Goal: Transaction & Acquisition: Download file/media

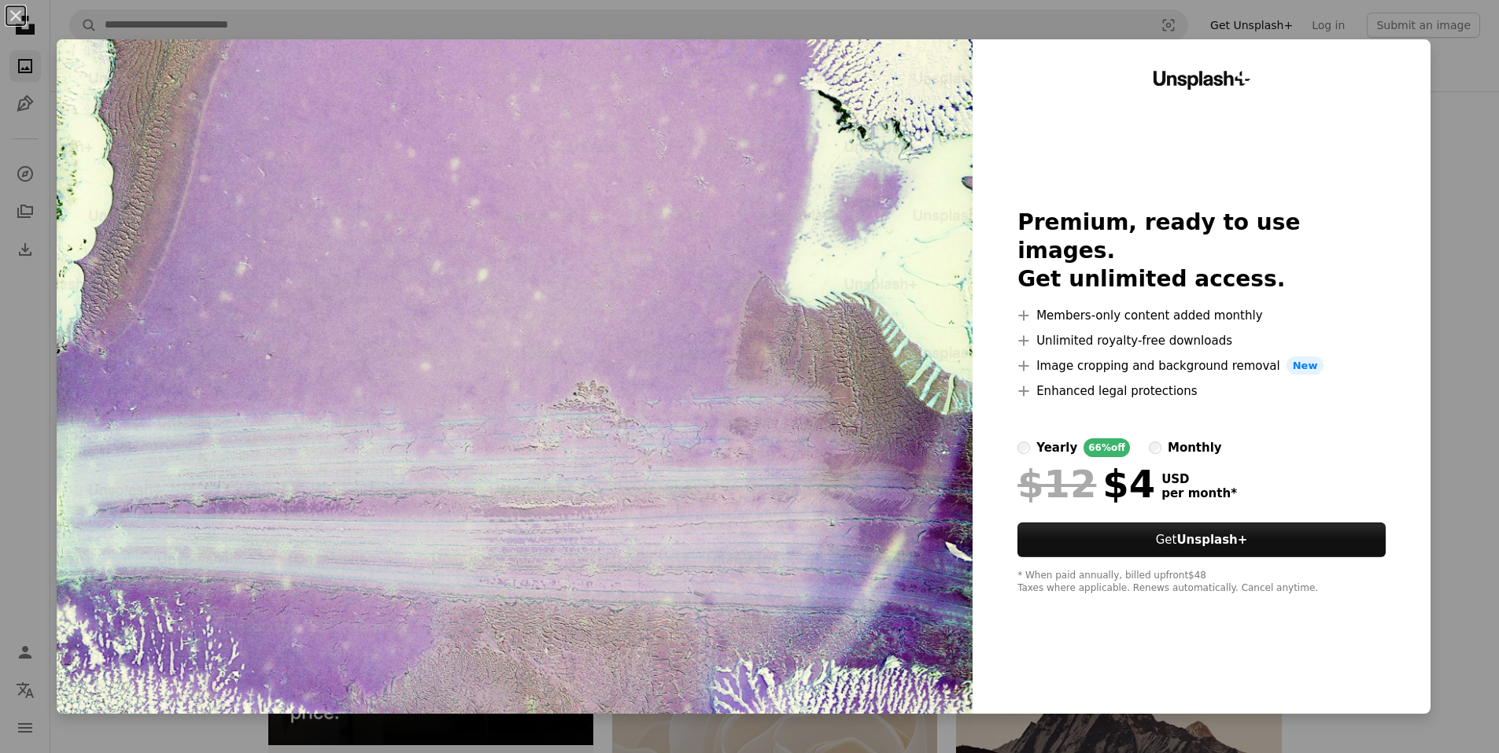
scroll to position [787, 0]
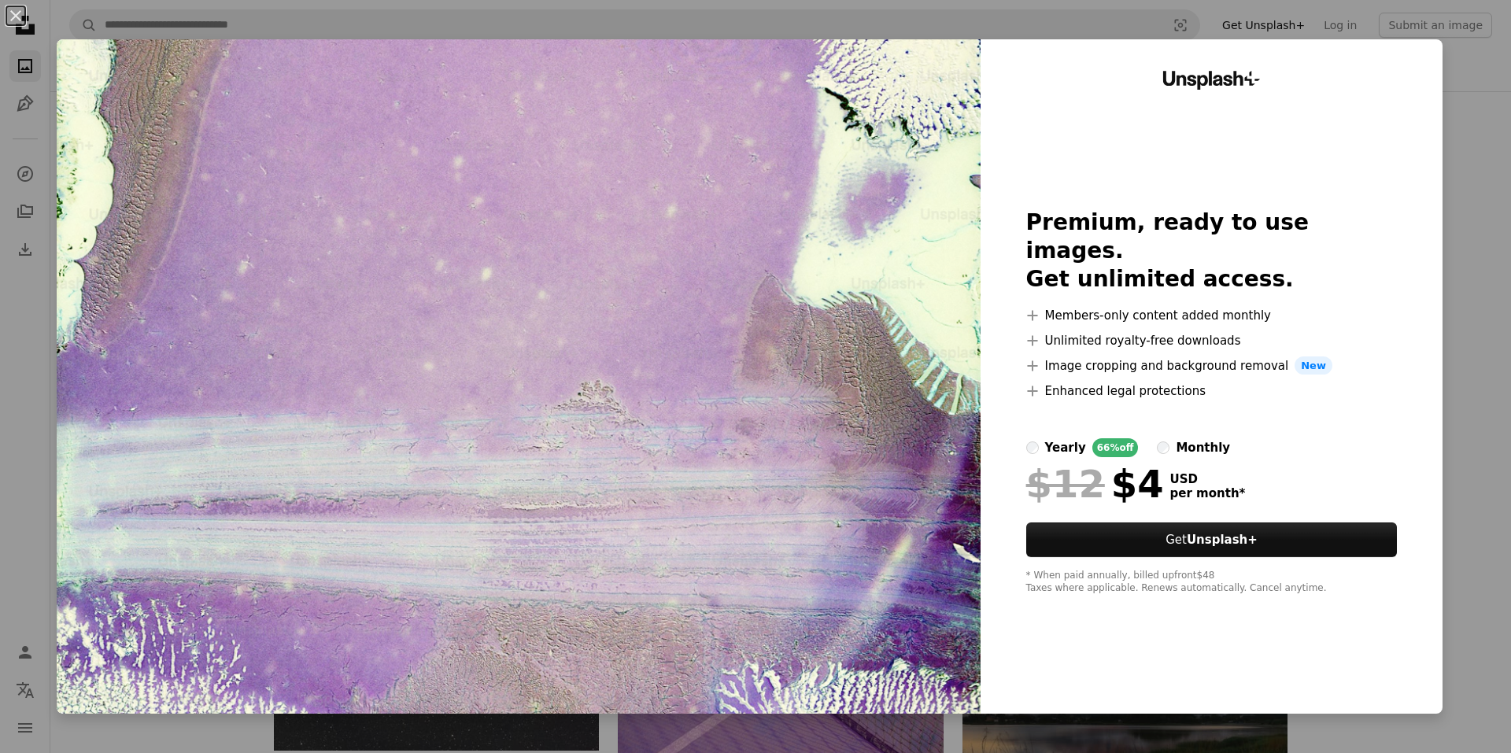
click at [1476, 93] on div "An X shape Unsplash+ Premium, ready to use images. Get unlimited access. A plus…" at bounding box center [755, 376] width 1511 height 753
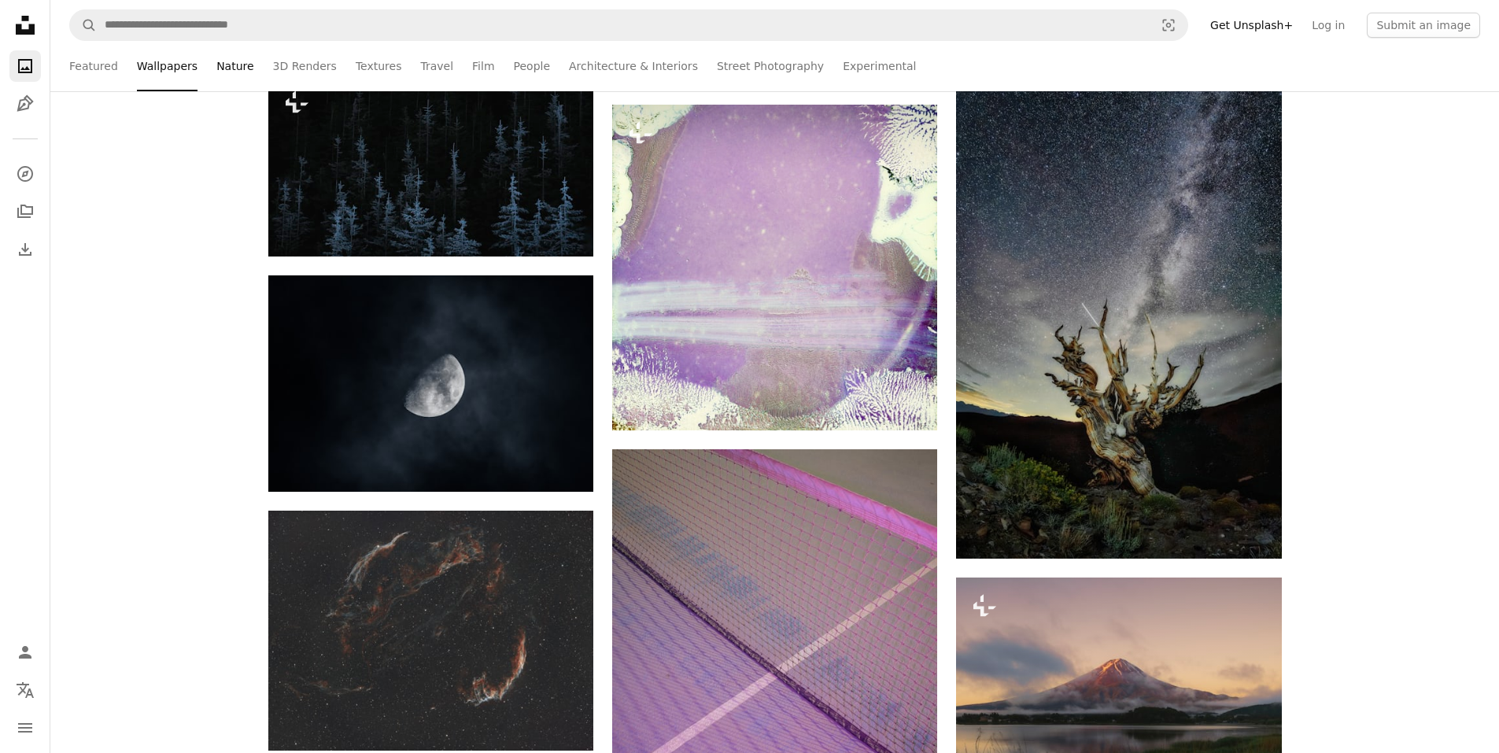
click at [222, 68] on link "Nature" at bounding box center [234, 66] width 37 height 50
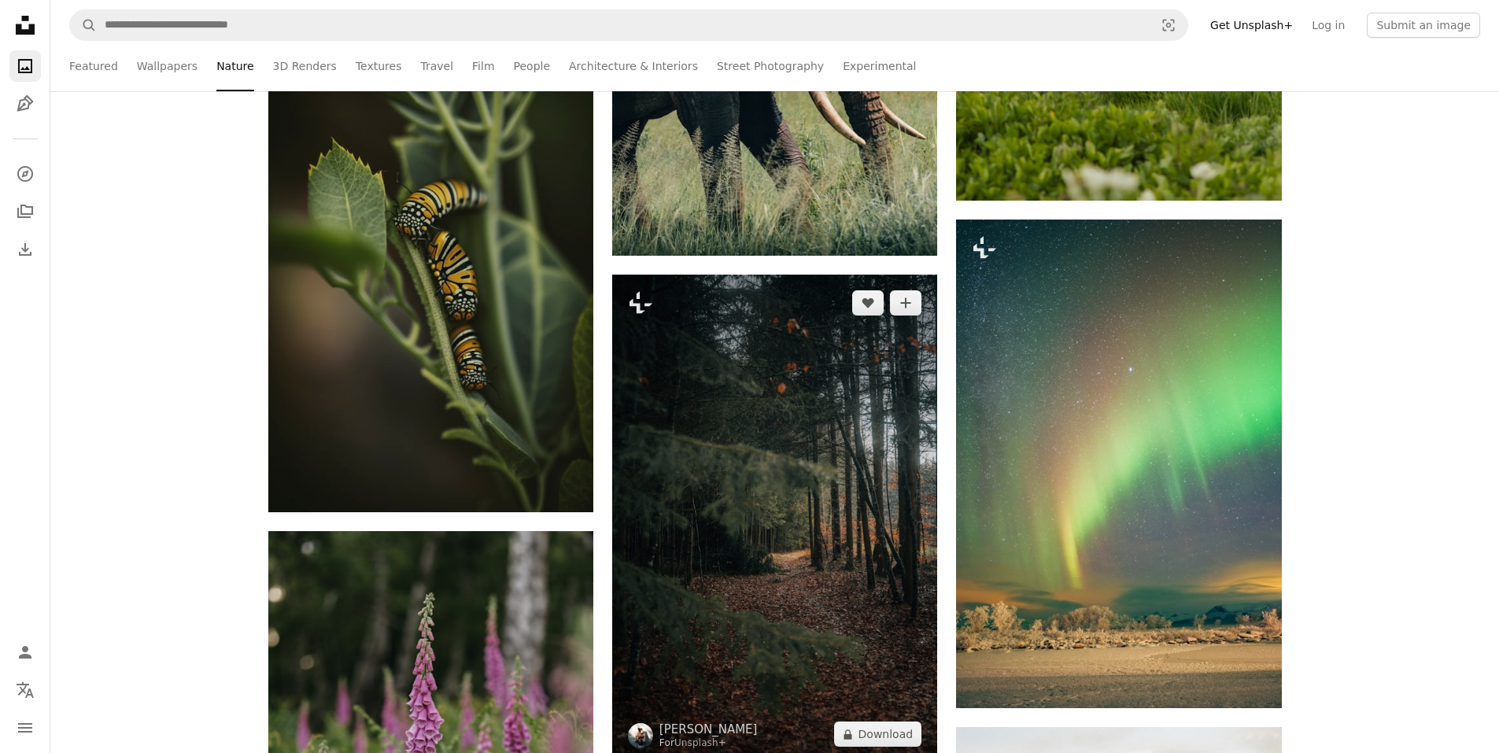
scroll to position [6138, 0]
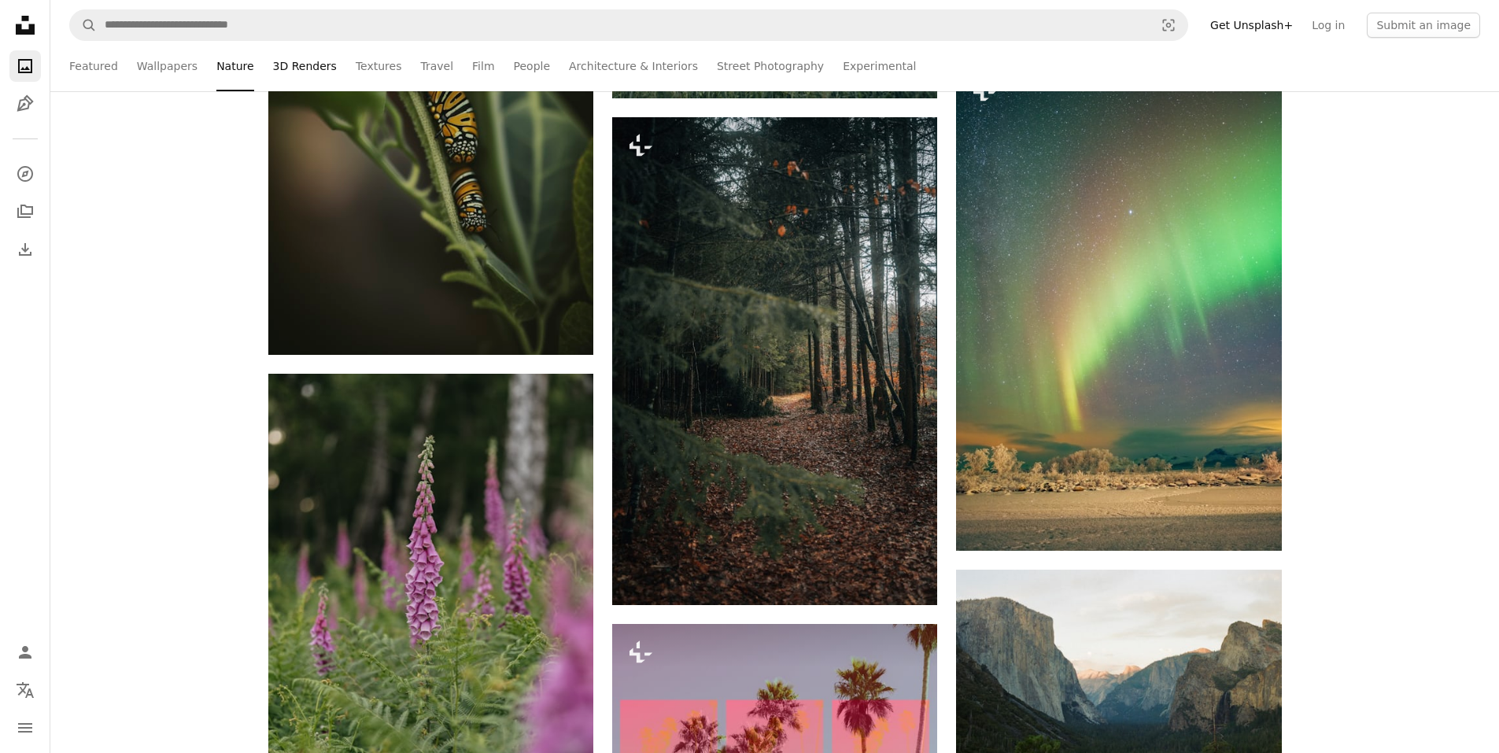
click at [289, 70] on link "3D Renders" at bounding box center [305, 66] width 64 height 50
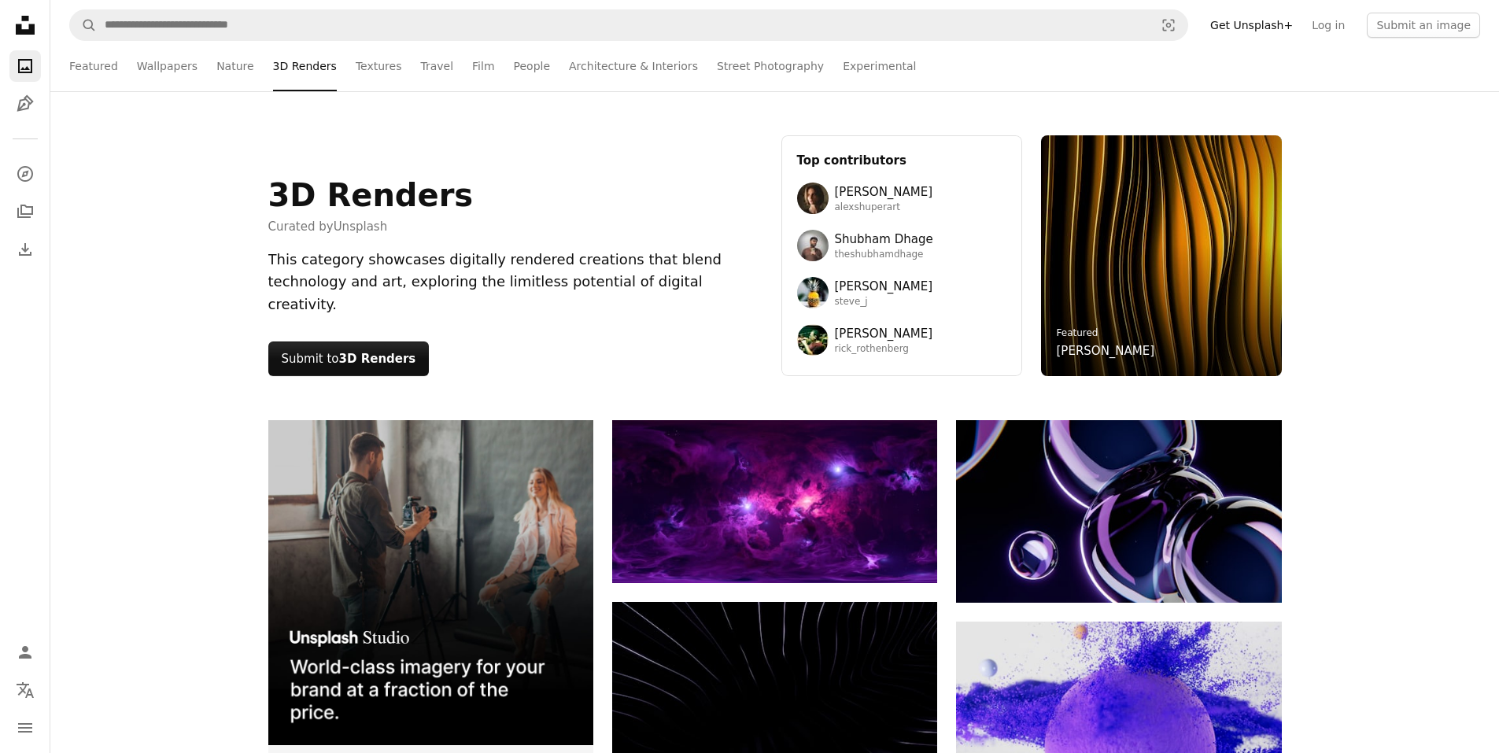
scroll to position [236, 0]
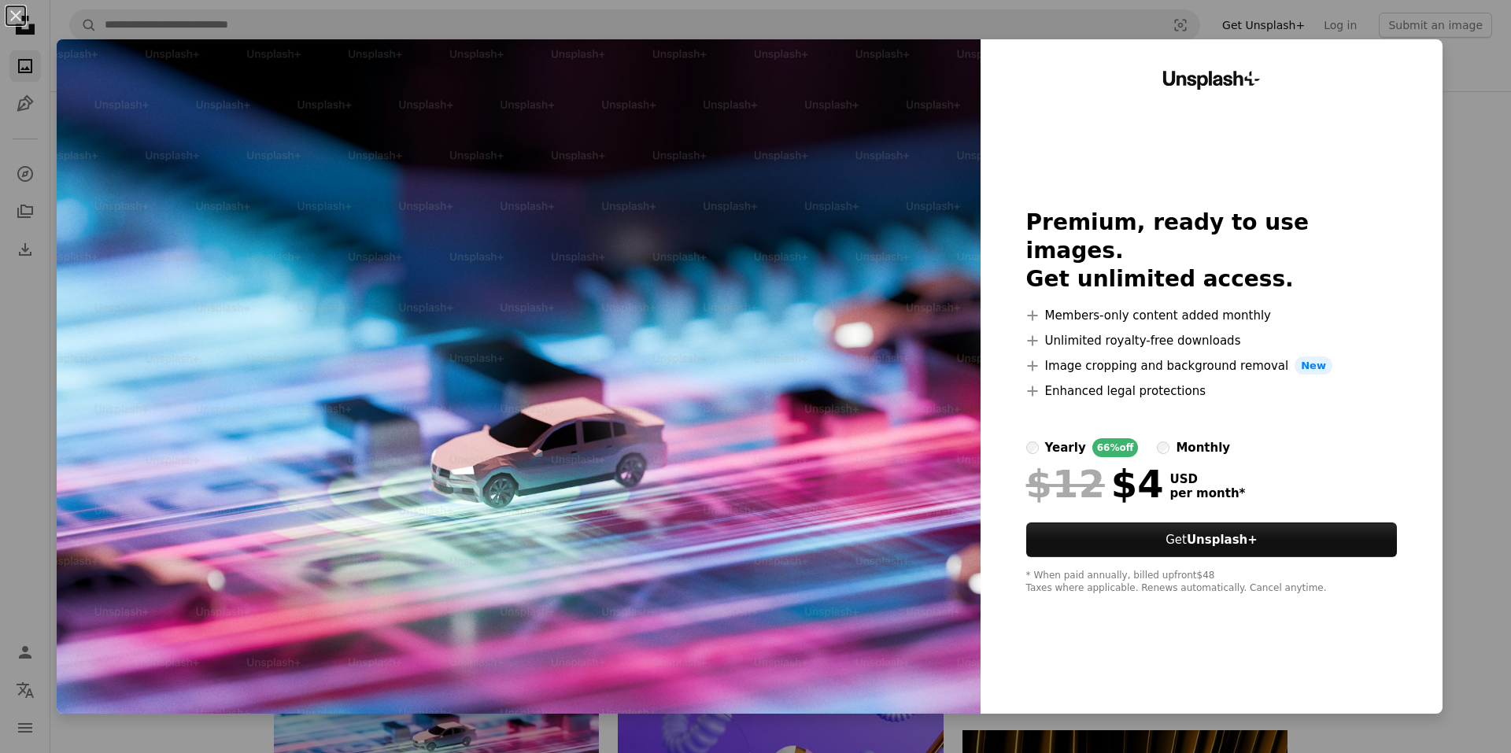
click at [1471, 74] on div "An X shape Unsplash+ Premium, ready to use images. Get unlimited access. A plus…" at bounding box center [755, 376] width 1511 height 753
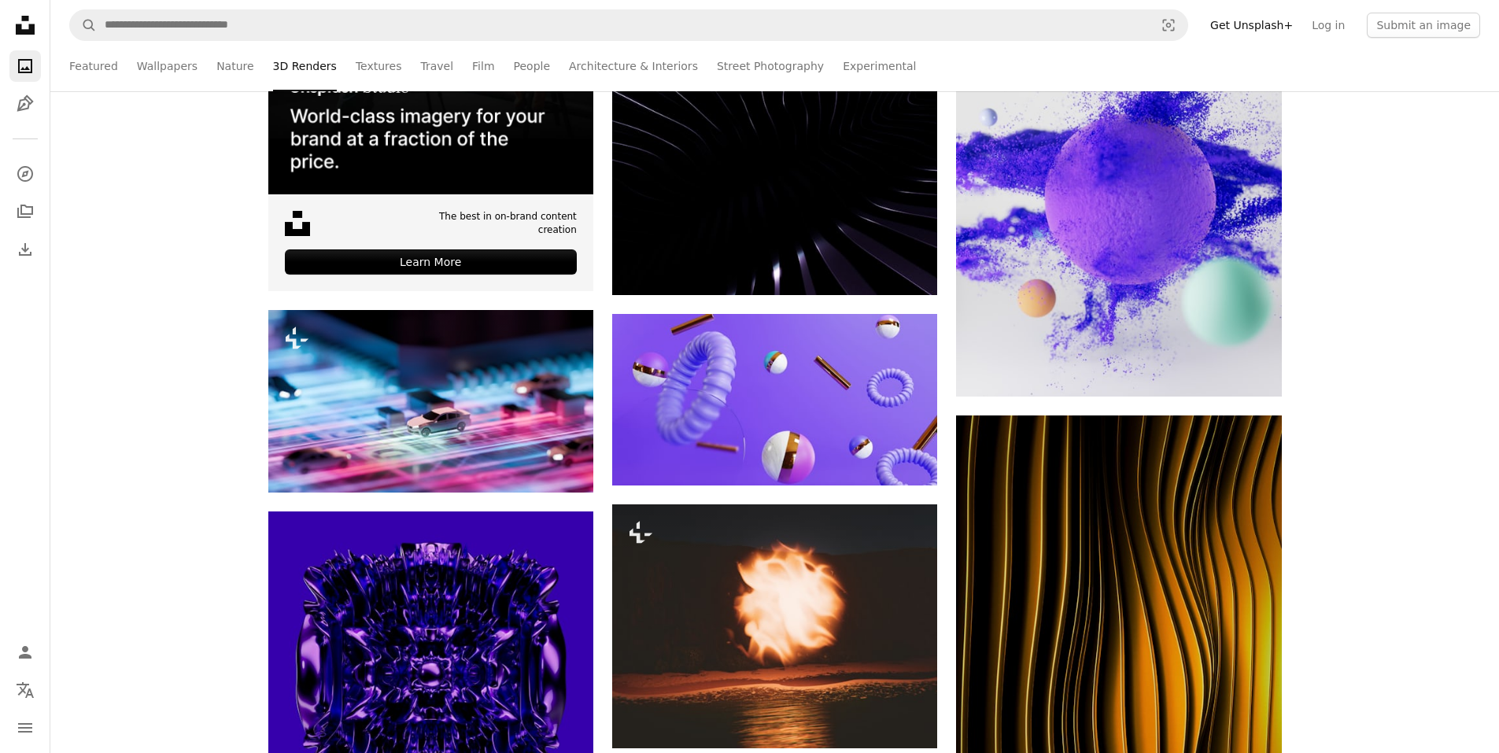
scroll to position [630, 0]
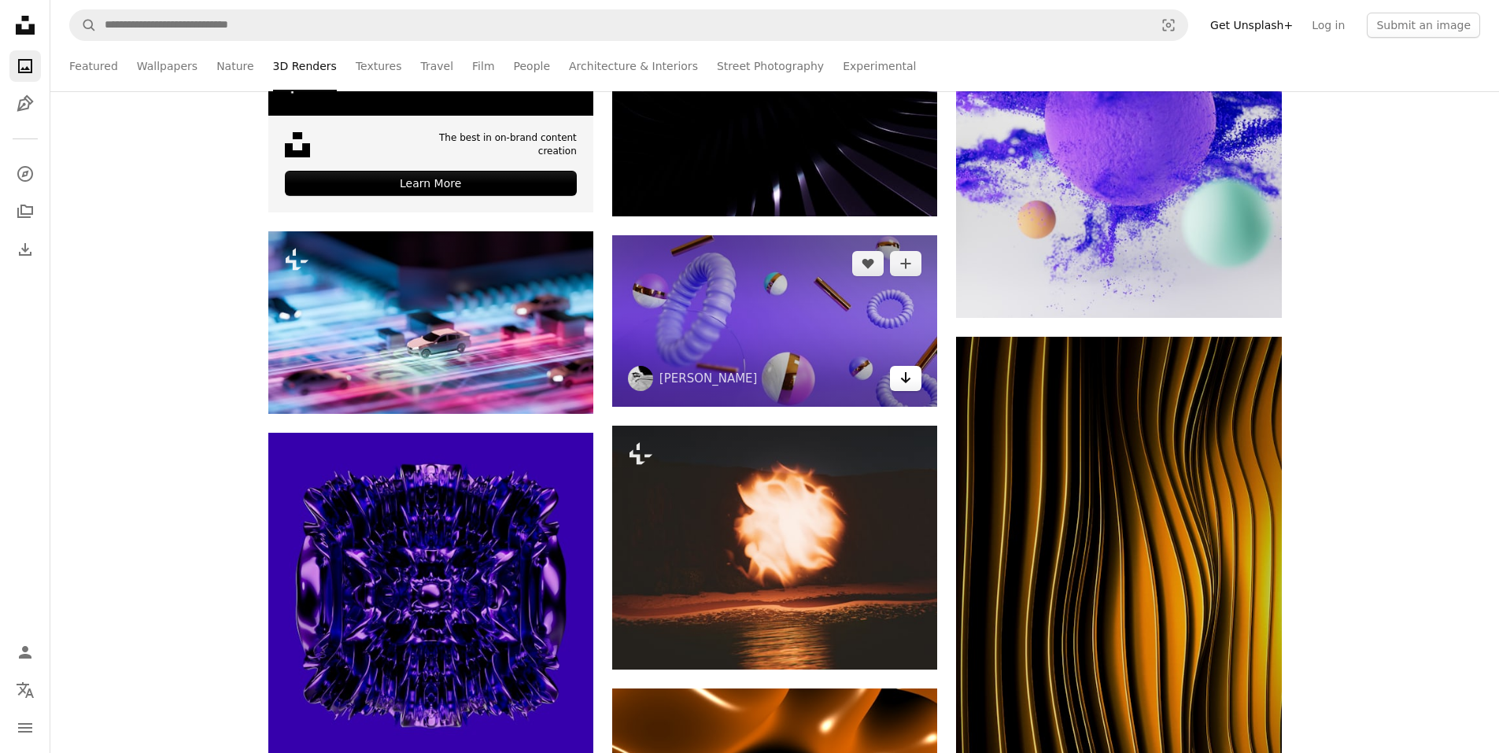
click at [903, 383] on icon "Arrow pointing down" at bounding box center [905, 377] width 13 height 19
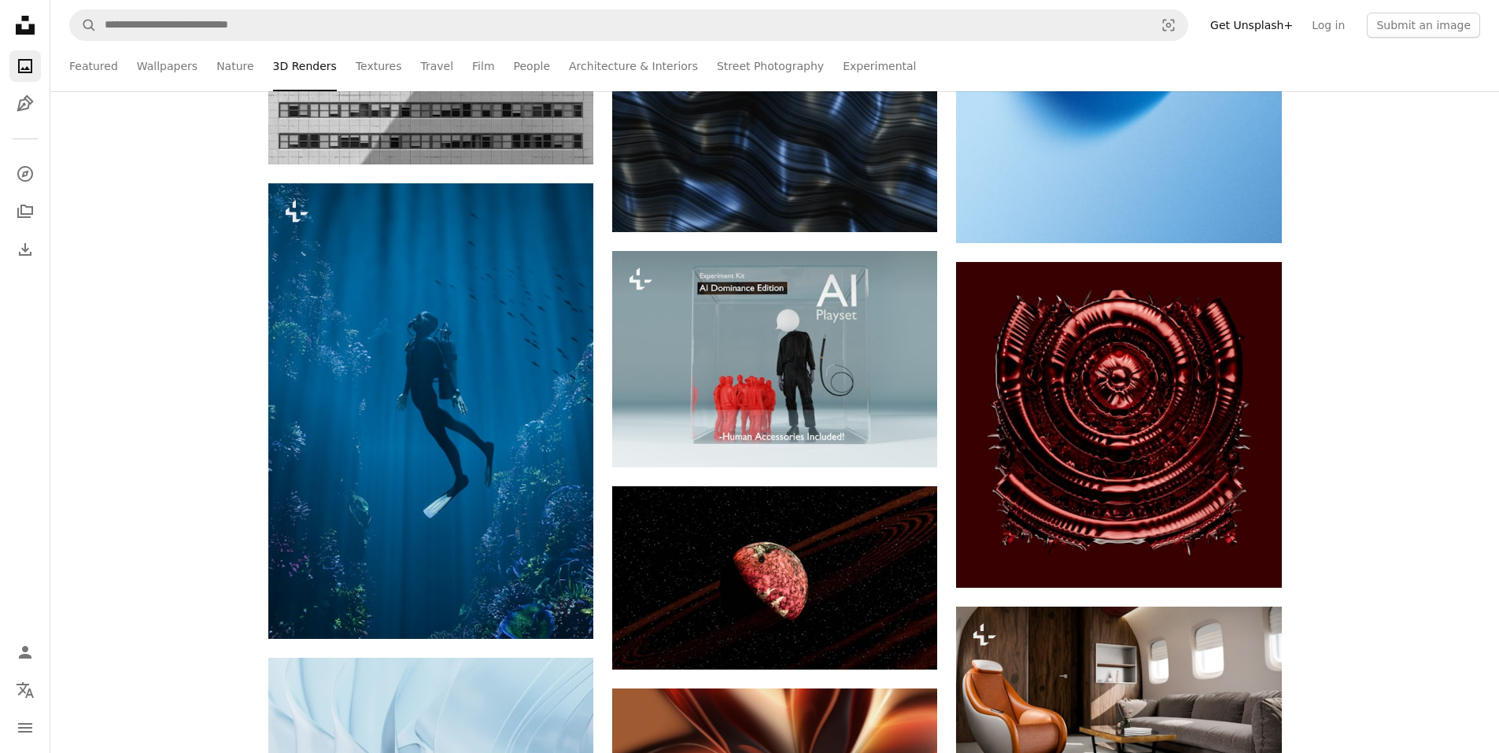
scroll to position [2597, 0]
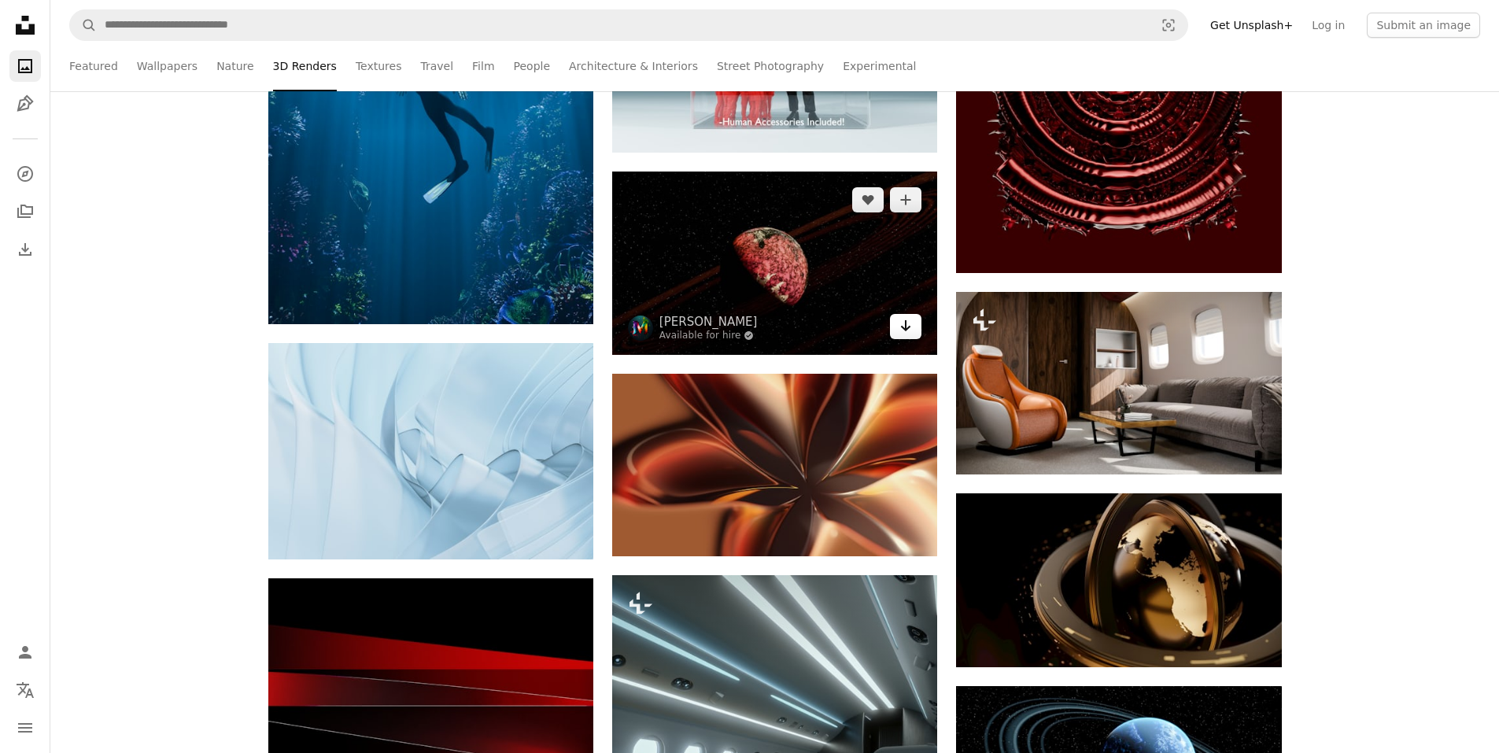
click at [904, 318] on icon "Arrow pointing down" at bounding box center [905, 325] width 13 height 19
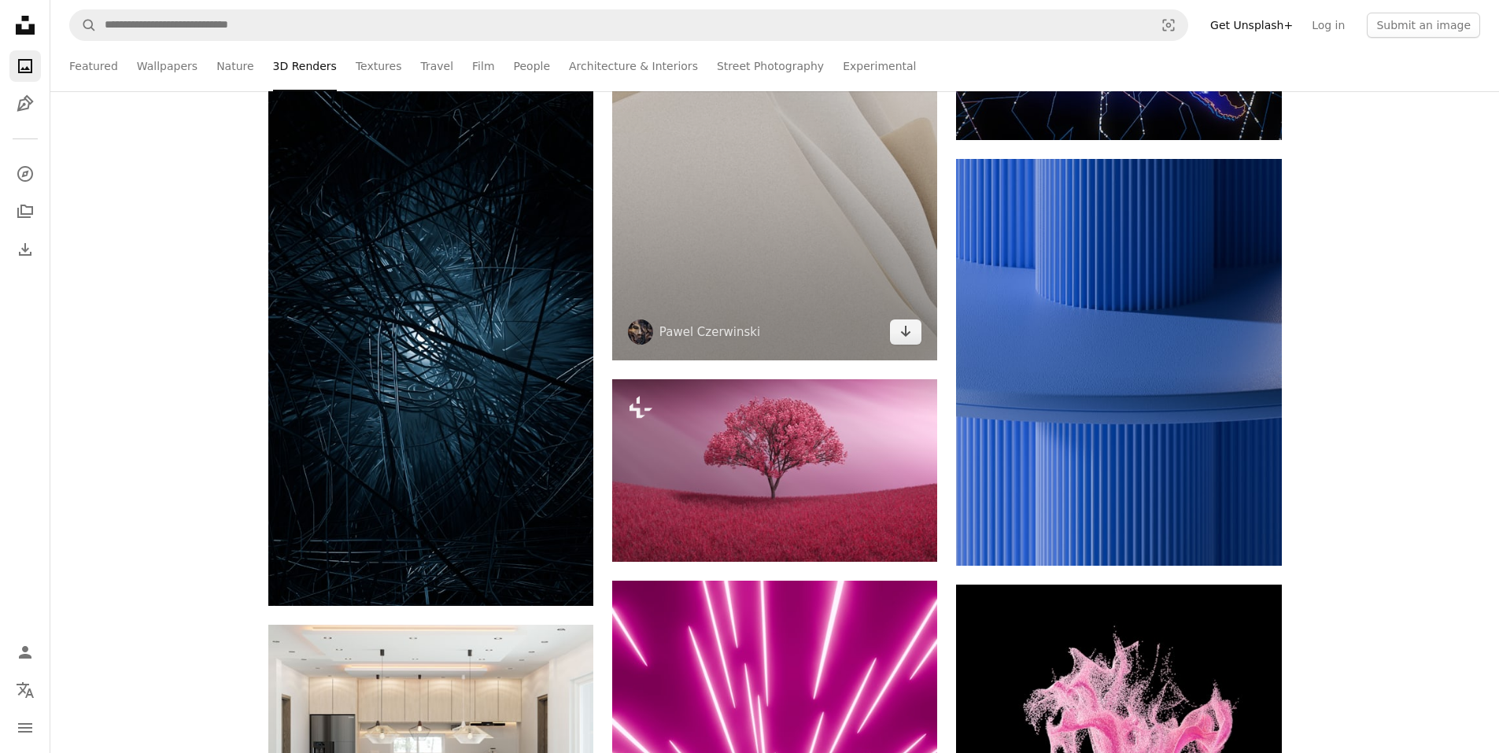
scroll to position [4328, 0]
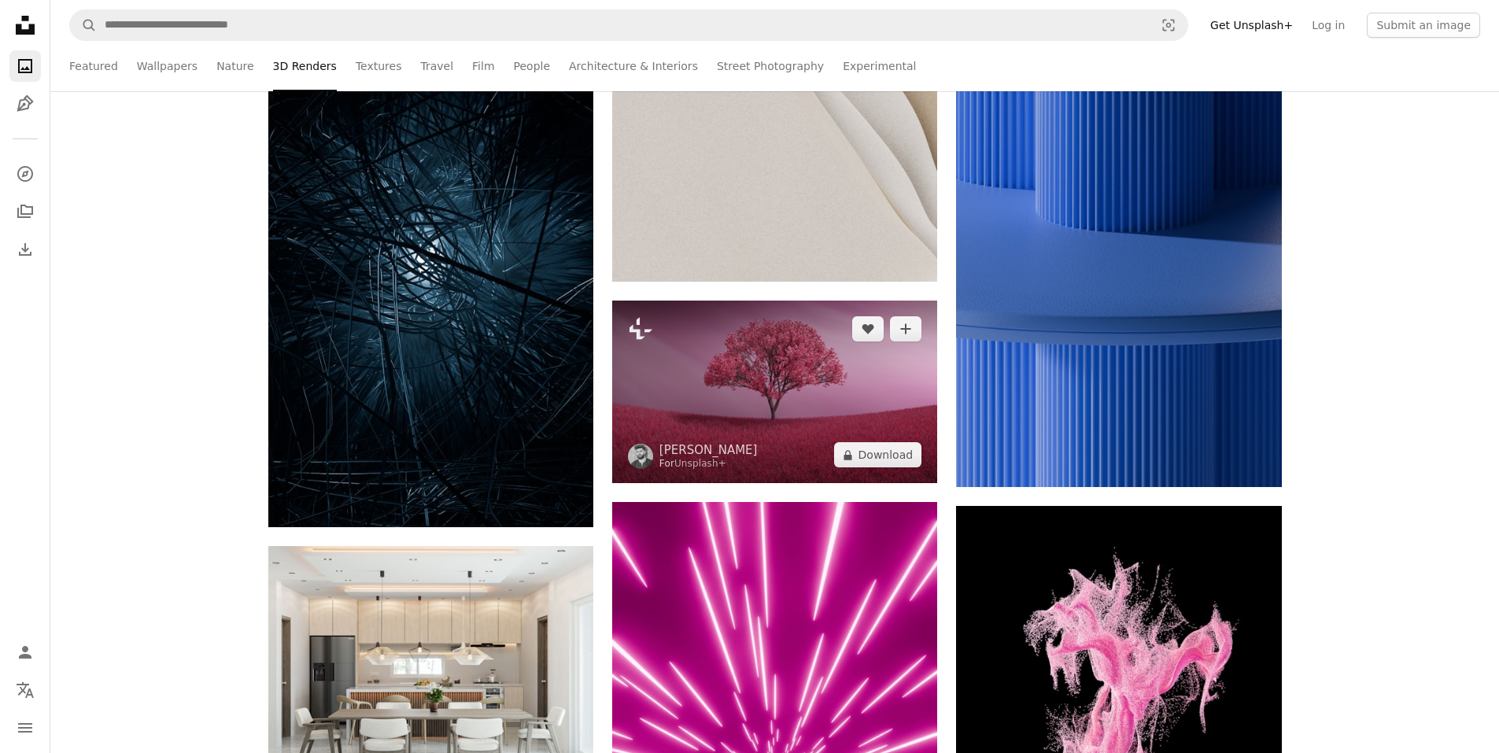
click at [833, 362] on img at bounding box center [774, 392] width 325 height 183
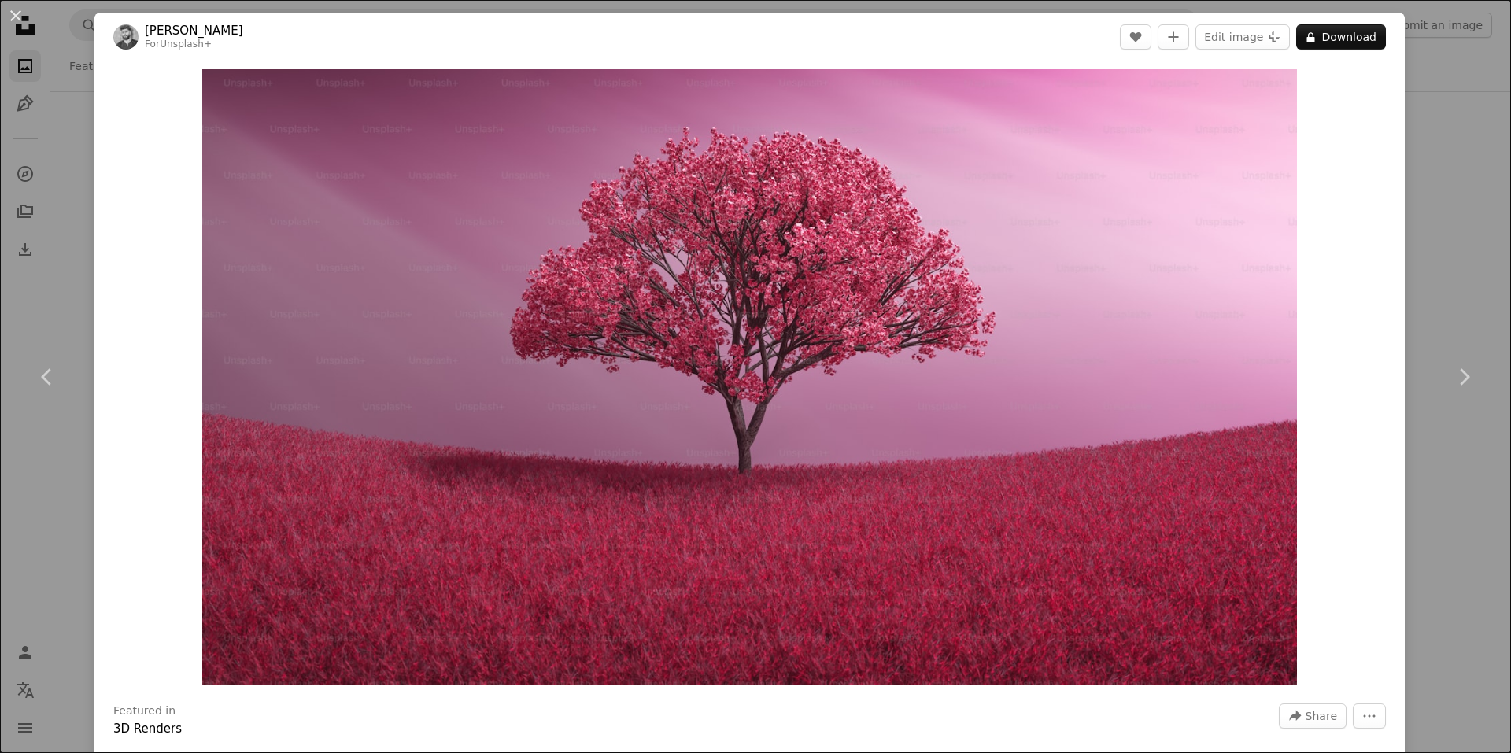
click at [1438, 145] on div "An X shape Chevron left Chevron right [PERSON_NAME] For Unsplash+ A heart A plu…" at bounding box center [755, 376] width 1511 height 753
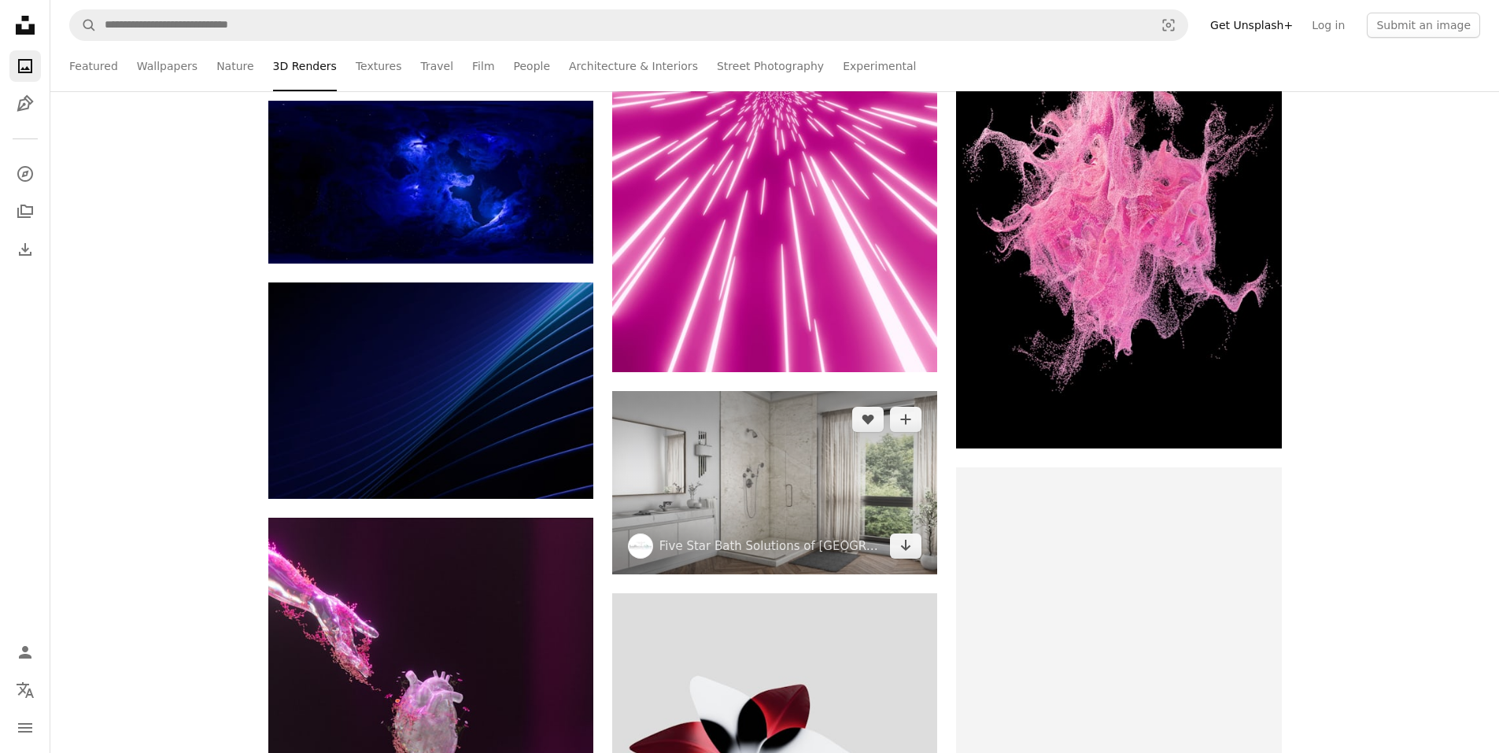
scroll to position [4879, 0]
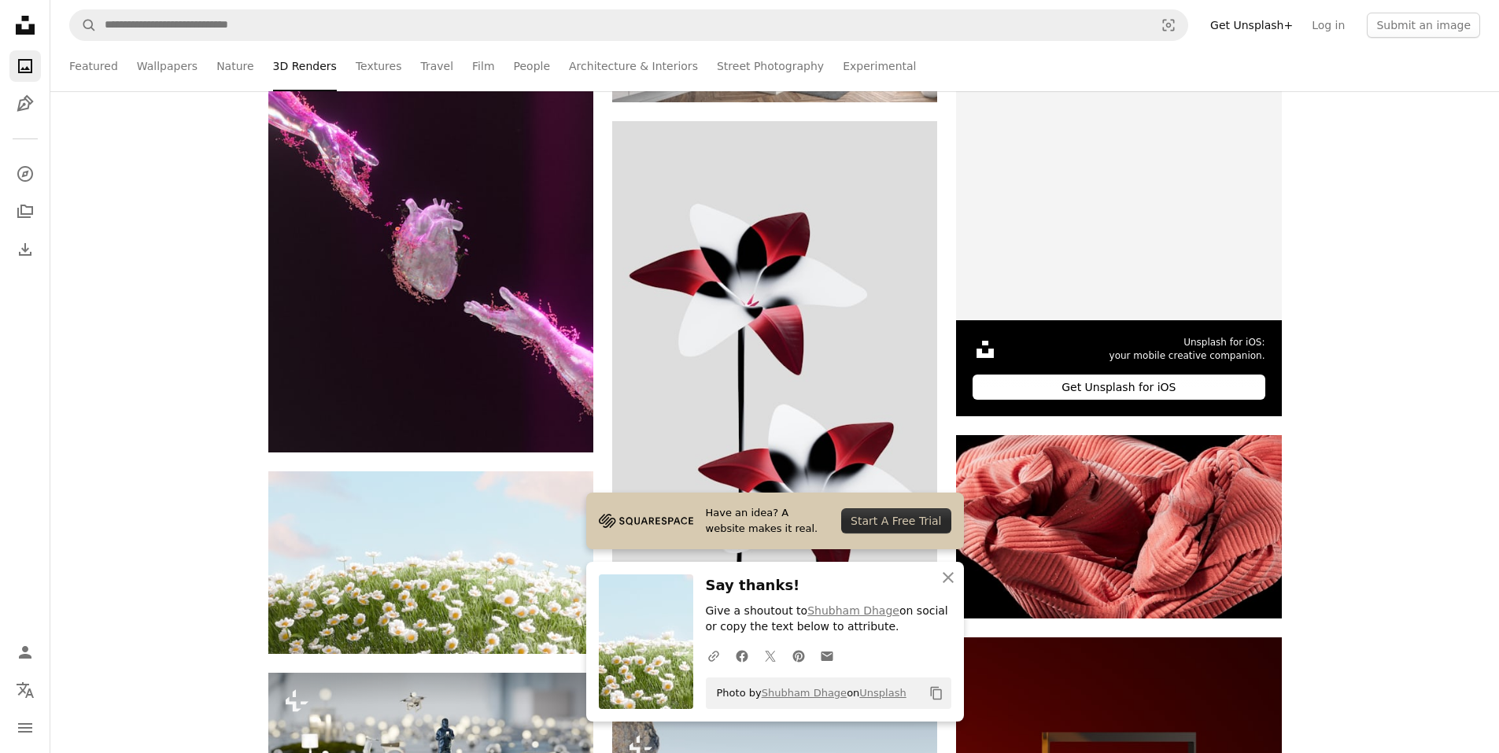
scroll to position [5744, 0]
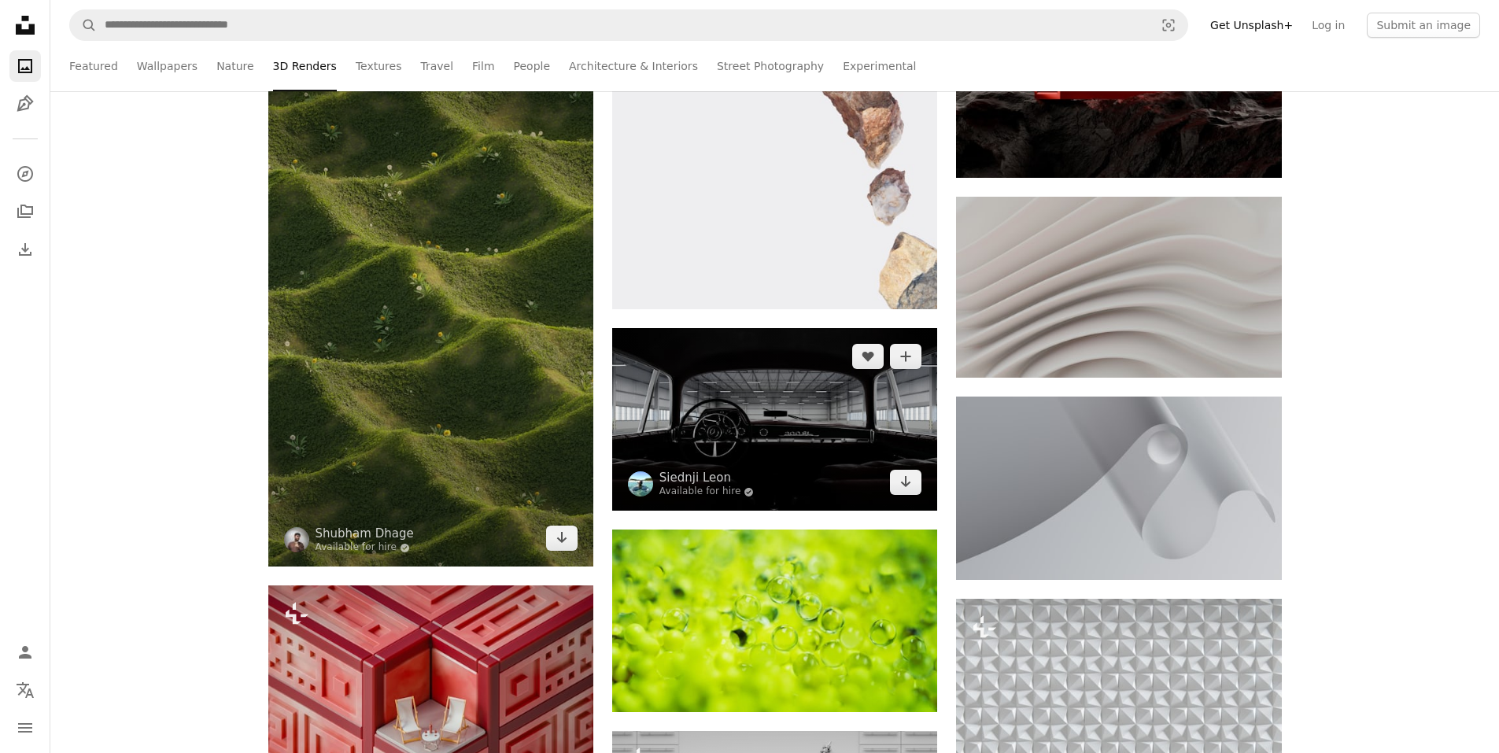
scroll to position [6767, 0]
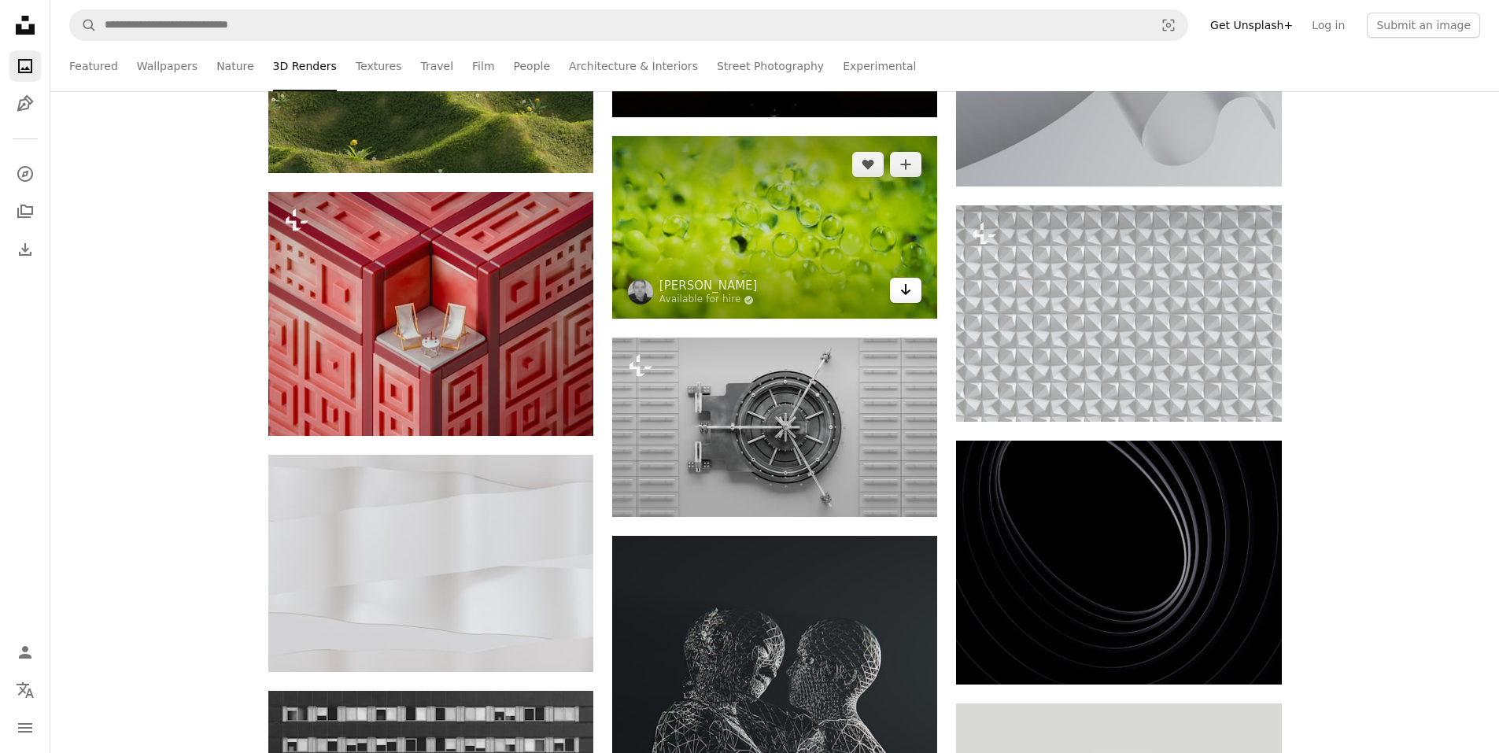
click at [912, 295] on icon "Arrow pointing down" at bounding box center [905, 289] width 13 height 19
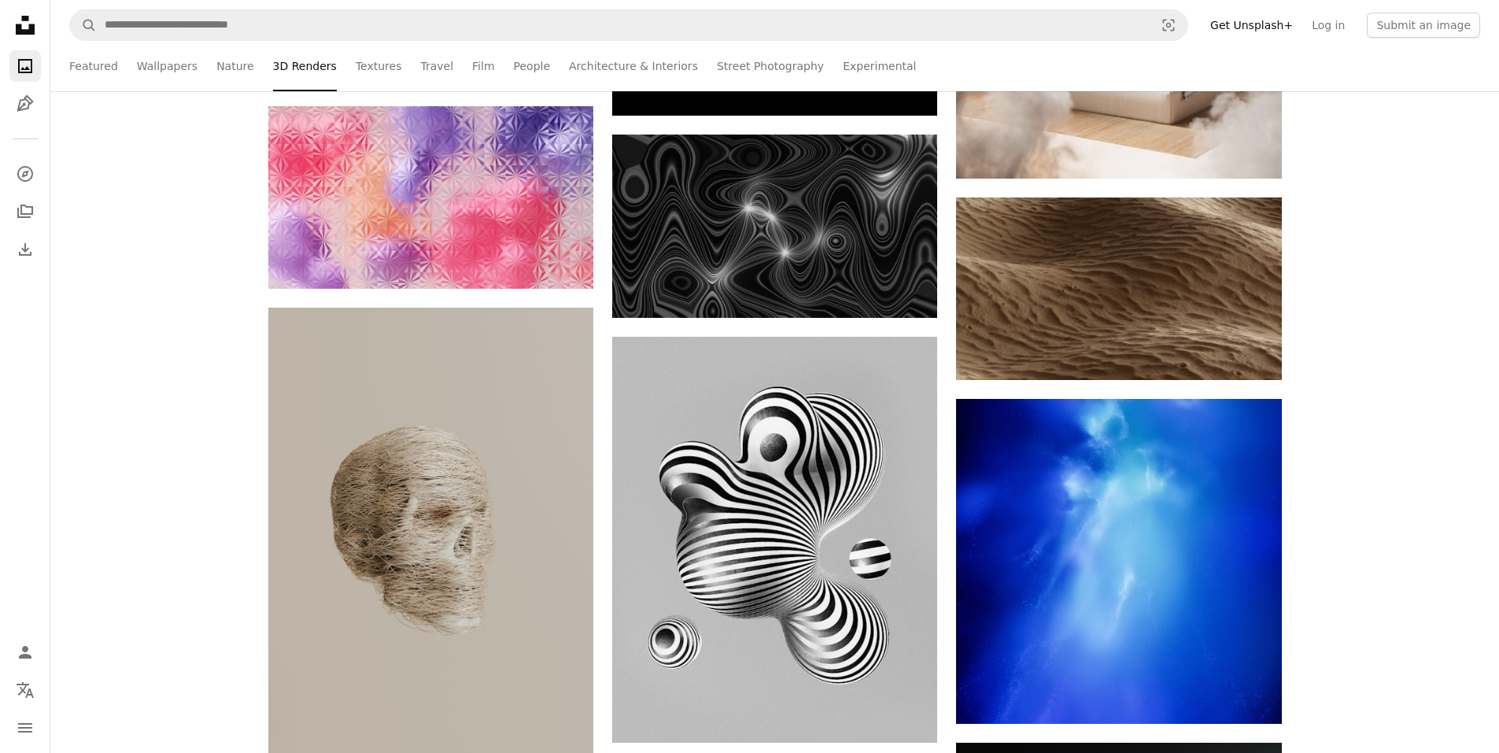
scroll to position [8734, 0]
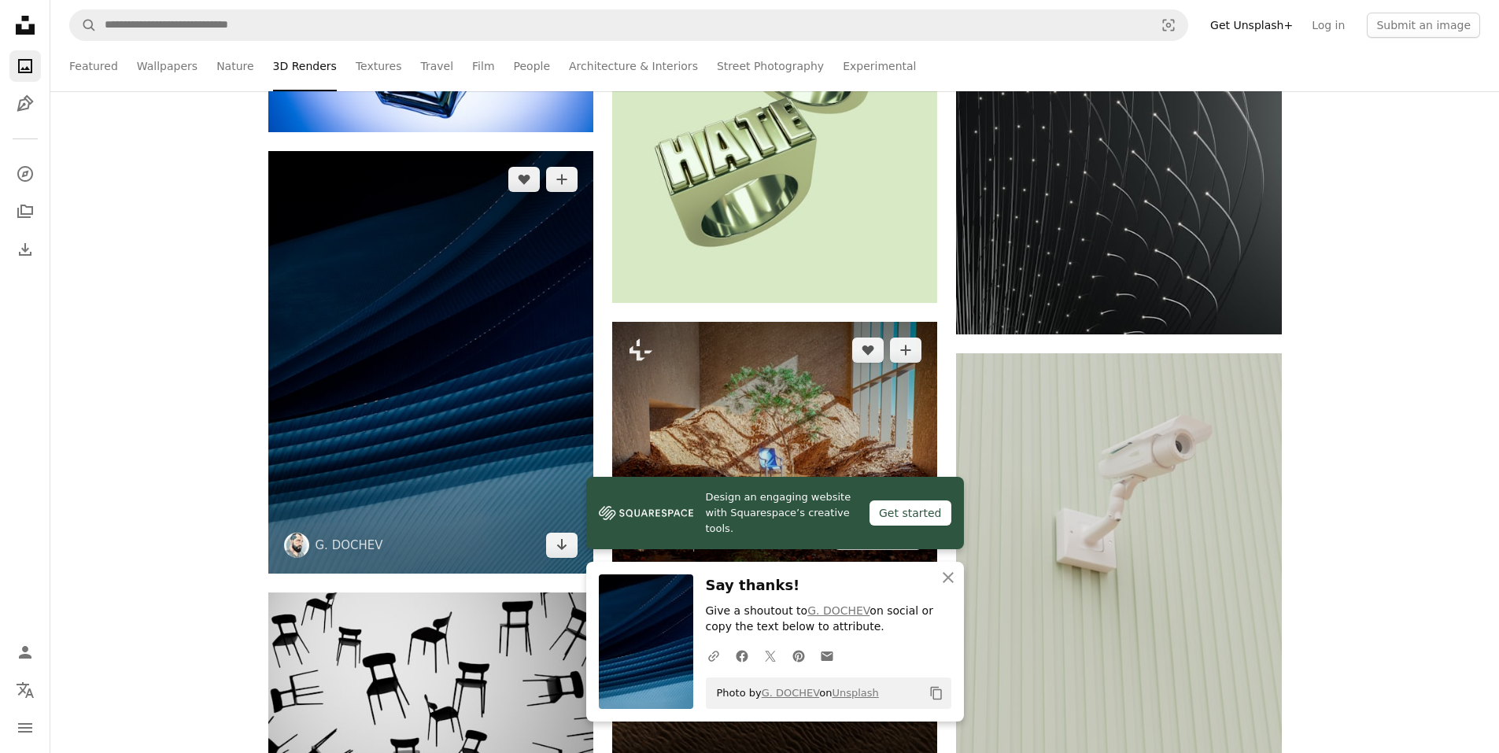
scroll to position [9521, 0]
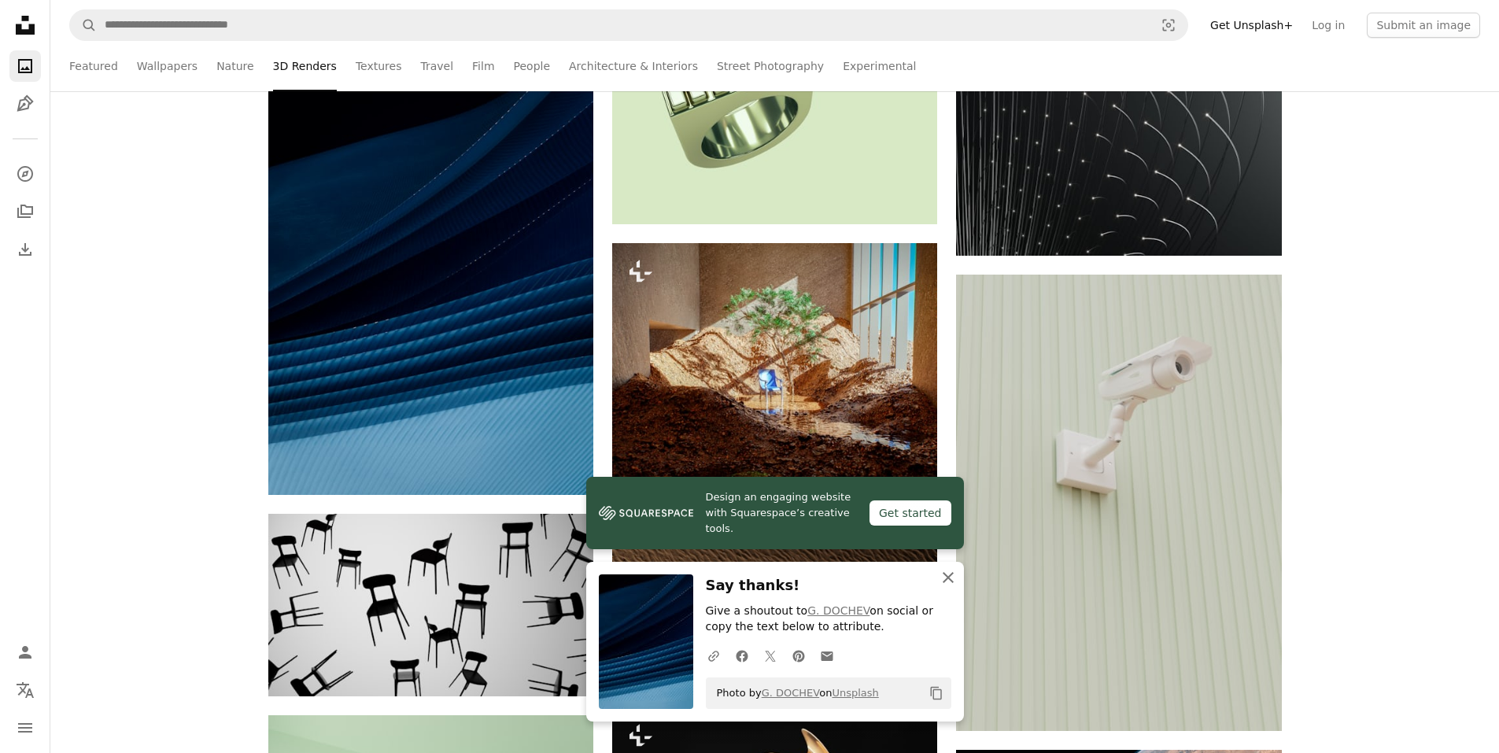
click at [951, 578] on icon "An X shape" at bounding box center [948, 577] width 19 height 19
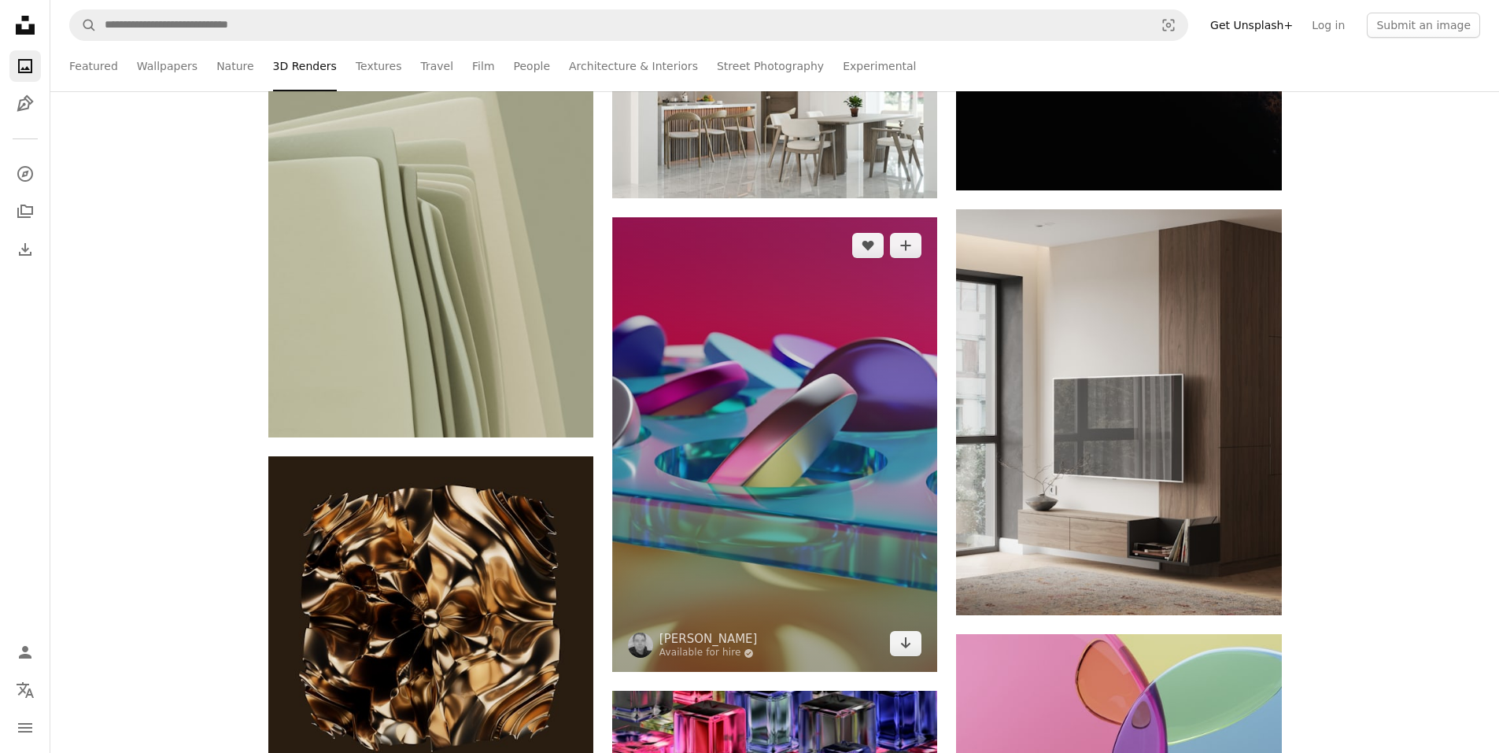
scroll to position [10938, 0]
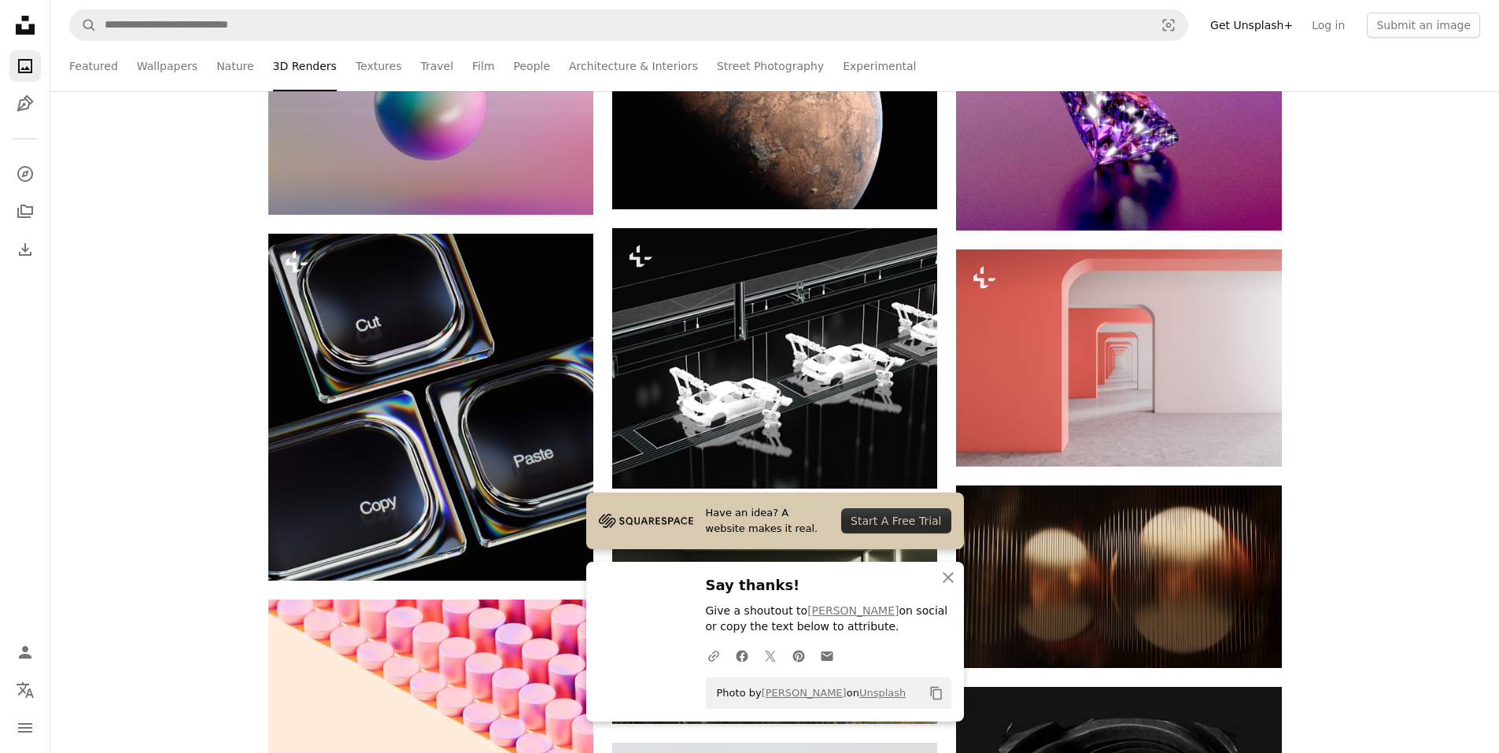
scroll to position [11646, 0]
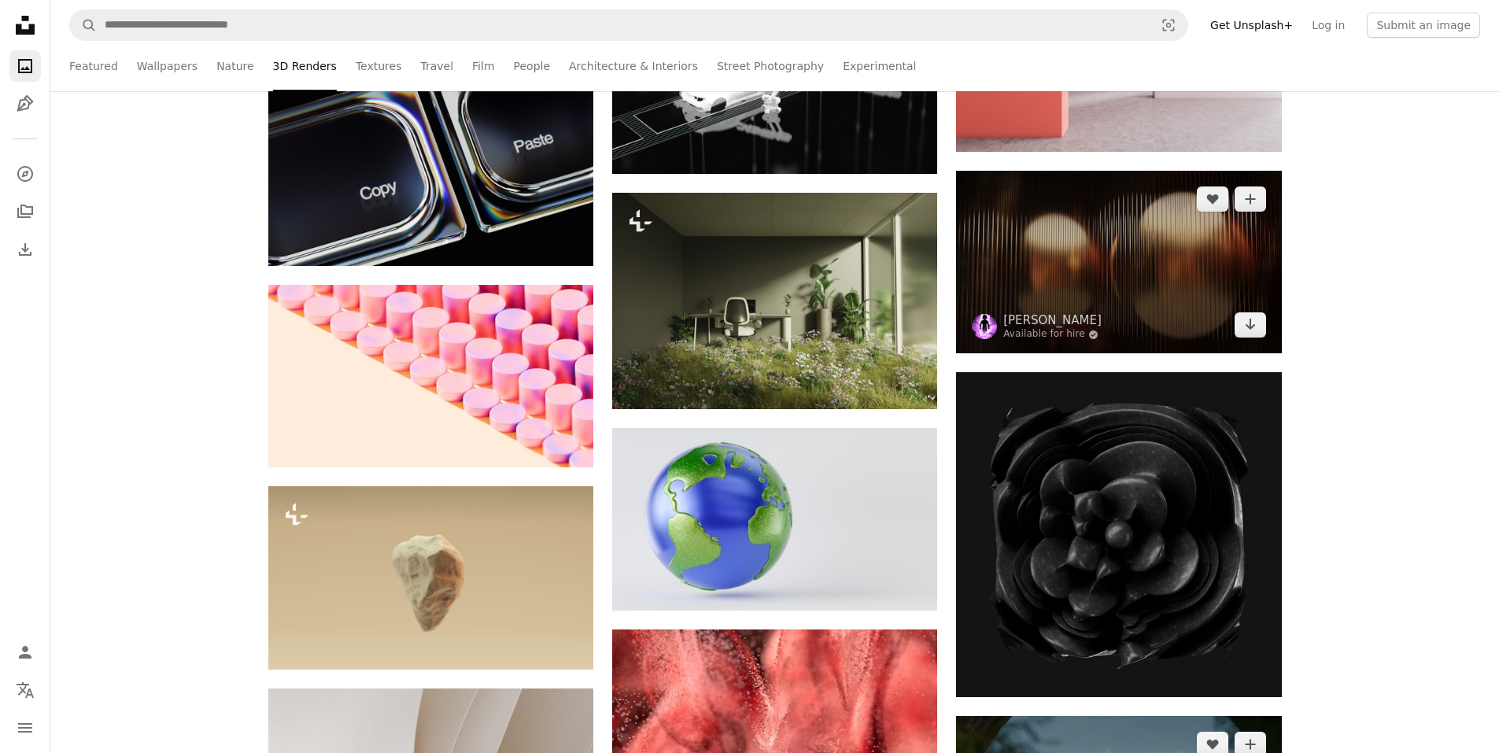
scroll to position [12276, 0]
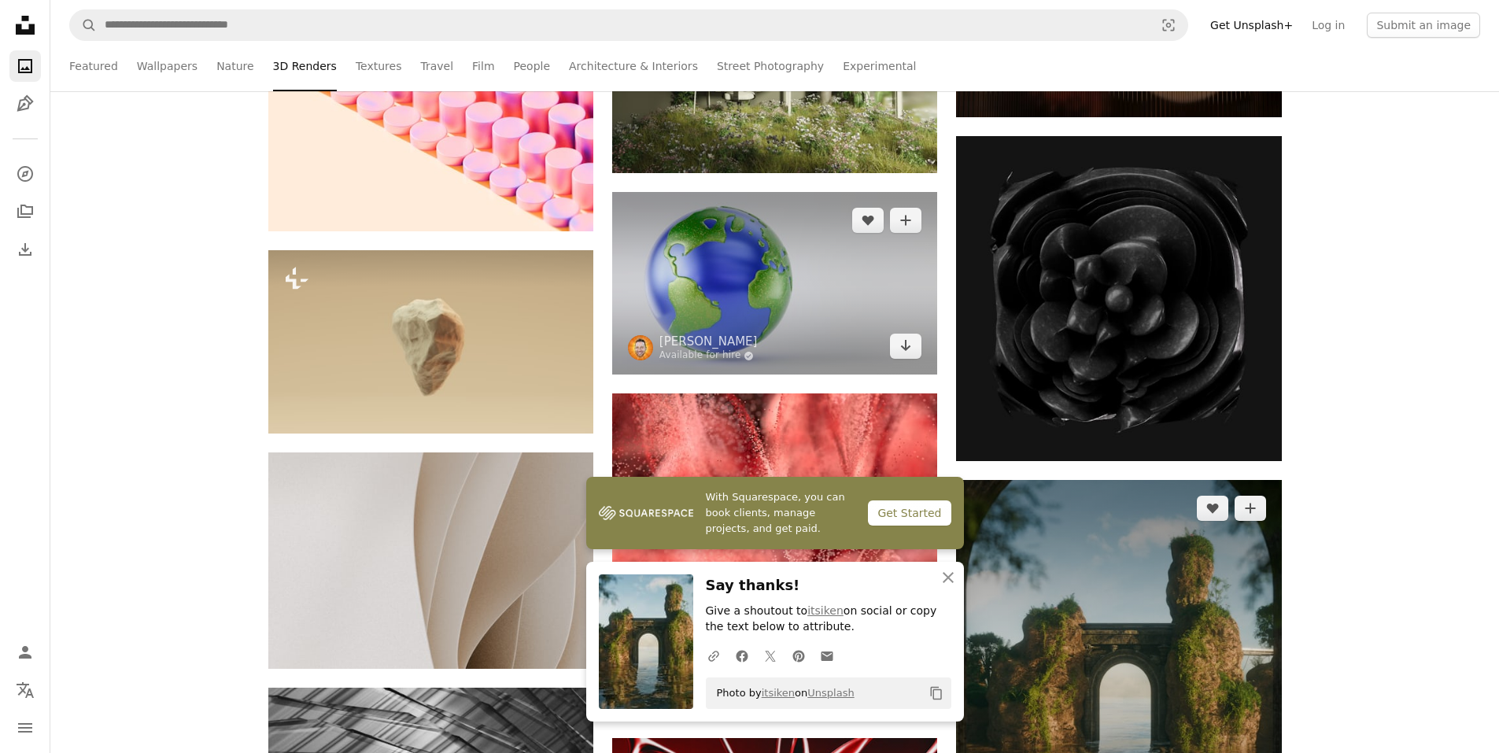
scroll to position [12590, 0]
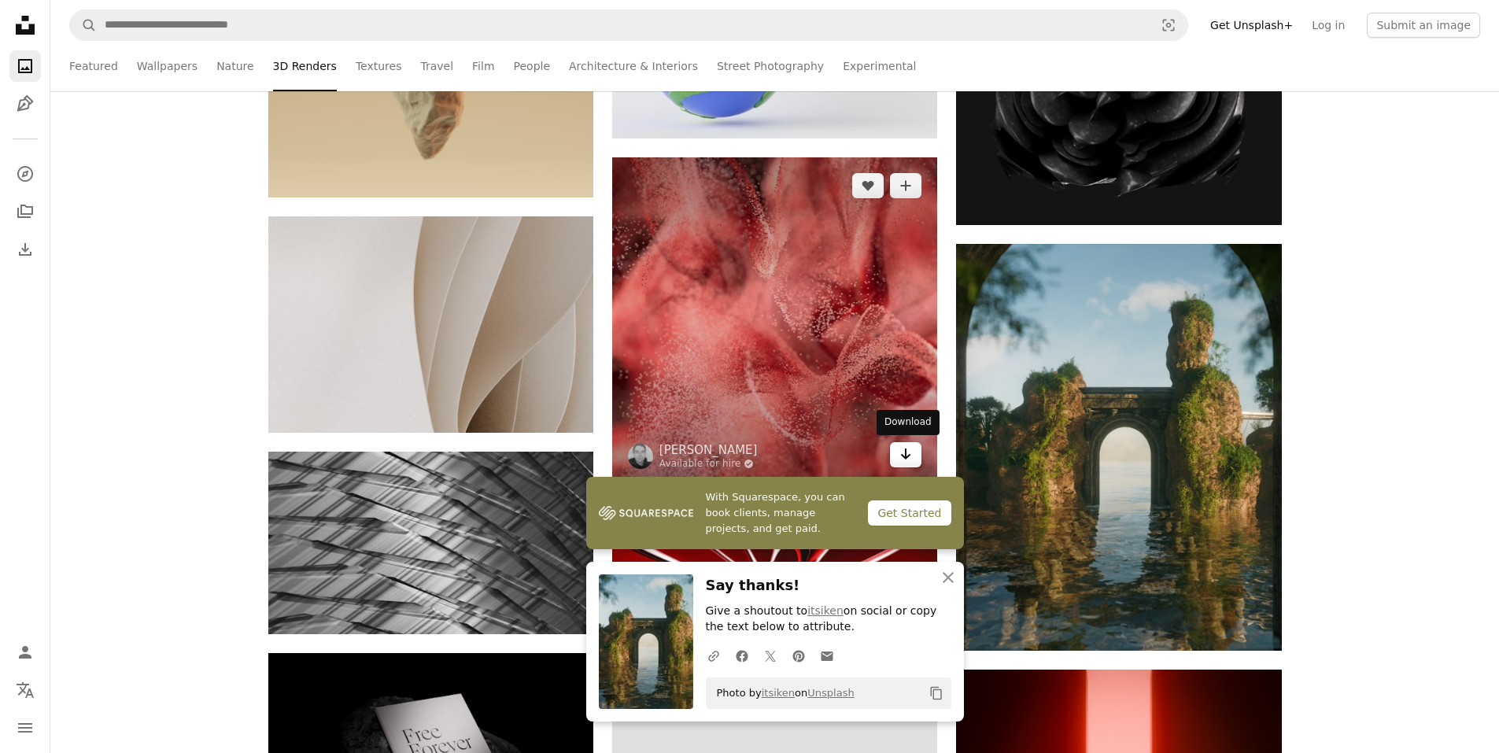
click at [912, 460] on icon "Arrow pointing down" at bounding box center [905, 454] width 13 height 19
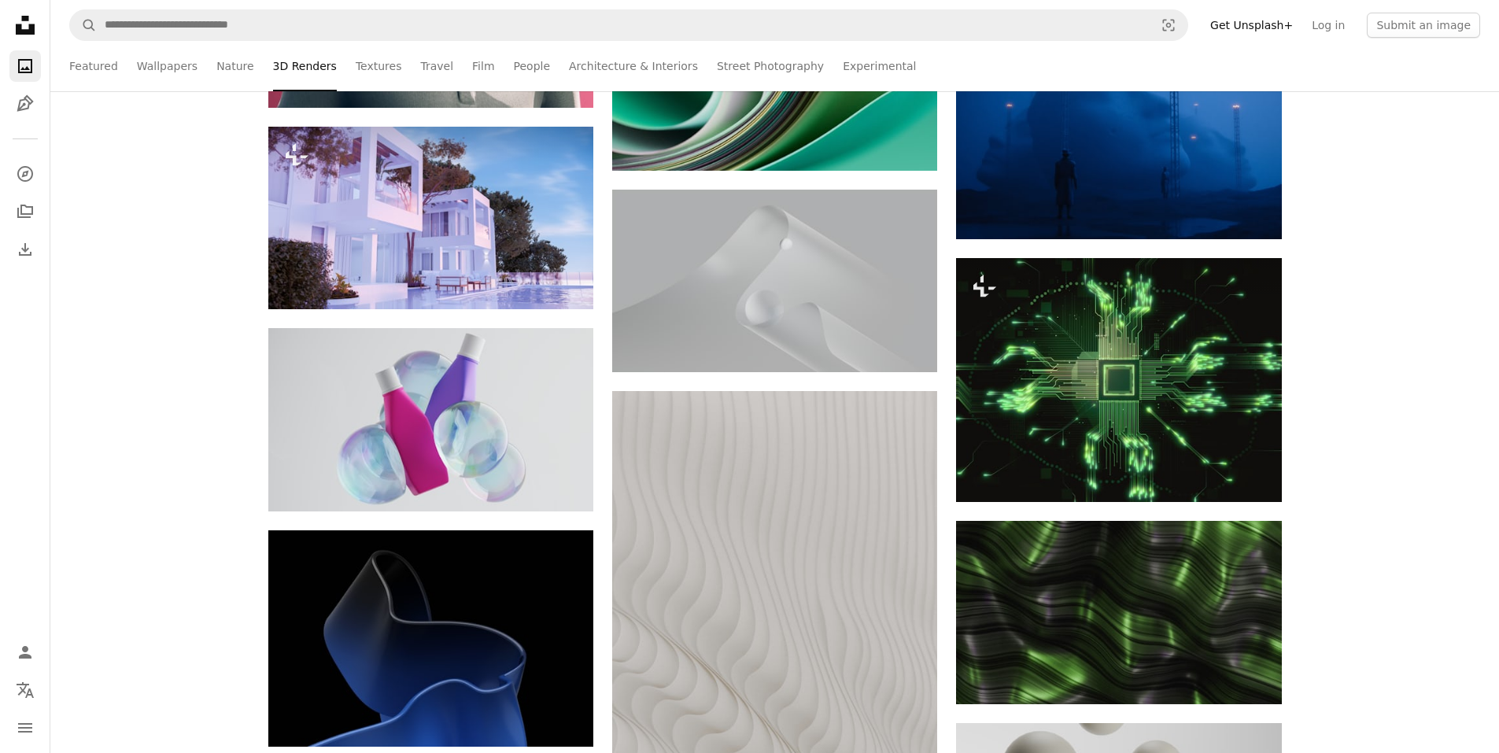
scroll to position [13928, 0]
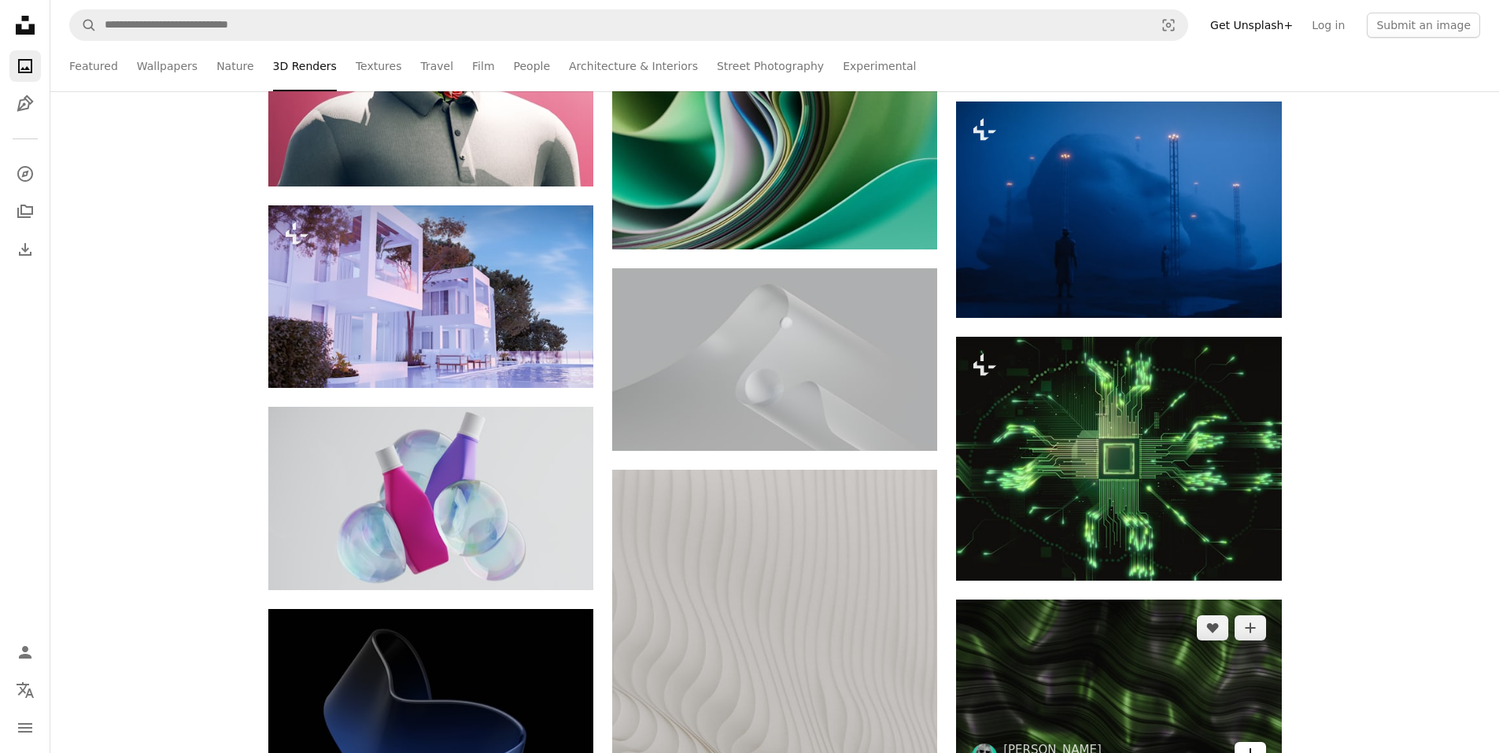
click at [1247, 748] on icon "Download" at bounding box center [1250, 753] width 10 height 11
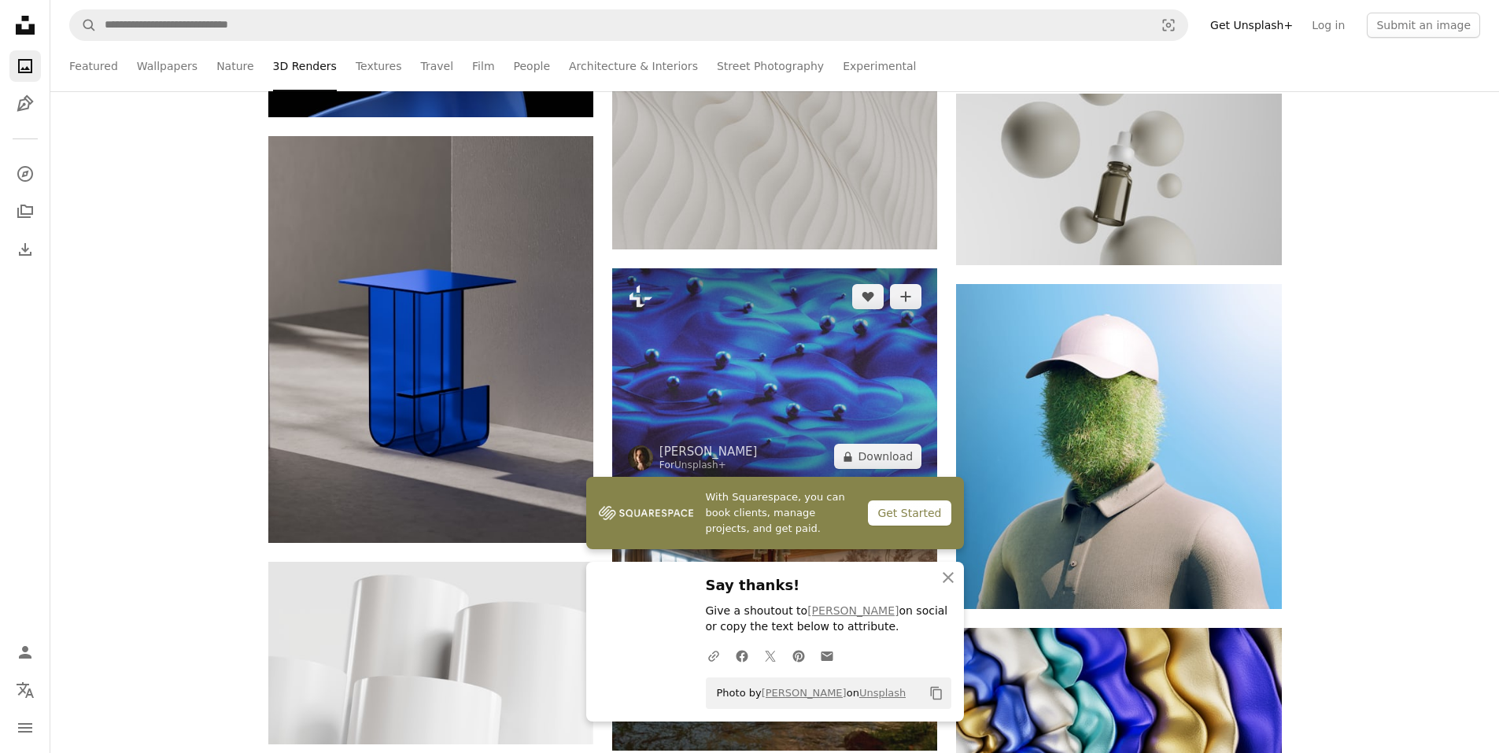
scroll to position [14794, 0]
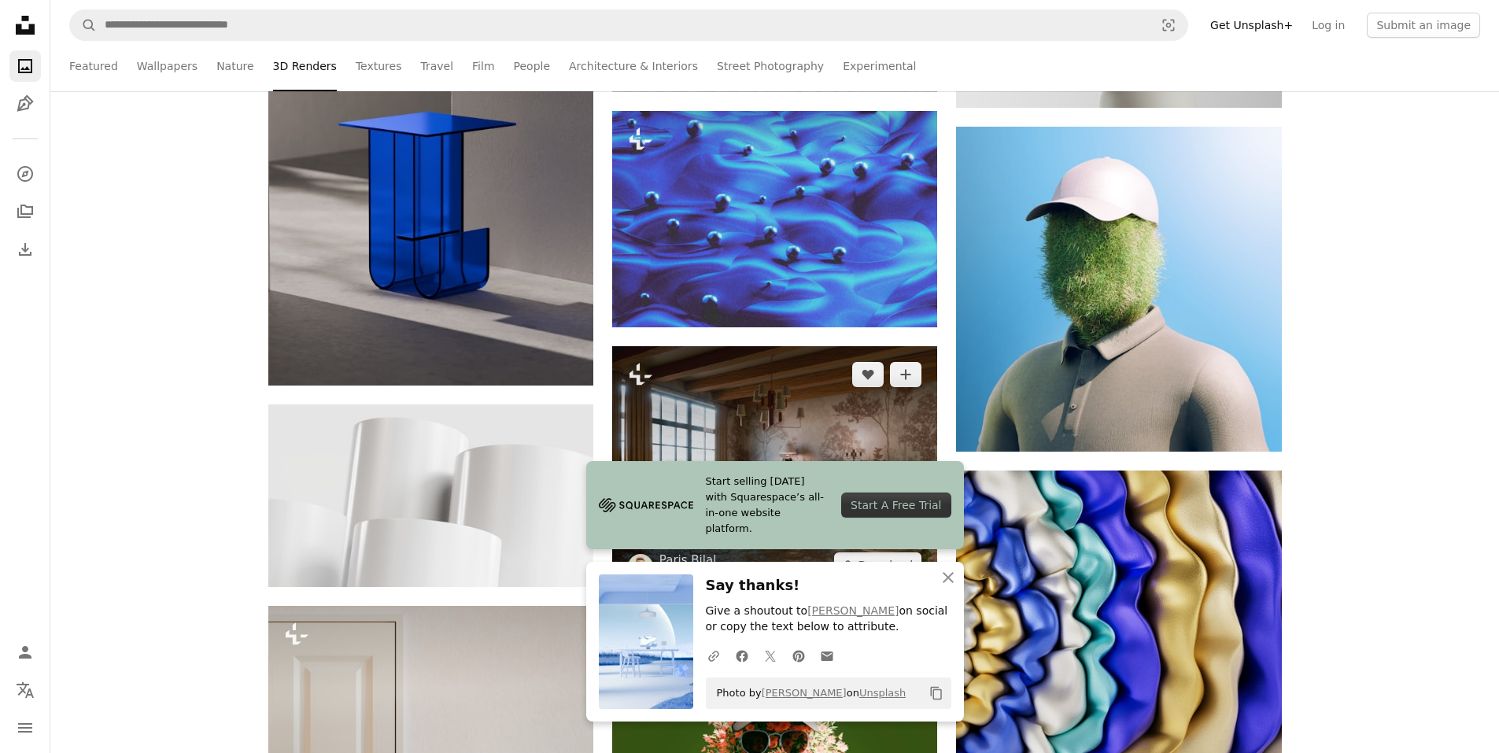
scroll to position [14872, 0]
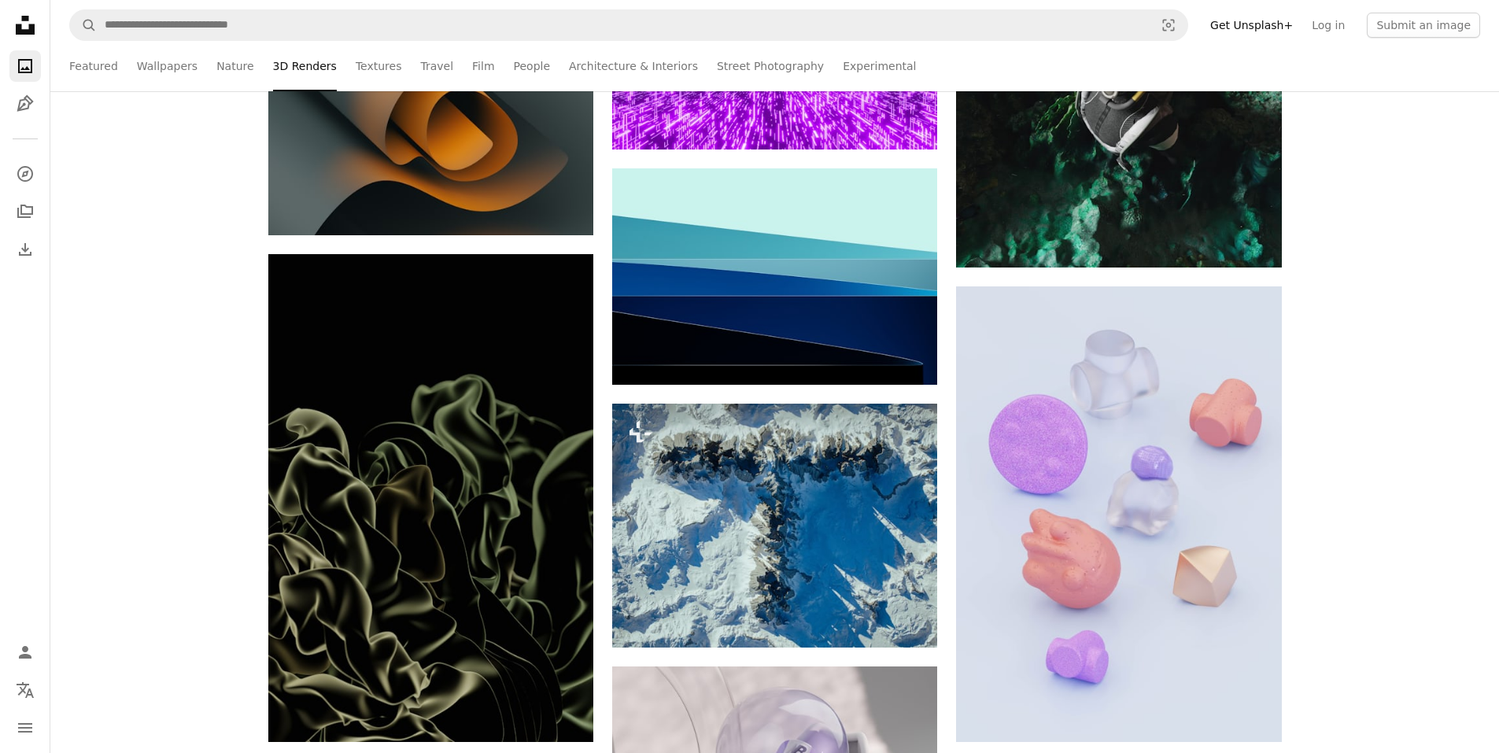
scroll to position [15738, 0]
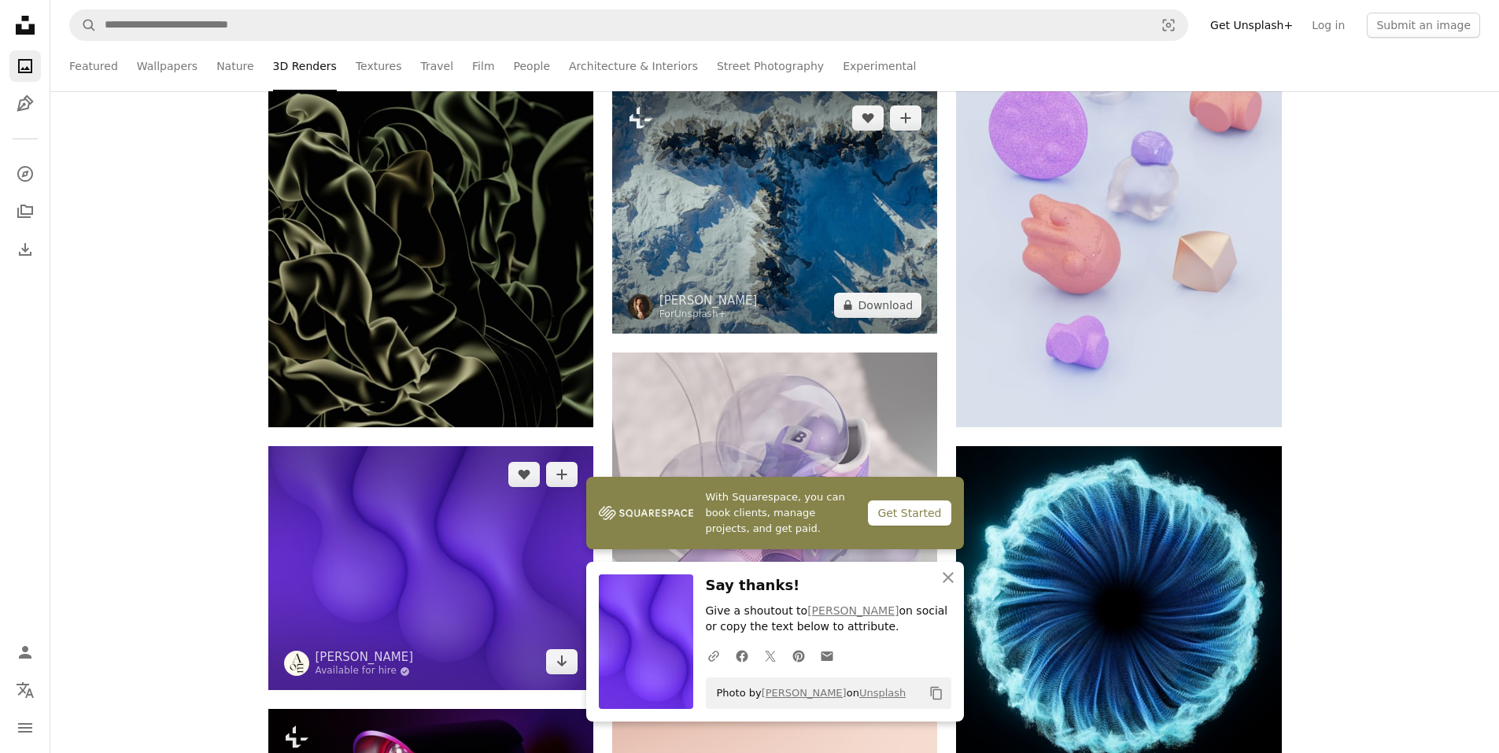
scroll to position [16367, 0]
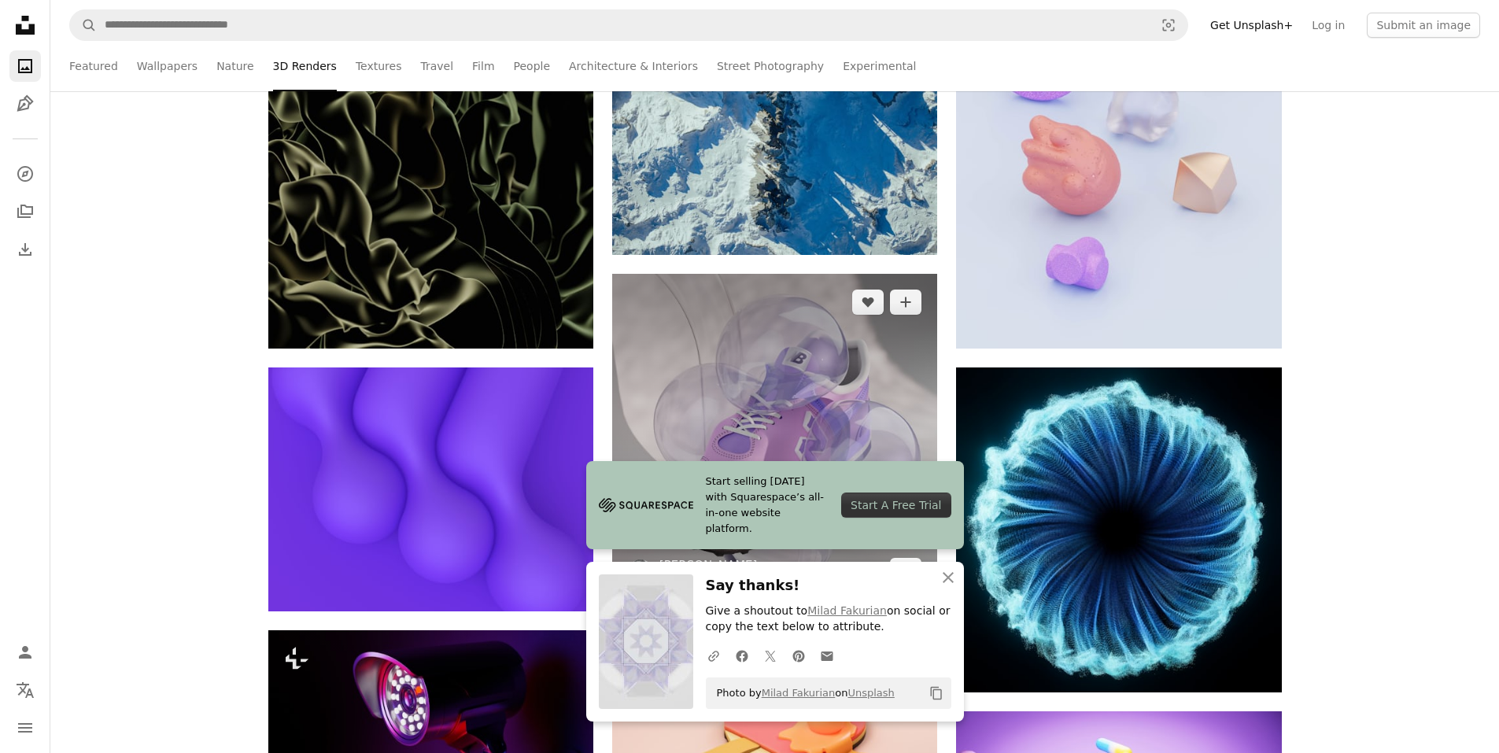
scroll to position [16446, 0]
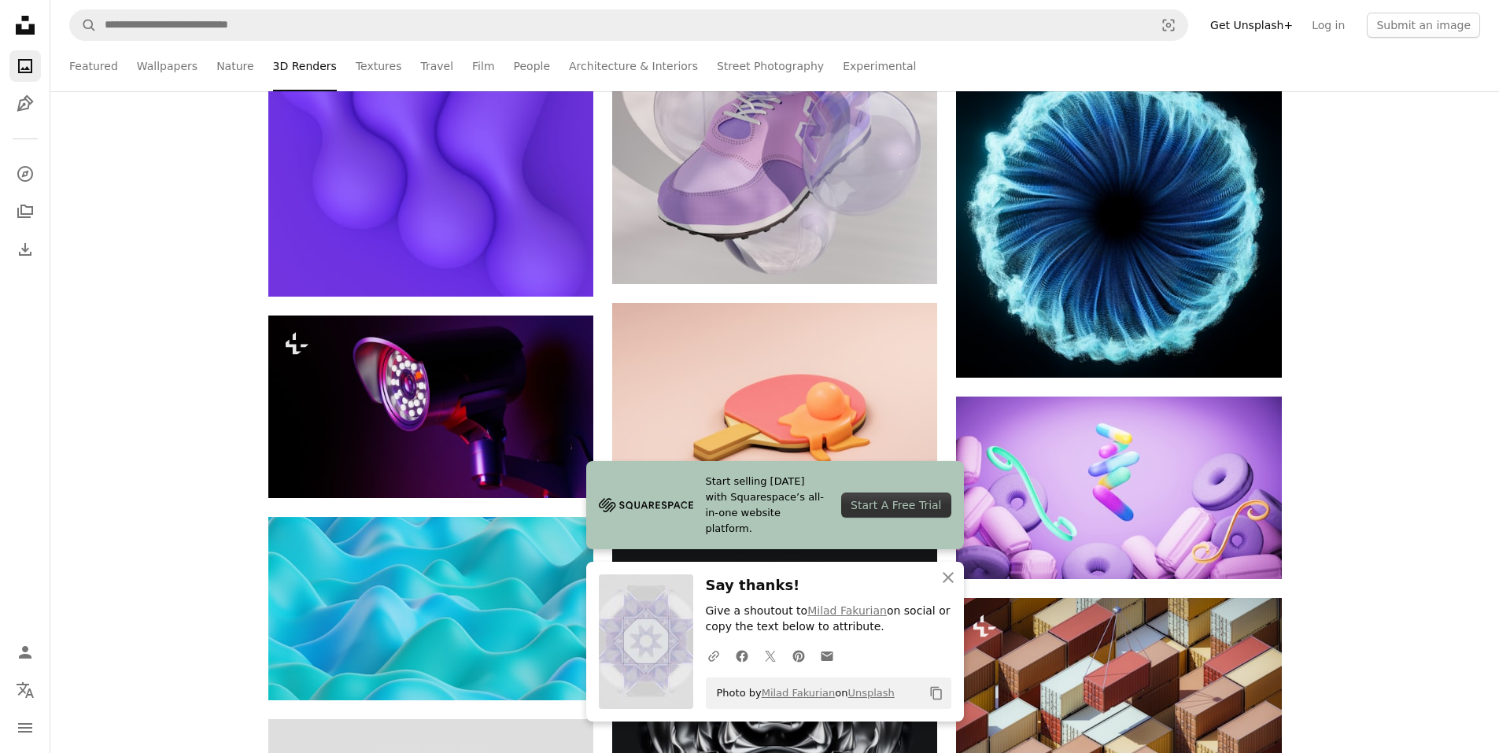
scroll to position [16918, 0]
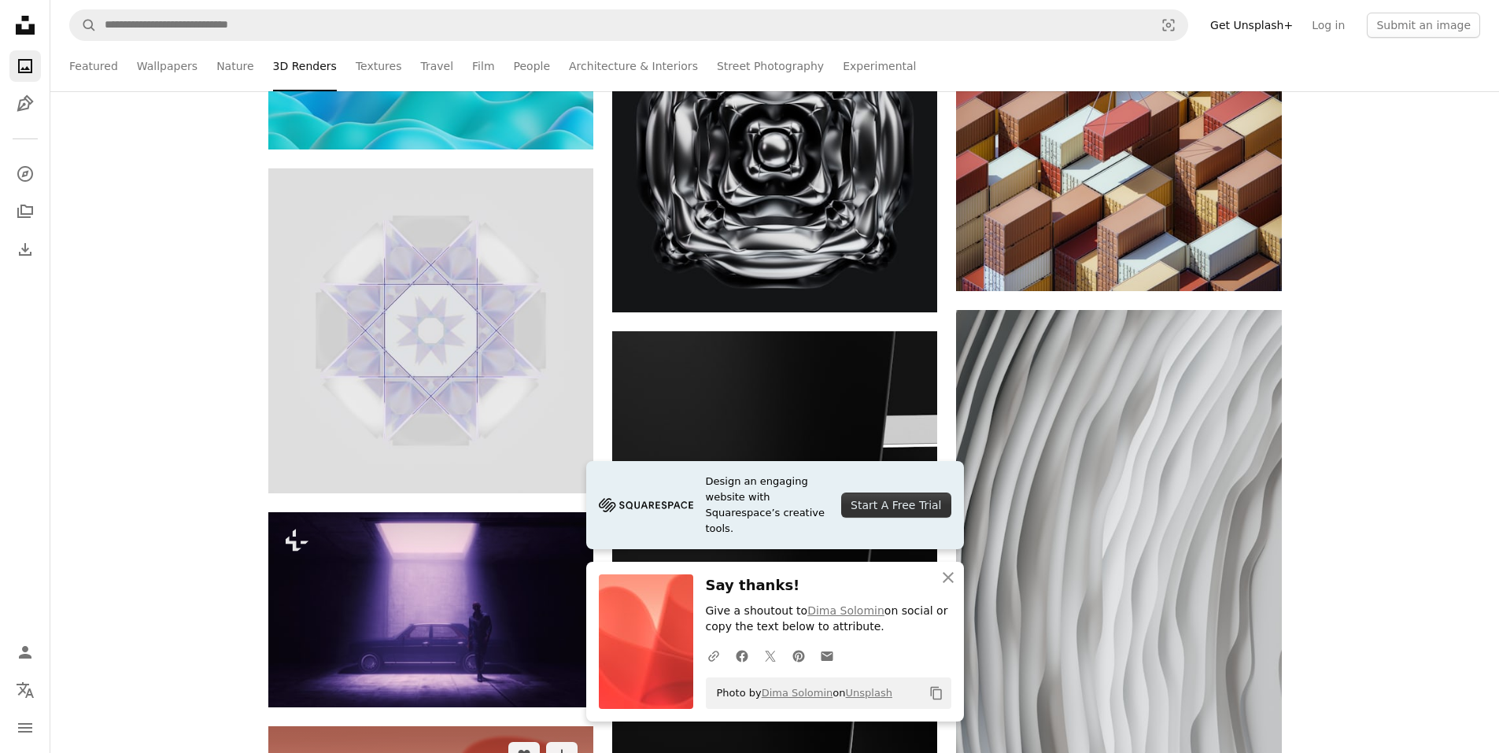
scroll to position [17390, 0]
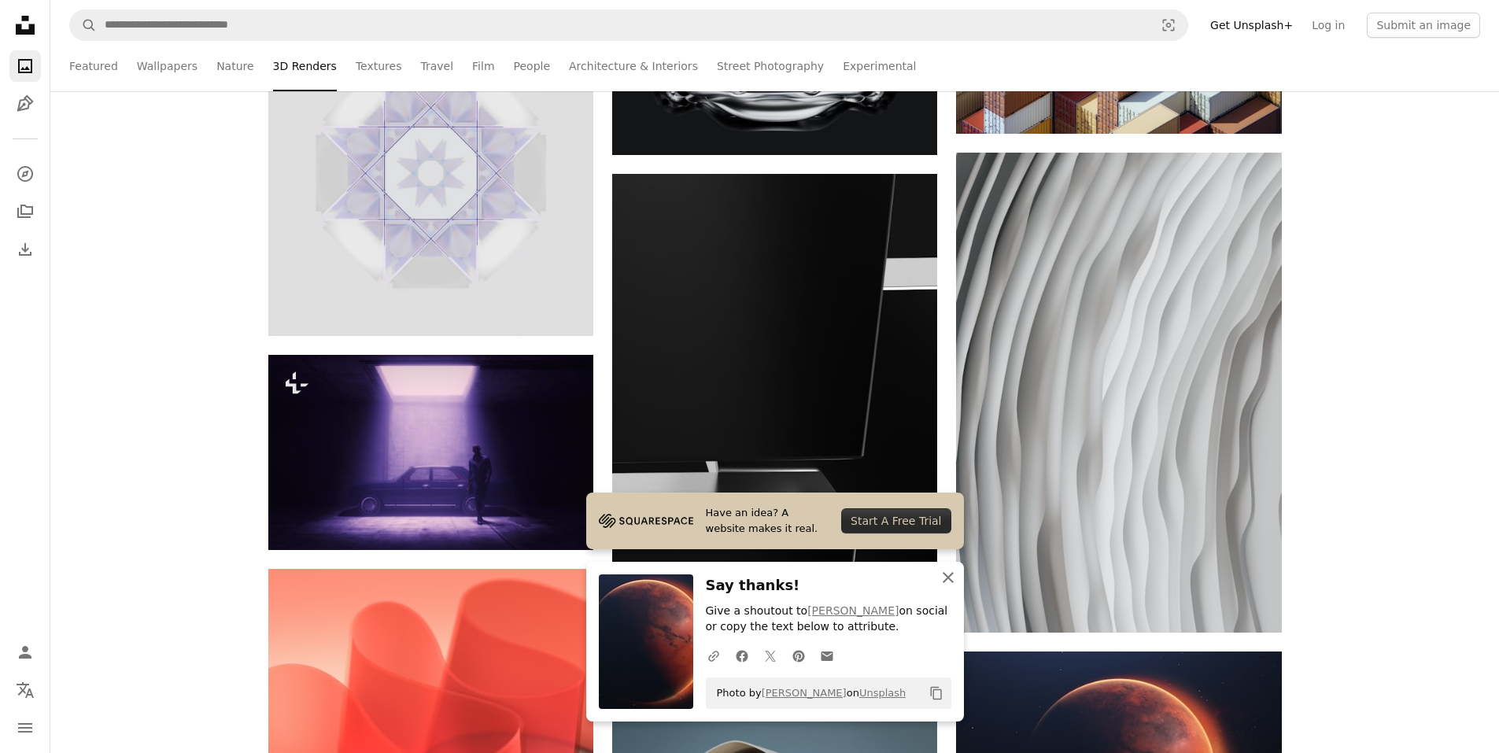
click at [943, 578] on icon "An X shape" at bounding box center [948, 577] width 19 height 19
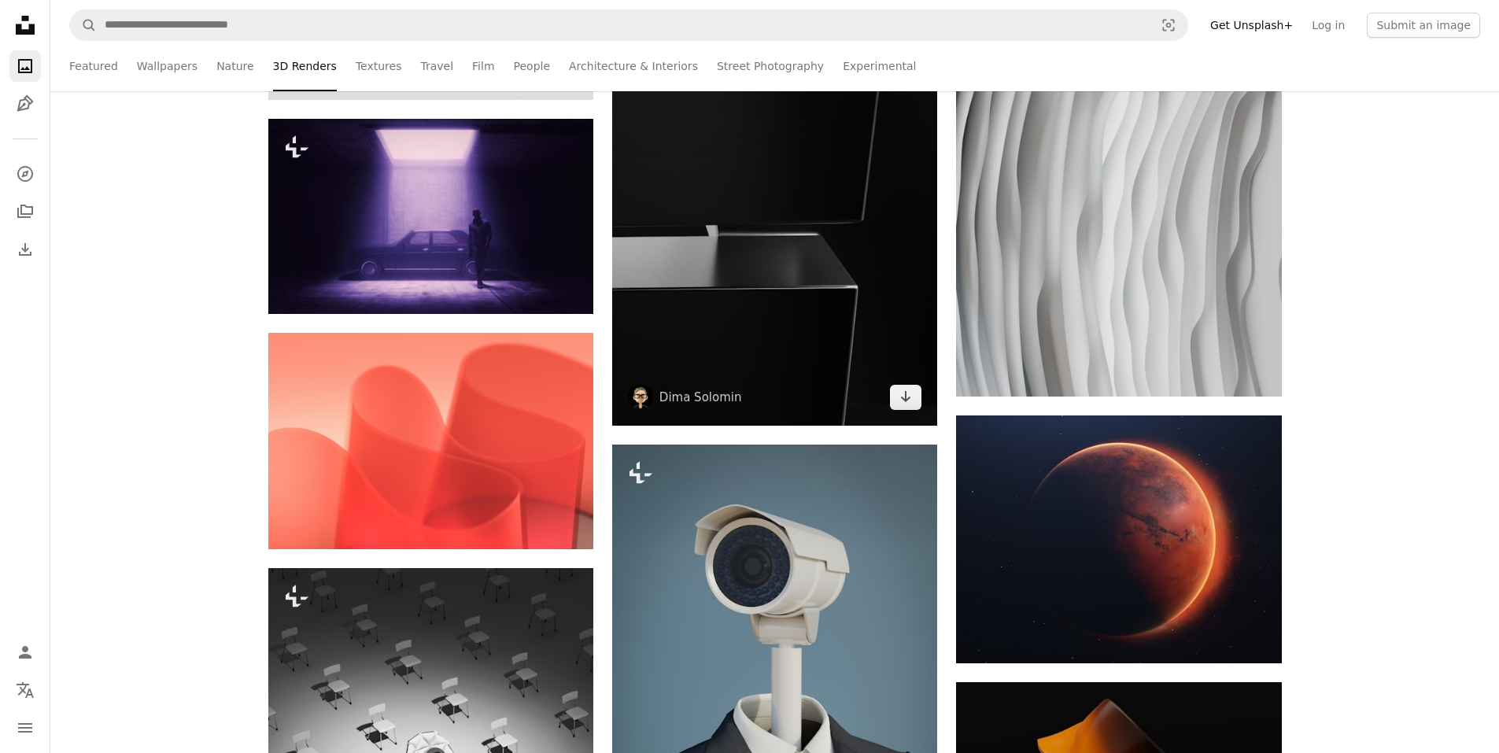
scroll to position [17941, 0]
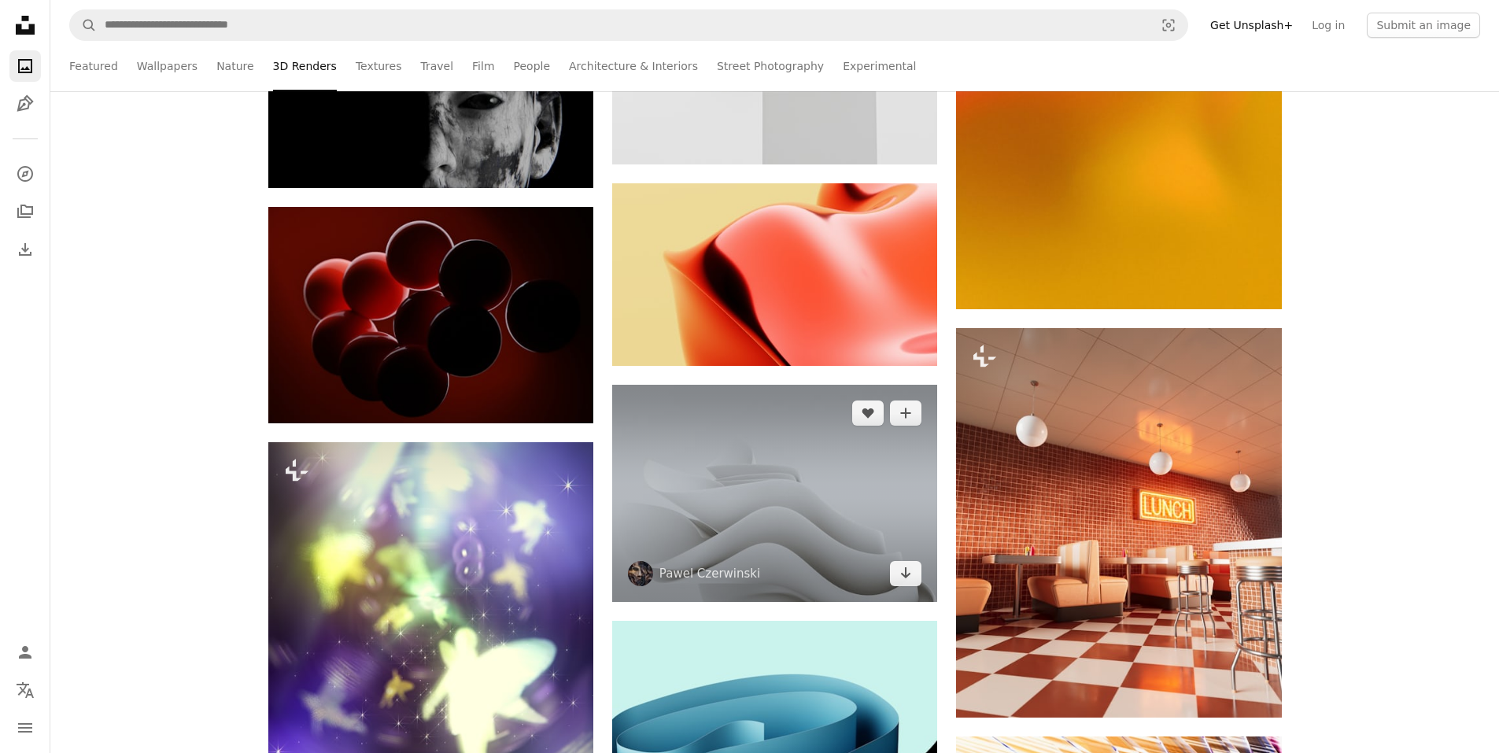
scroll to position [21167, 0]
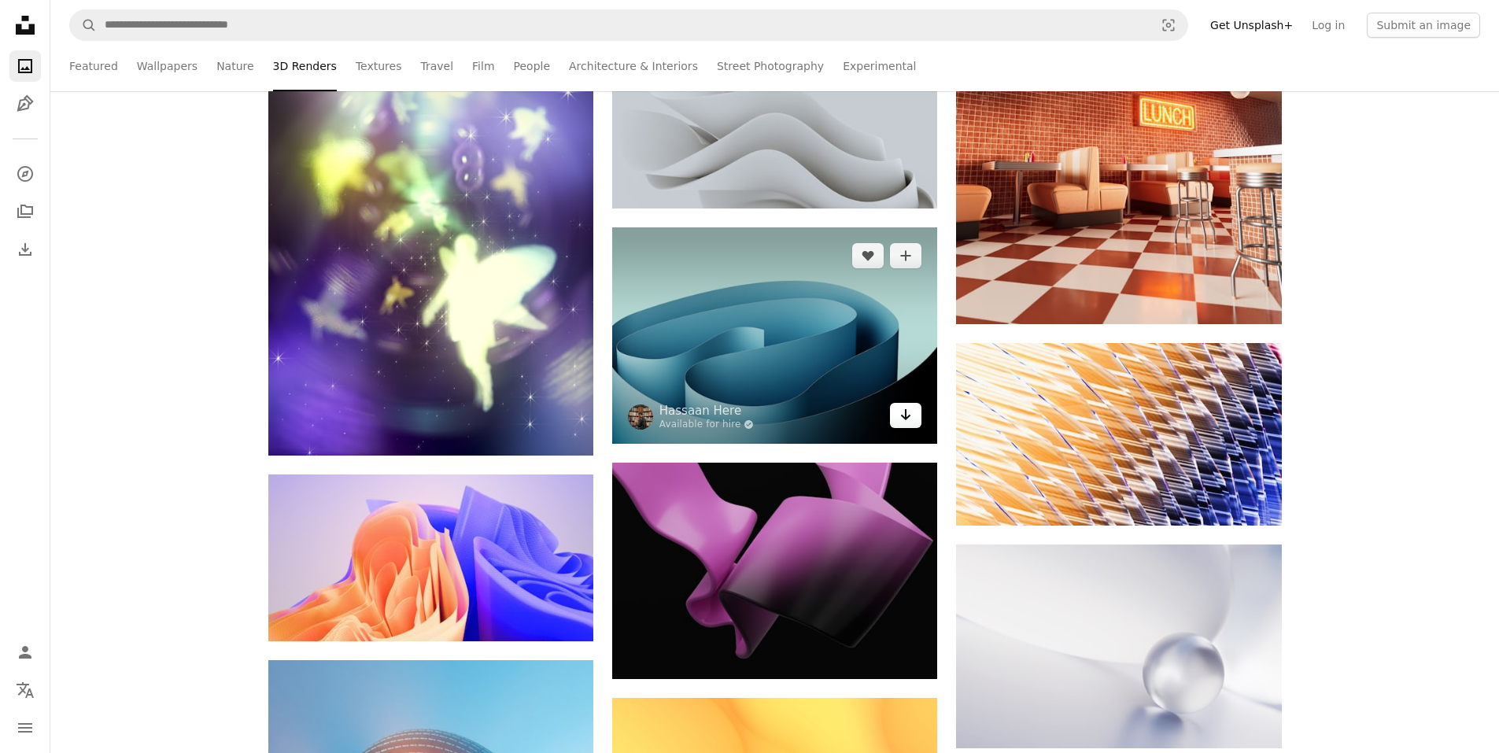
click at [905, 413] on icon "Arrow pointing down" at bounding box center [905, 414] width 13 height 19
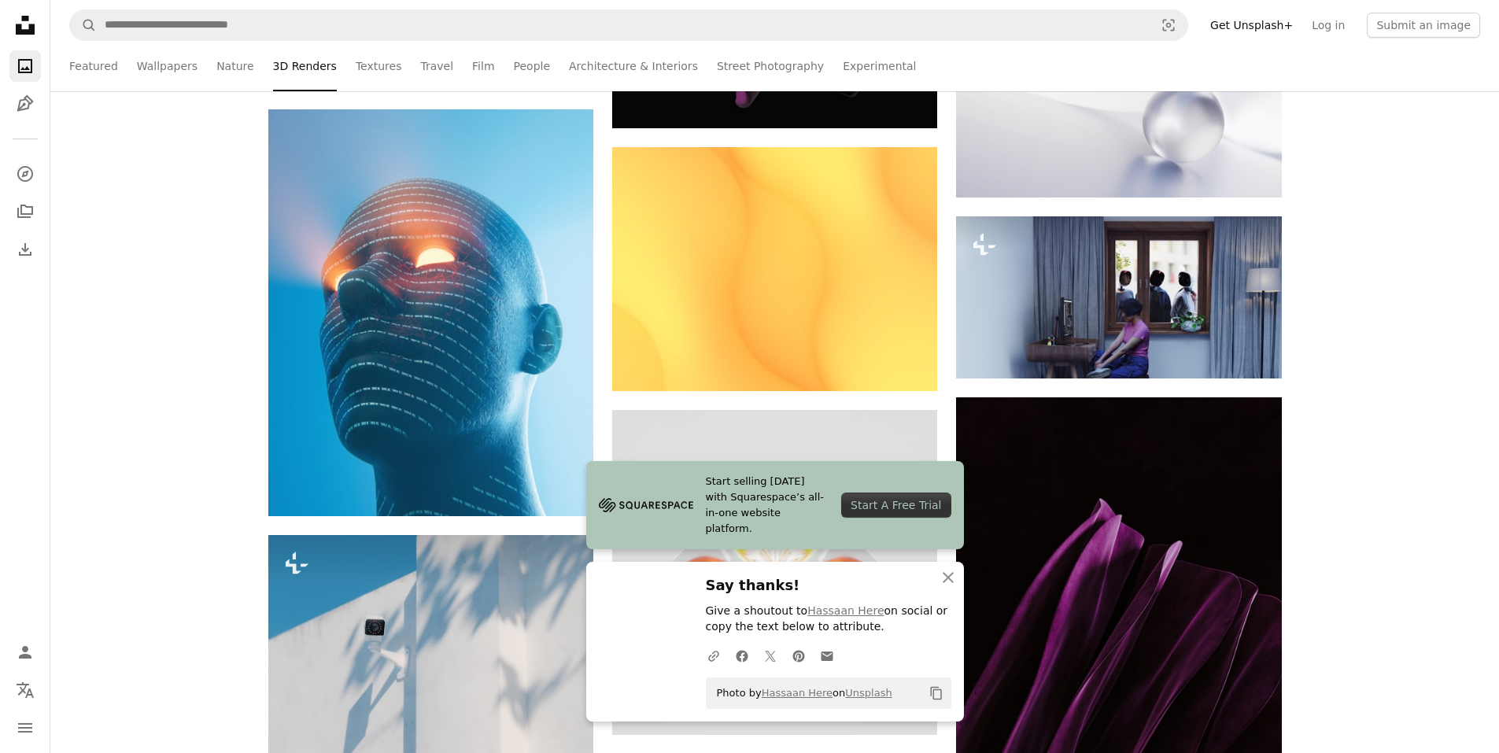
scroll to position [22033, 0]
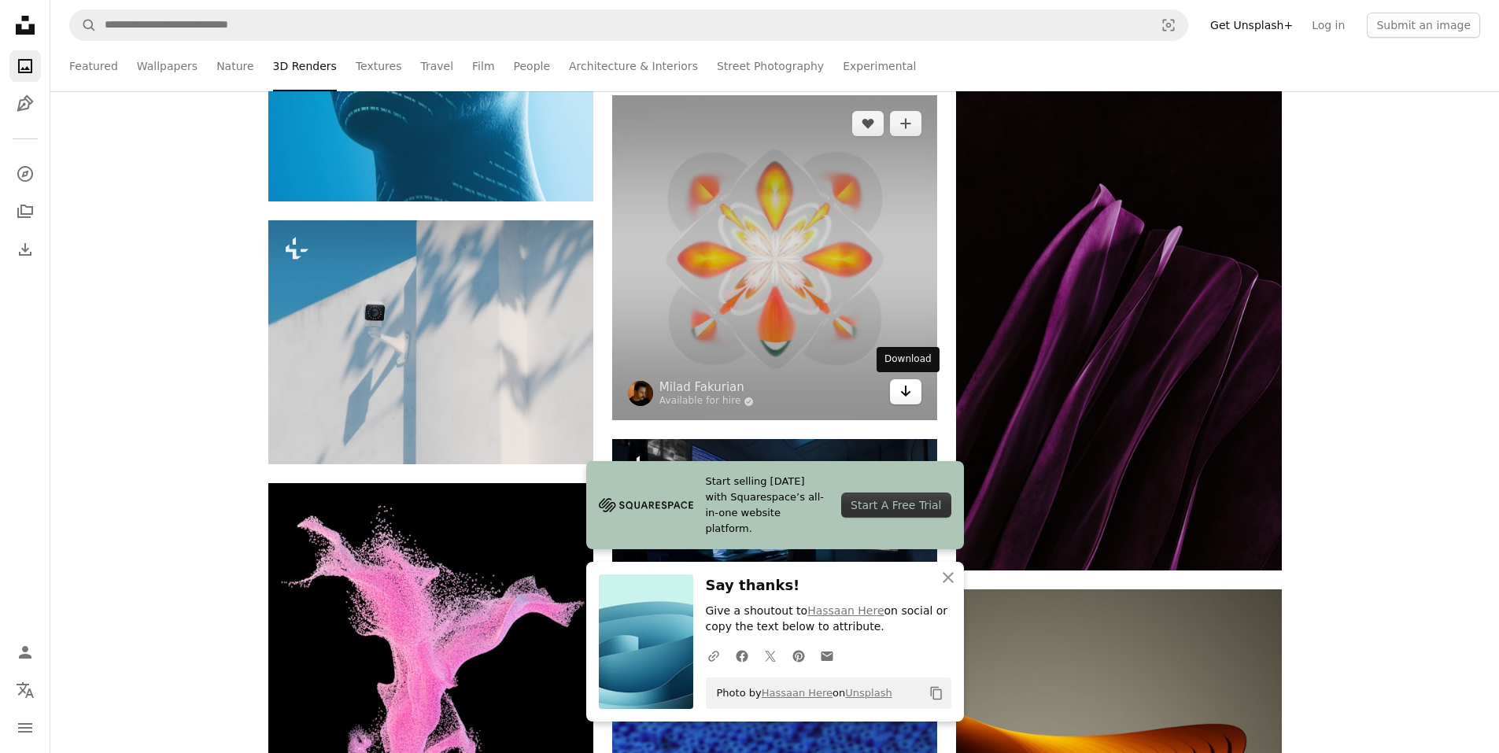
click at [910, 393] on icon "Arrow pointing down" at bounding box center [905, 391] width 13 height 19
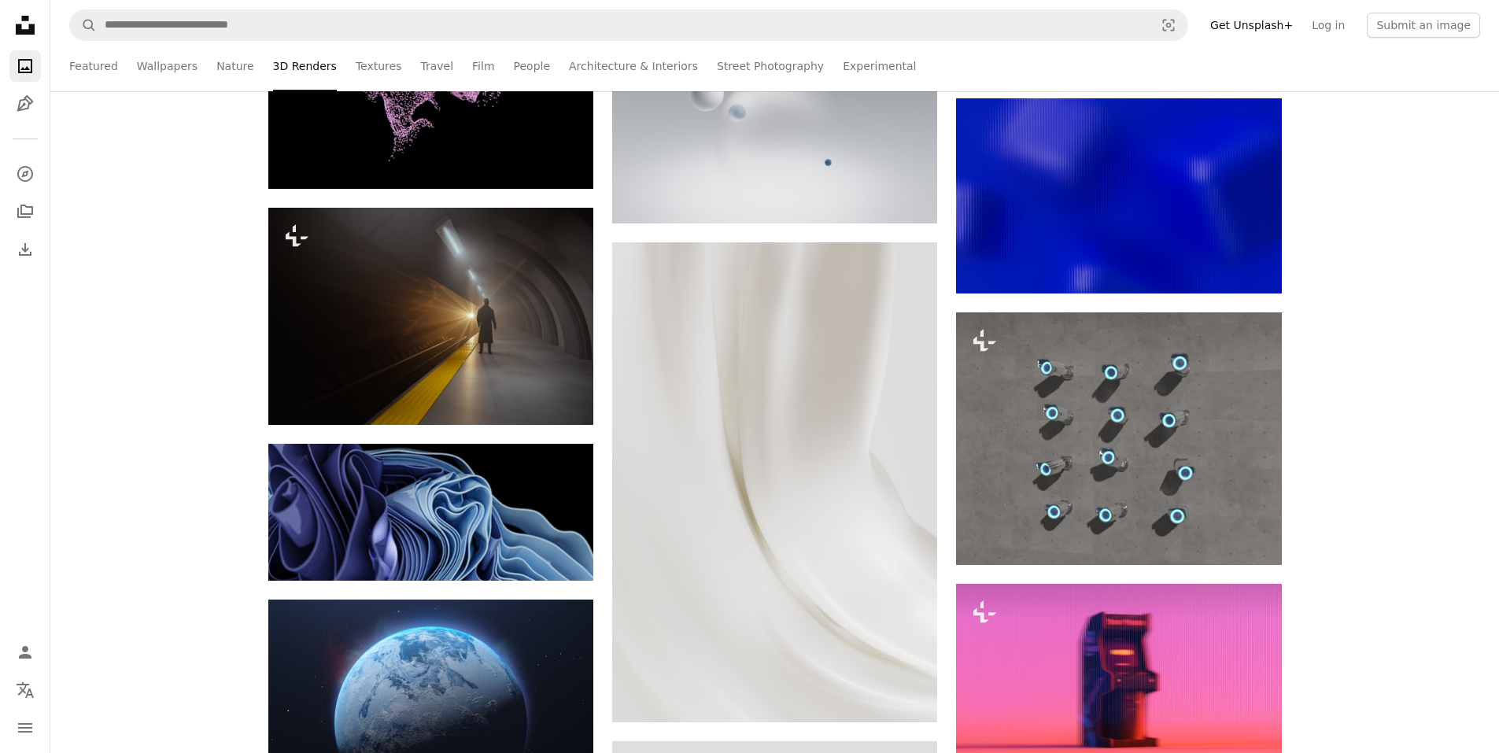
scroll to position [23292, 0]
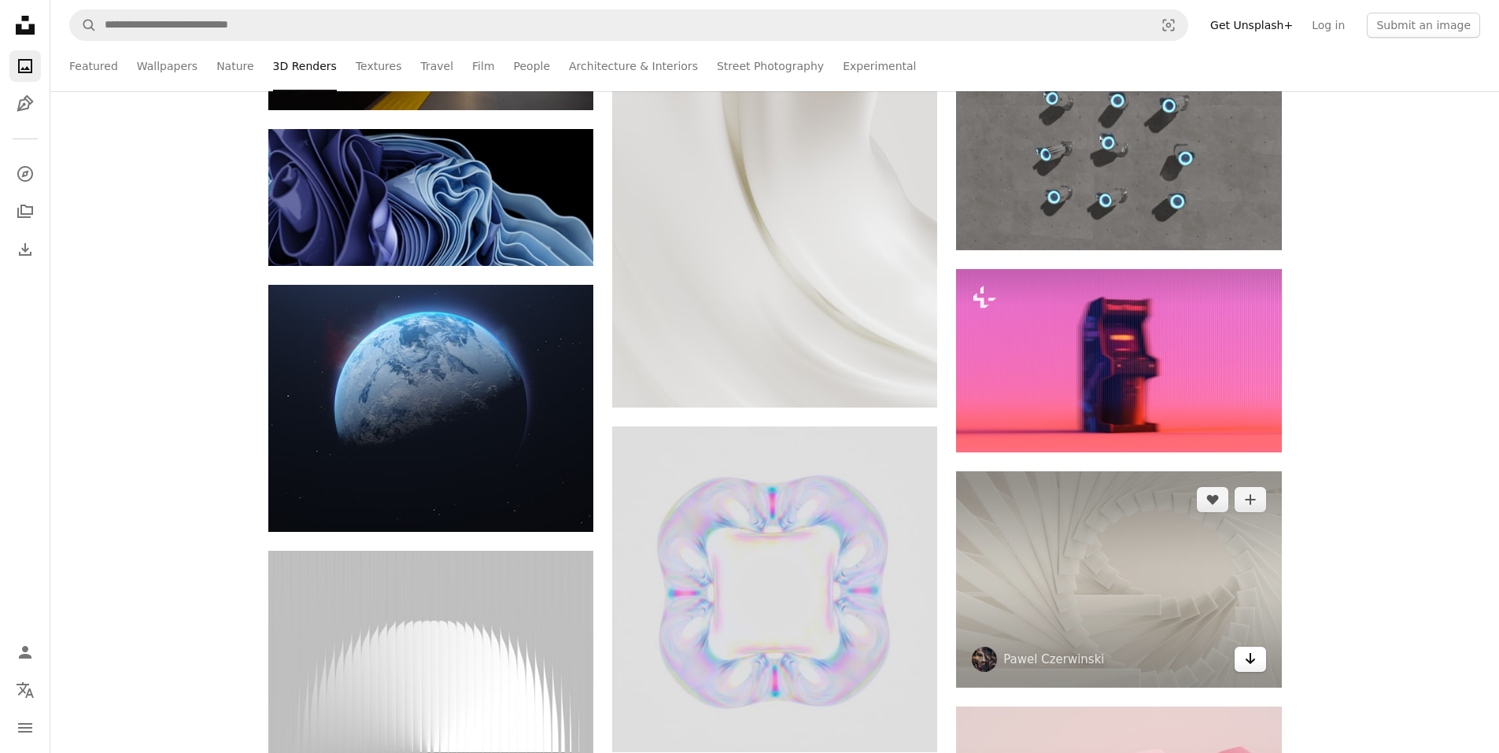
click at [1248, 653] on icon "Download" at bounding box center [1250, 658] width 10 height 11
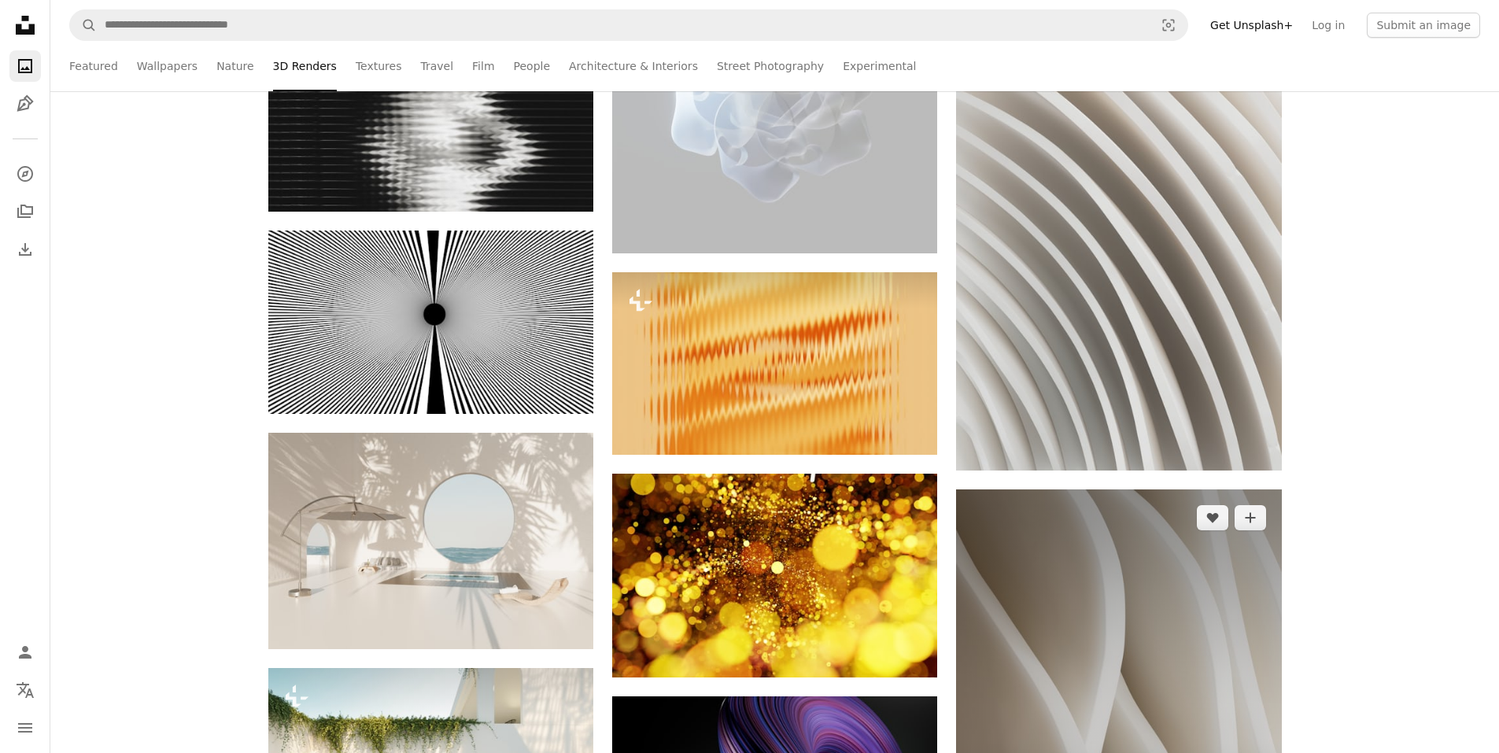
scroll to position [25574, 0]
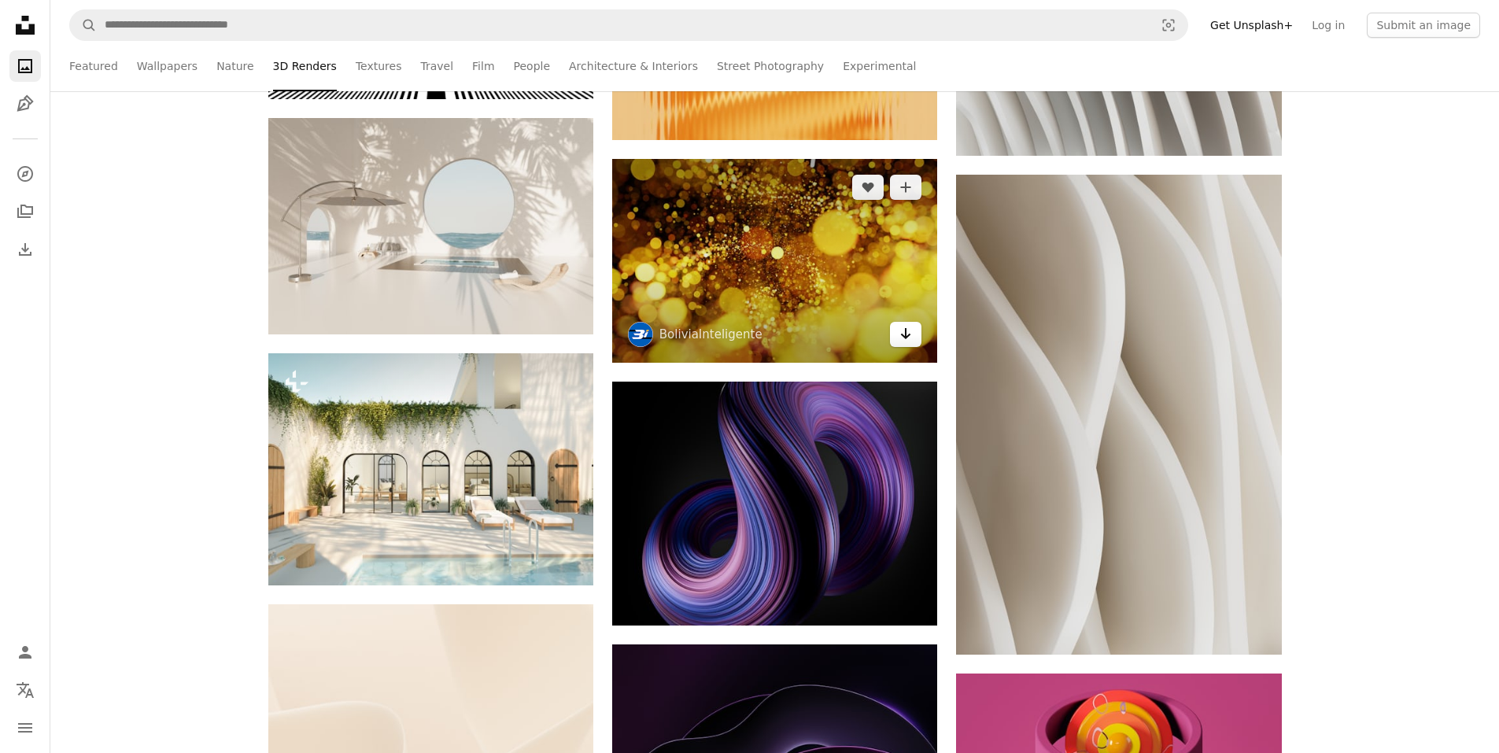
click at [907, 337] on icon "Arrow pointing down" at bounding box center [905, 333] width 13 height 19
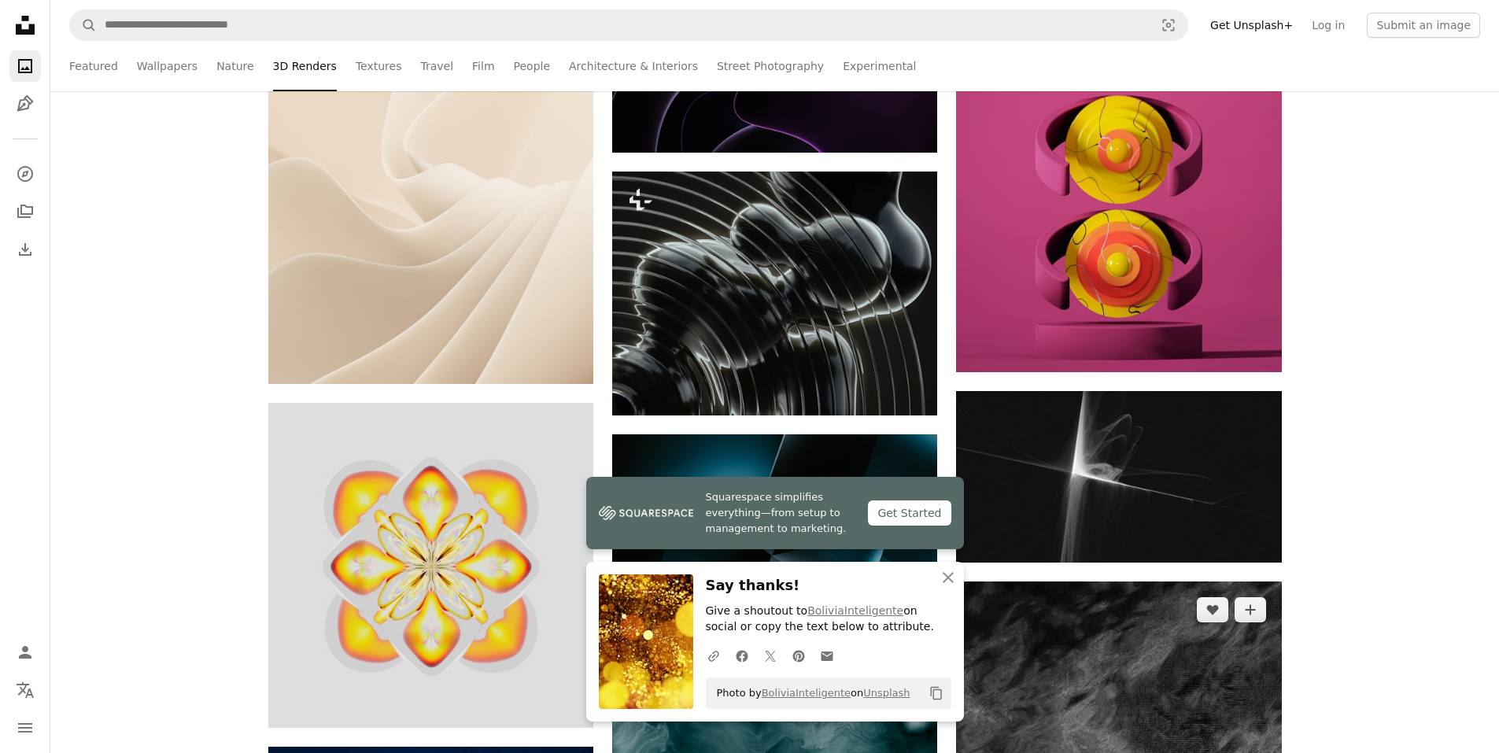
scroll to position [26125, 0]
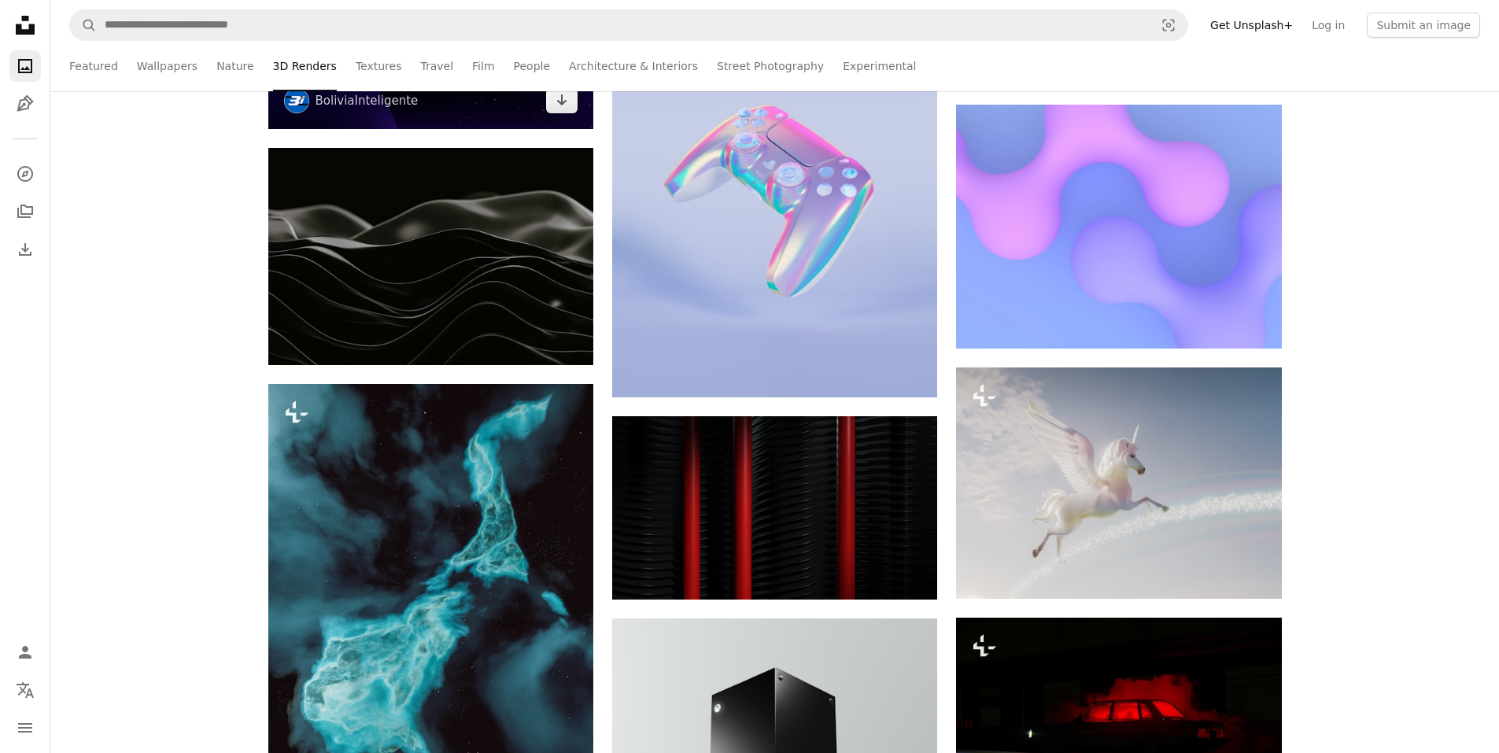
scroll to position [27541, 0]
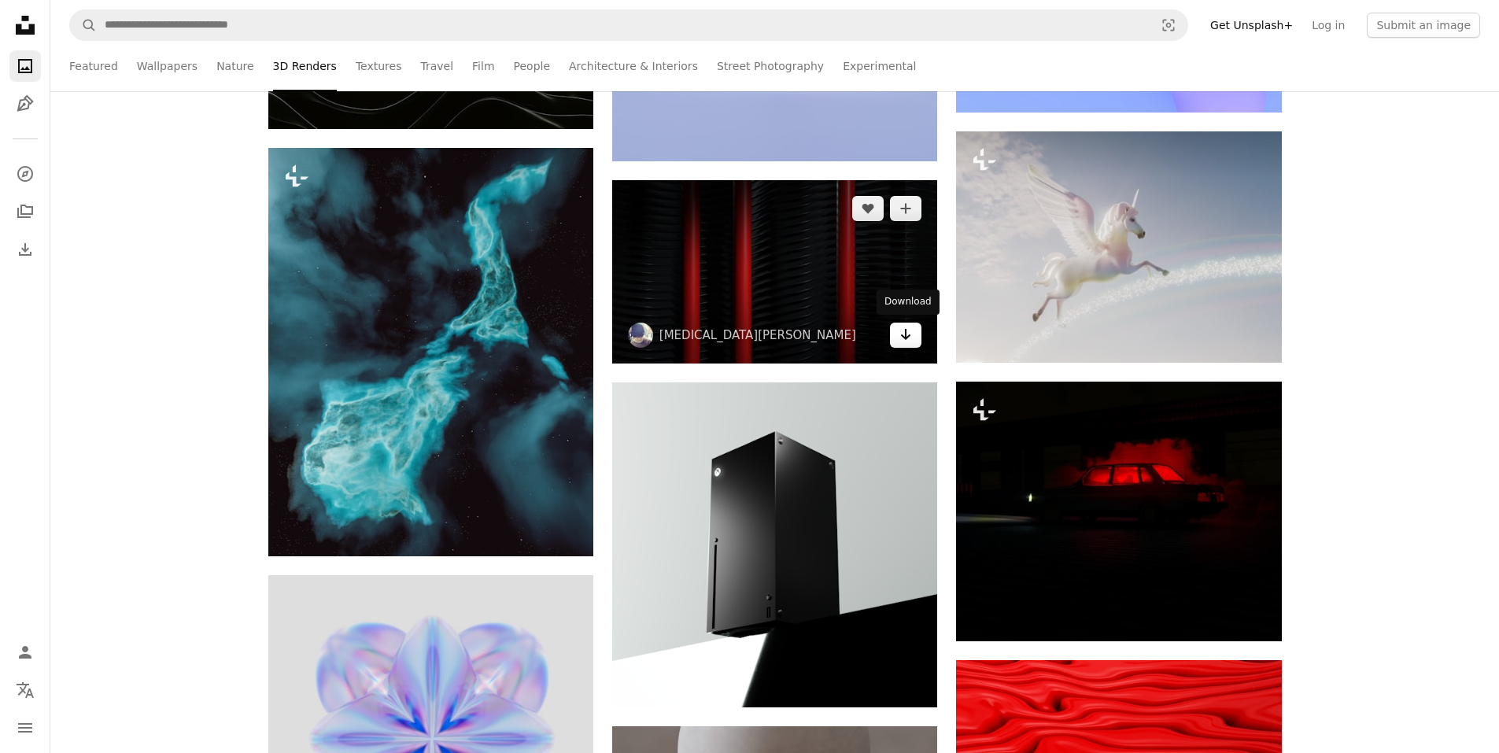
click at [915, 342] on link "Arrow pointing down" at bounding box center [905, 335] width 31 height 25
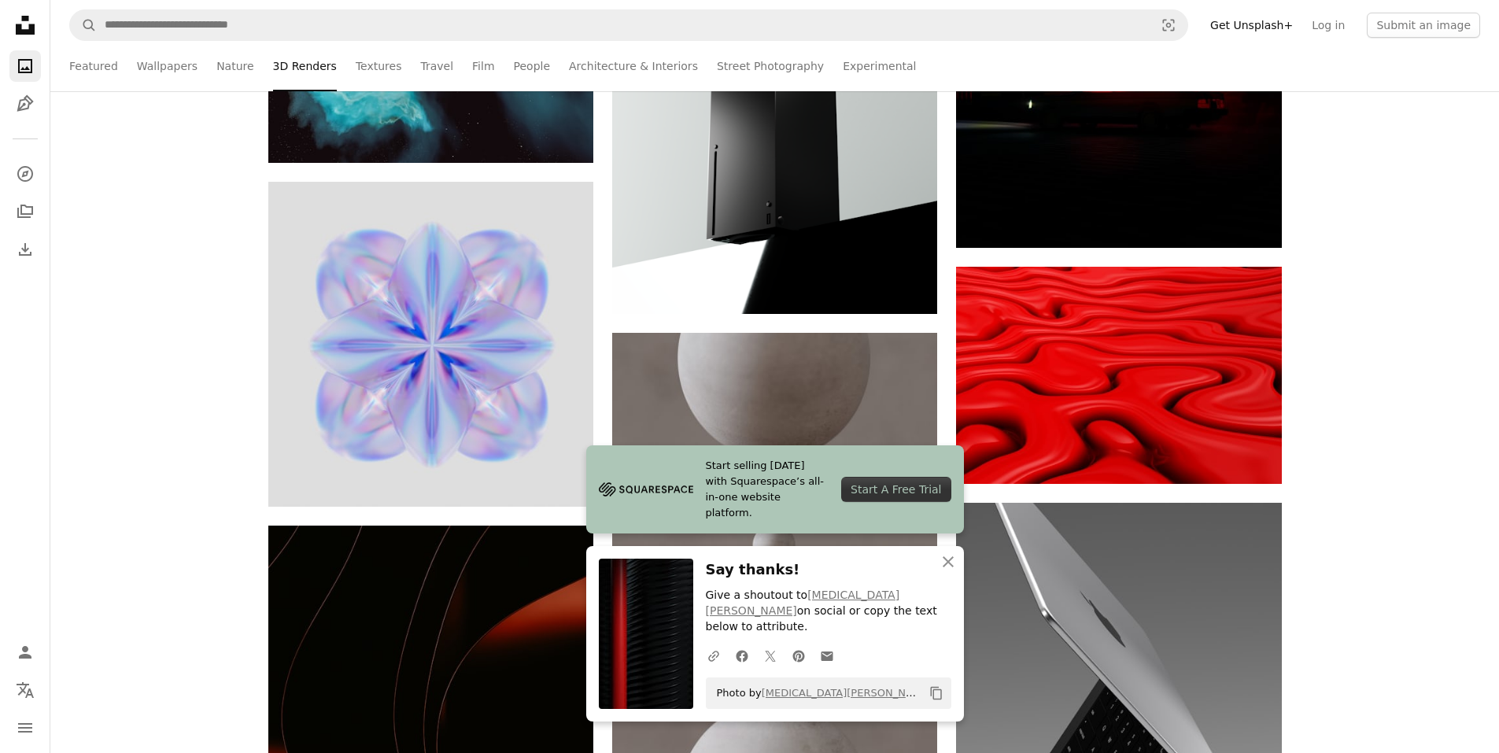
scroll to position [28249, 0]
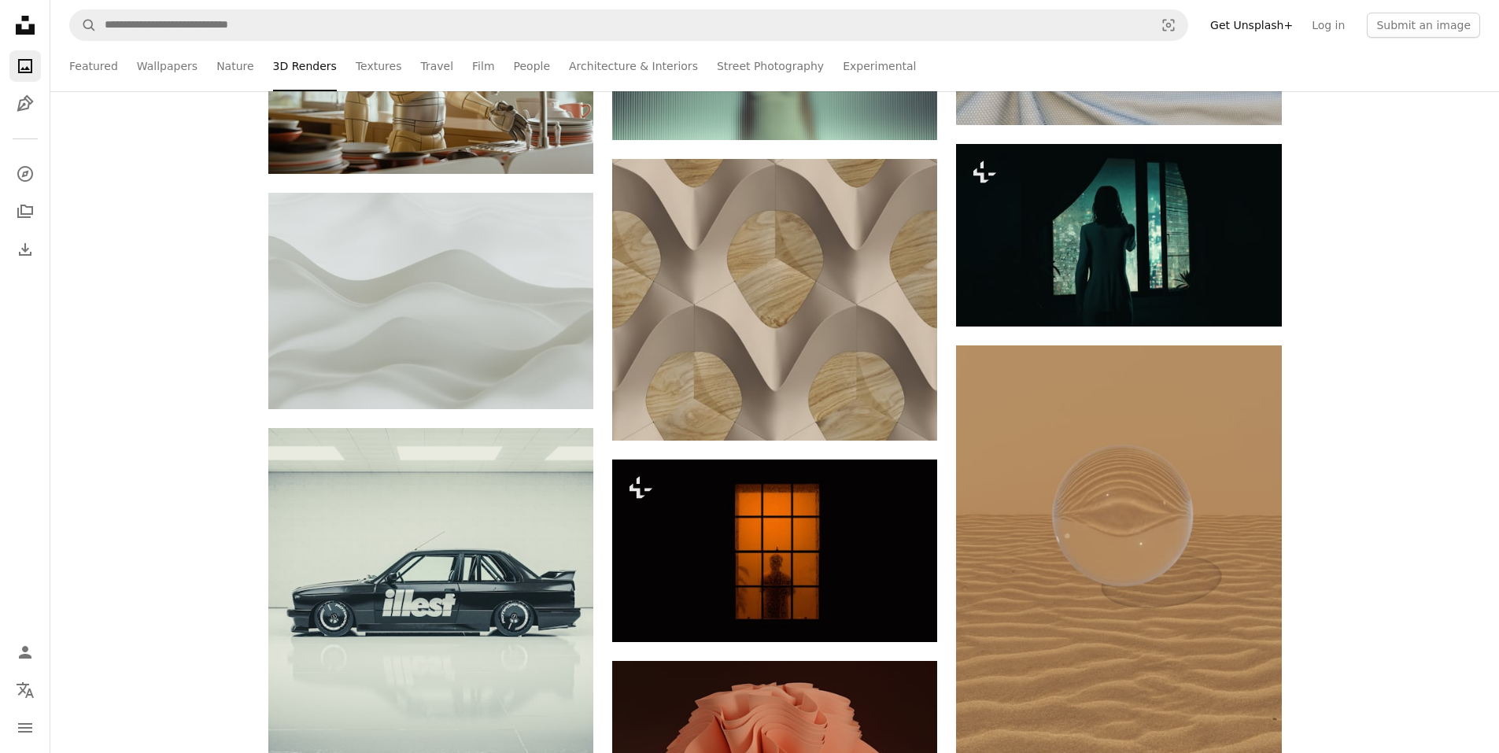
scroll to position [29666, 0]
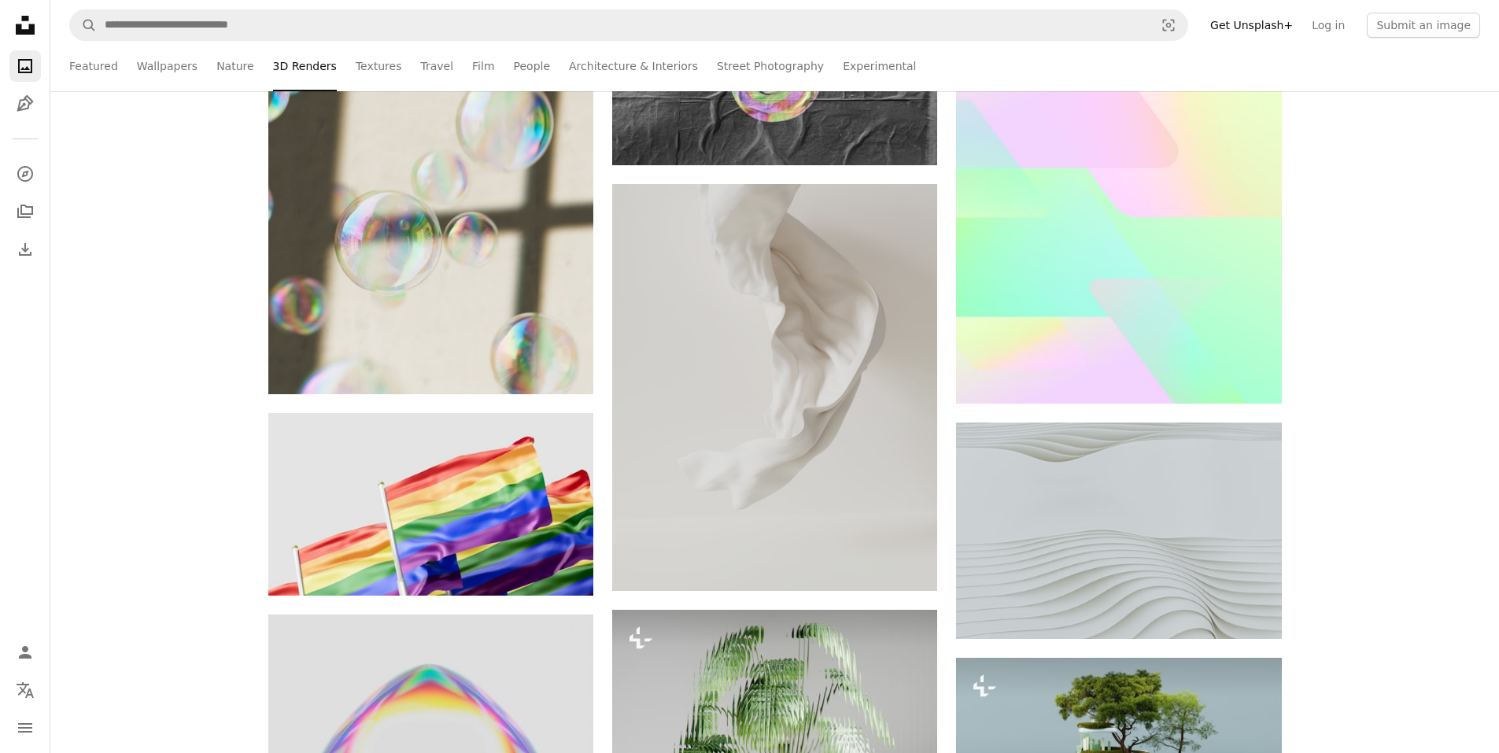
scroll to position [31161, 0]
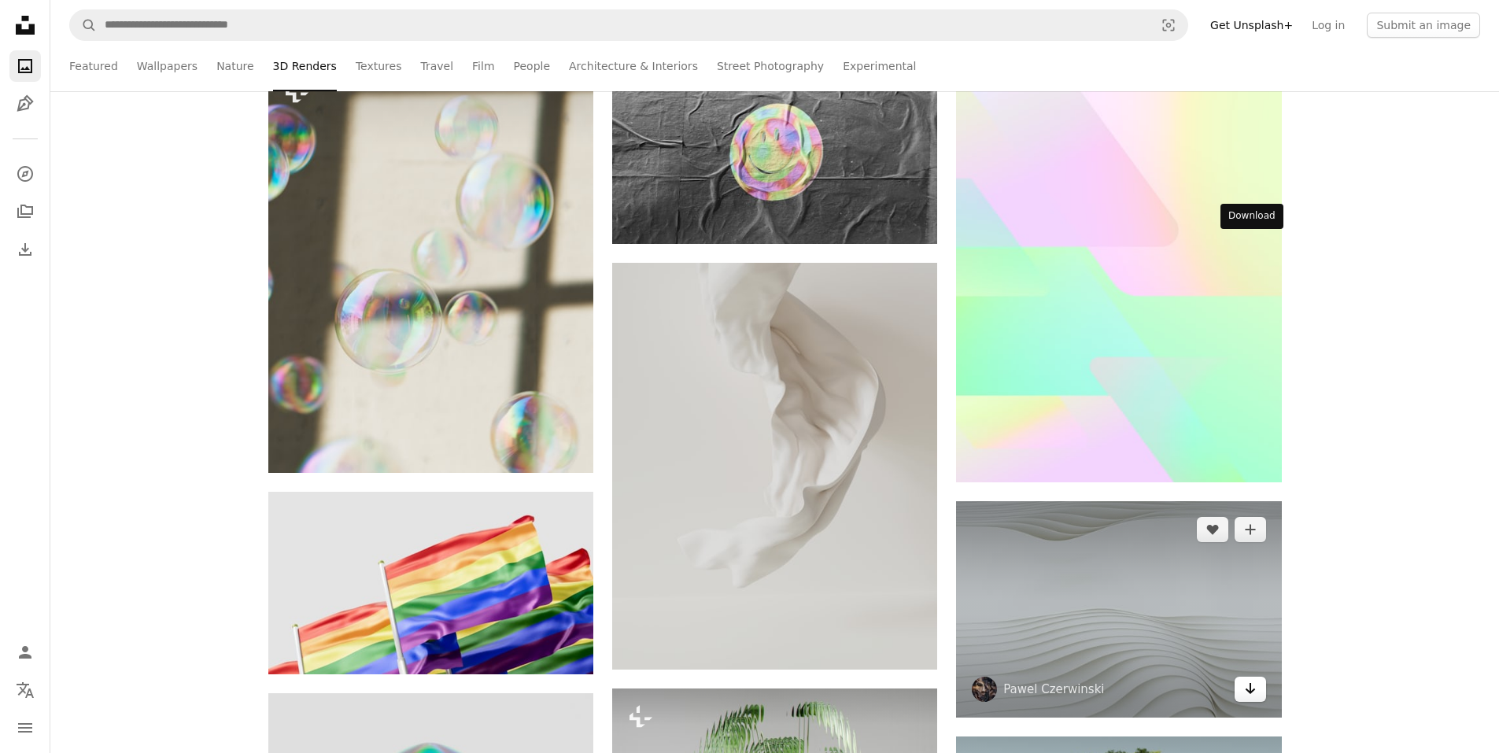
click at [1251, 679] on icon "Arrow pointing down" at bounding box center [1250, 688] width 13 height 19
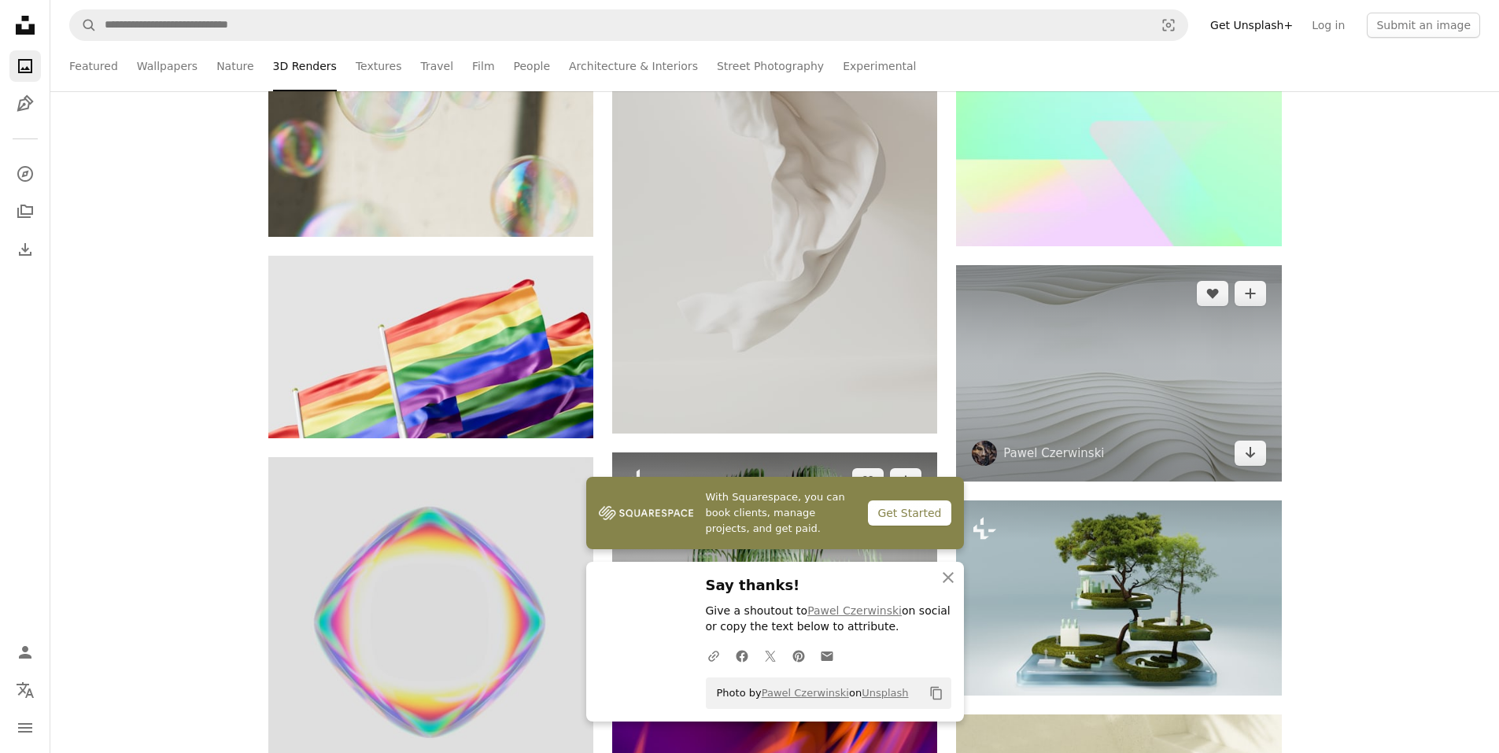
scroll to position [31790, 0]
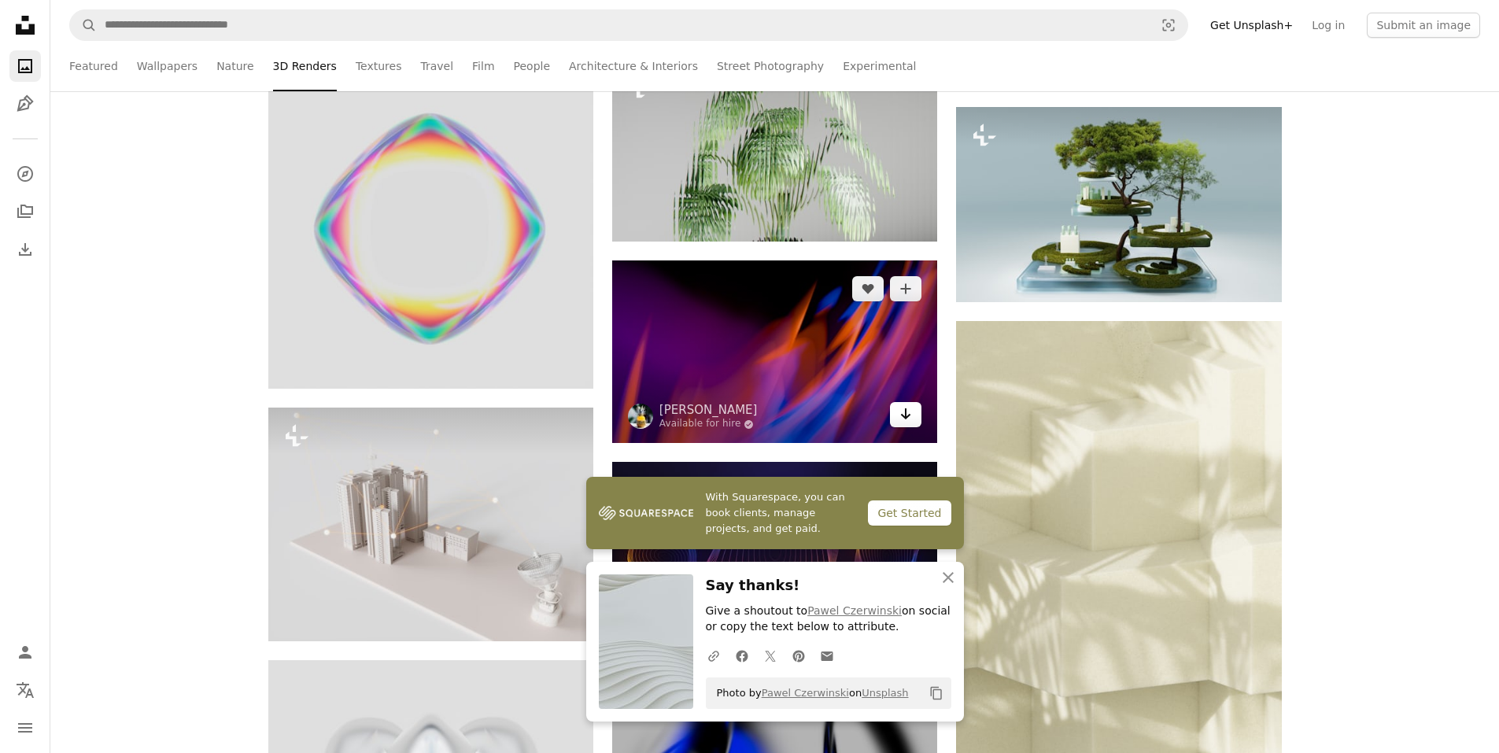
click at [909, 422] on icon "Arrow pointing down" at bounding box center [905, 413] width 13 height 19
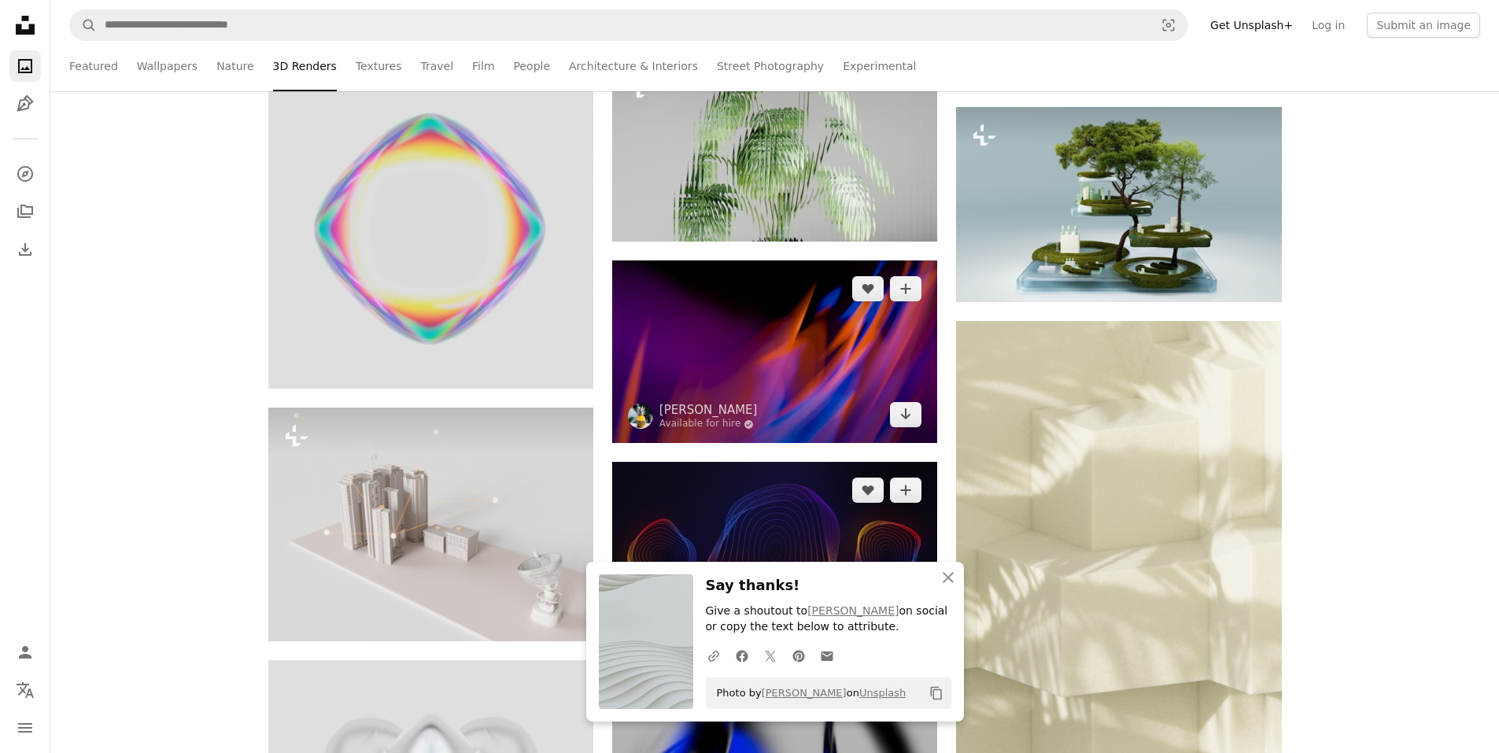
scroll to position [32026, 0]
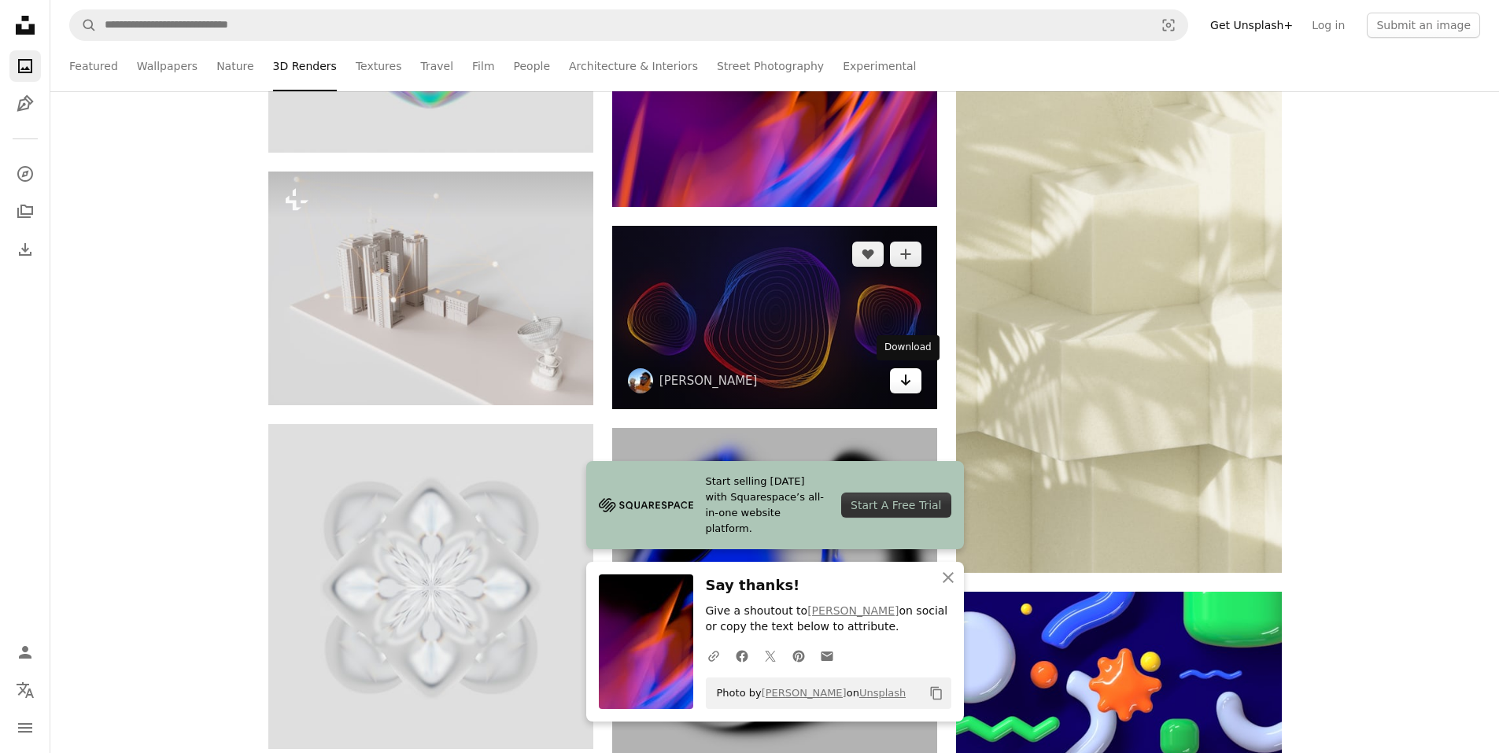
click at [903, 378] on icon "Arrow pointing down" at bounding box center [905, 380] width 13 height 19
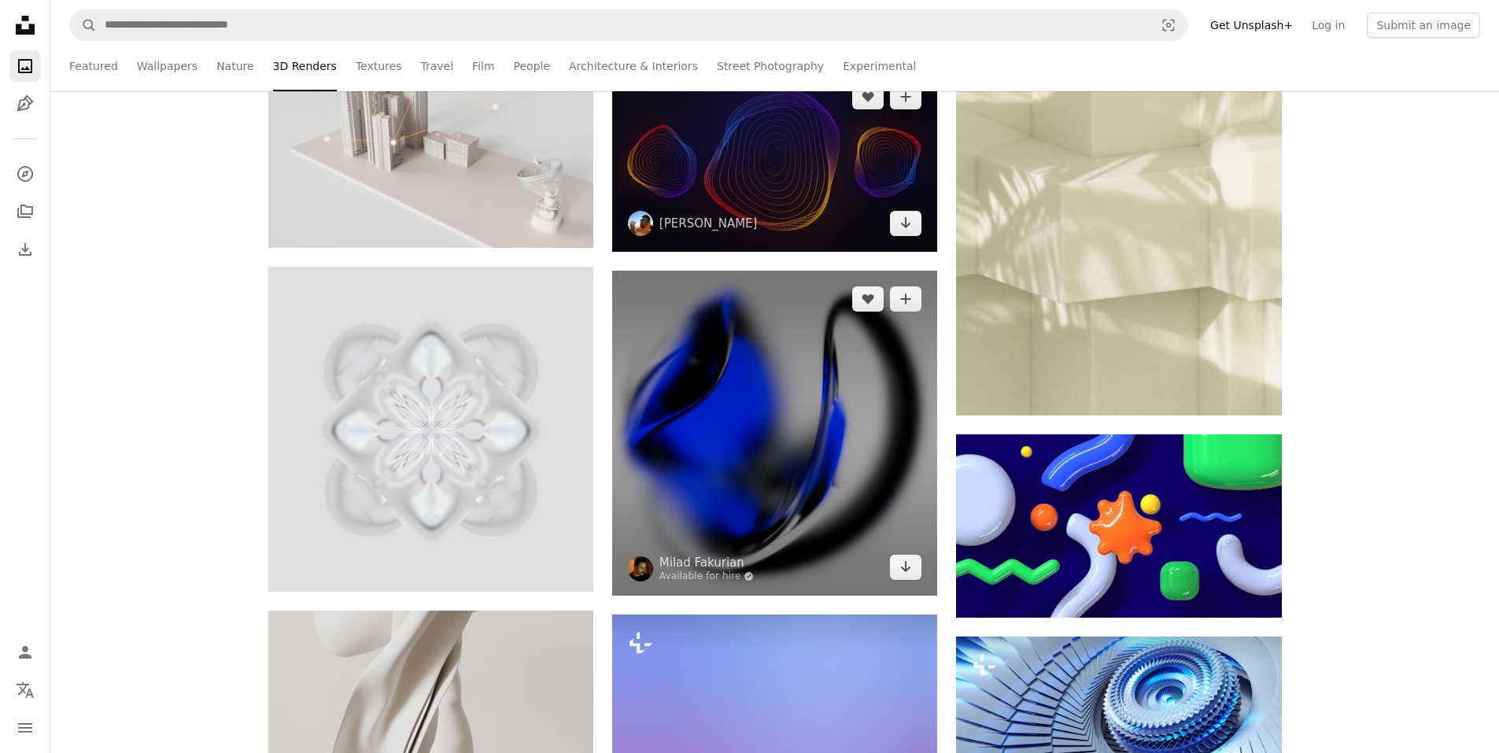
scroll to position [32499, 0]
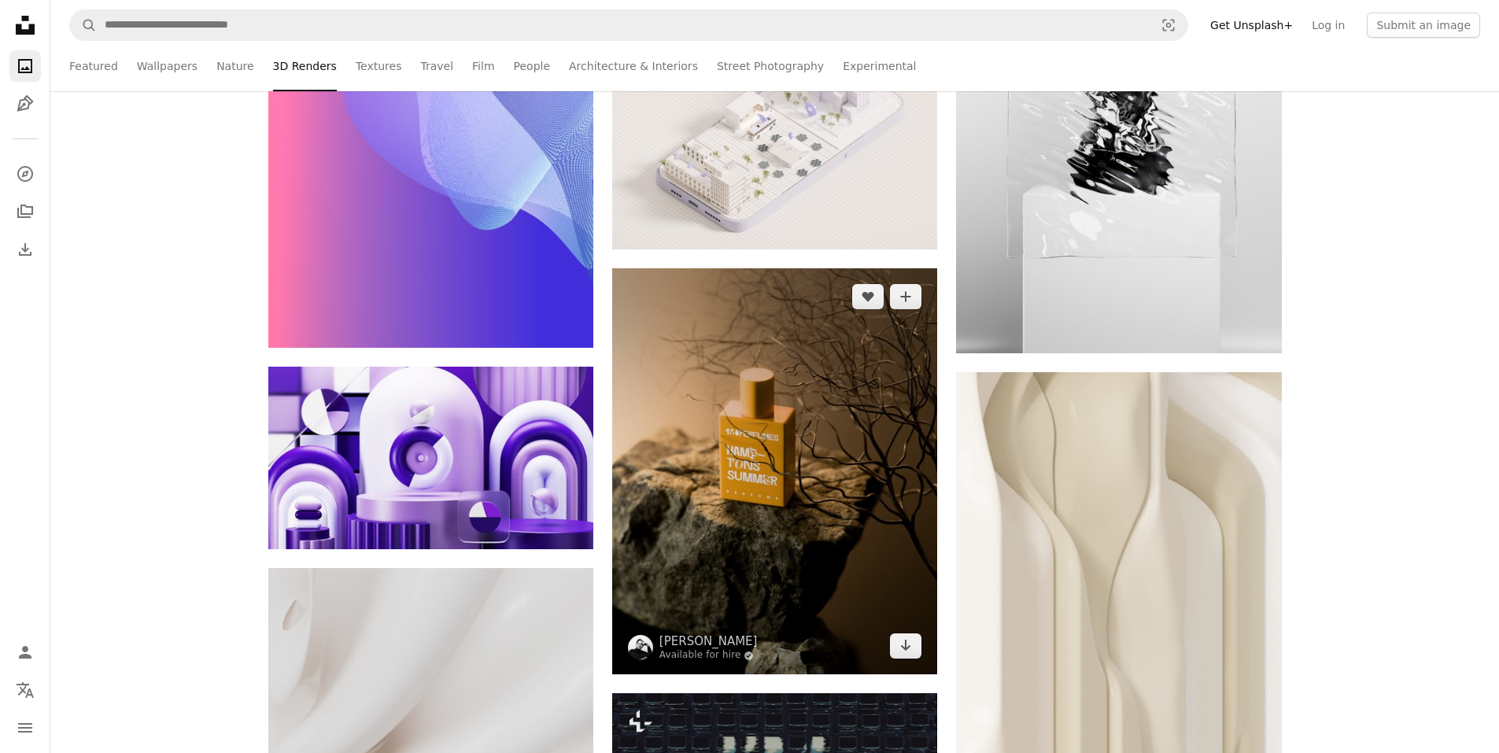
scroll to position [34072, 0]
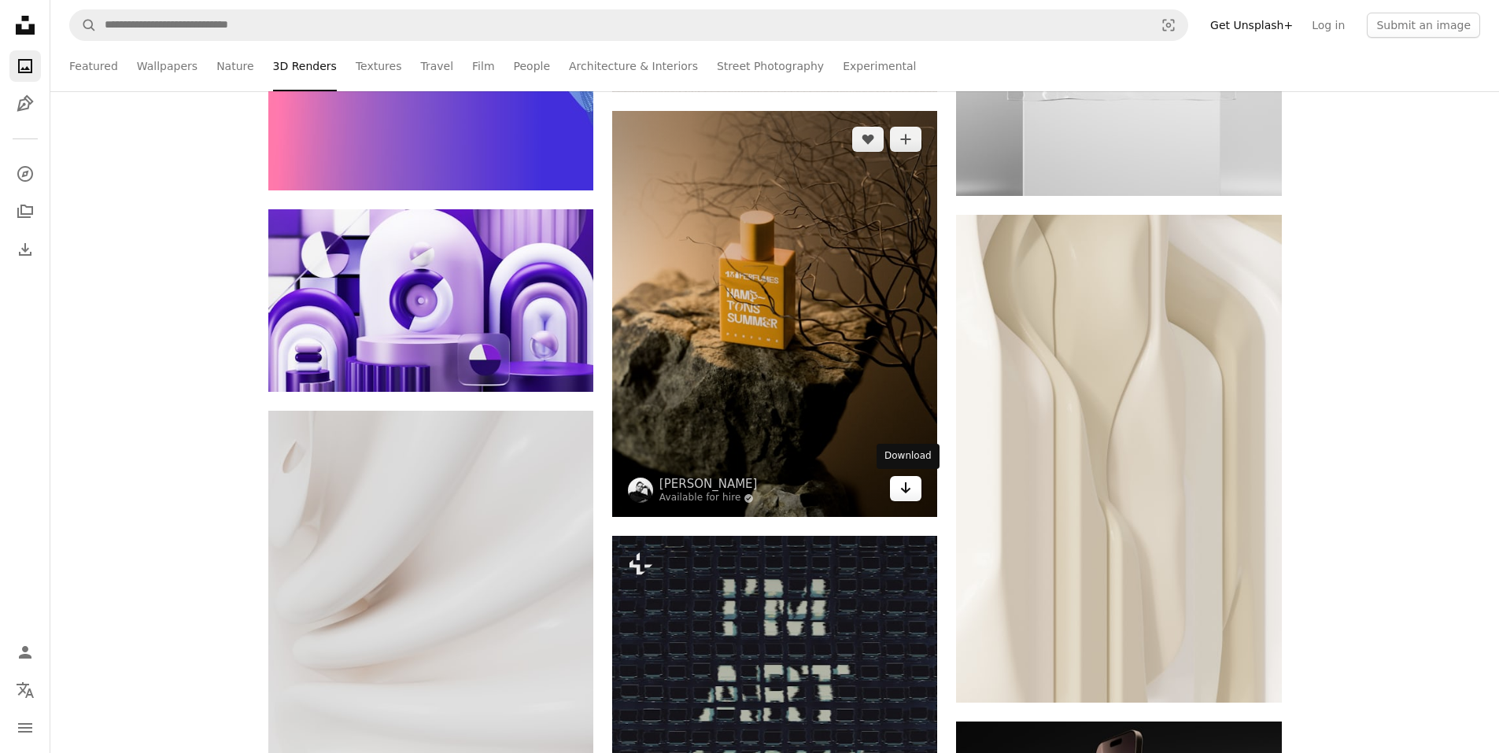
click at [906, 483] on icon "Download" at bounding box center [906, 487] width 10 height 11
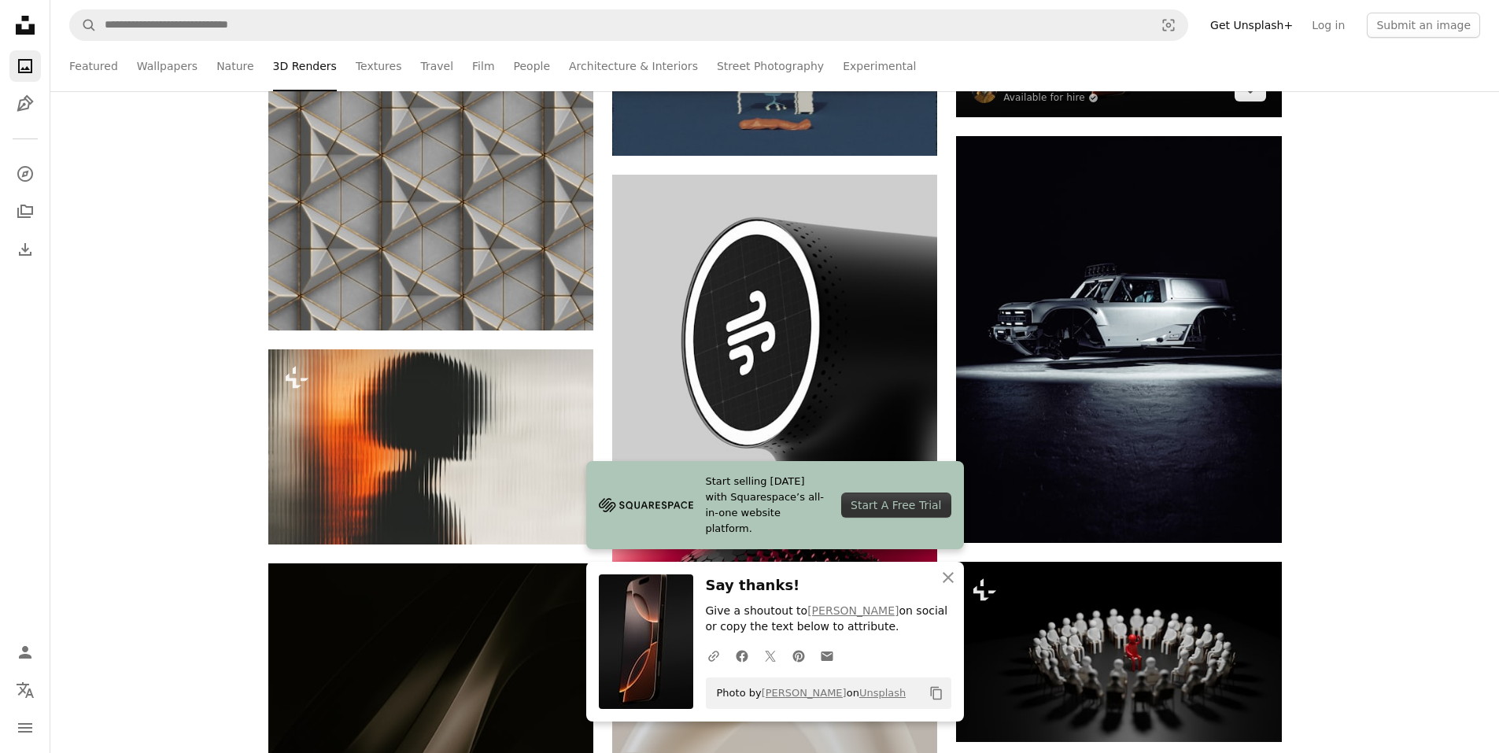
scroll to position [35095, 0]
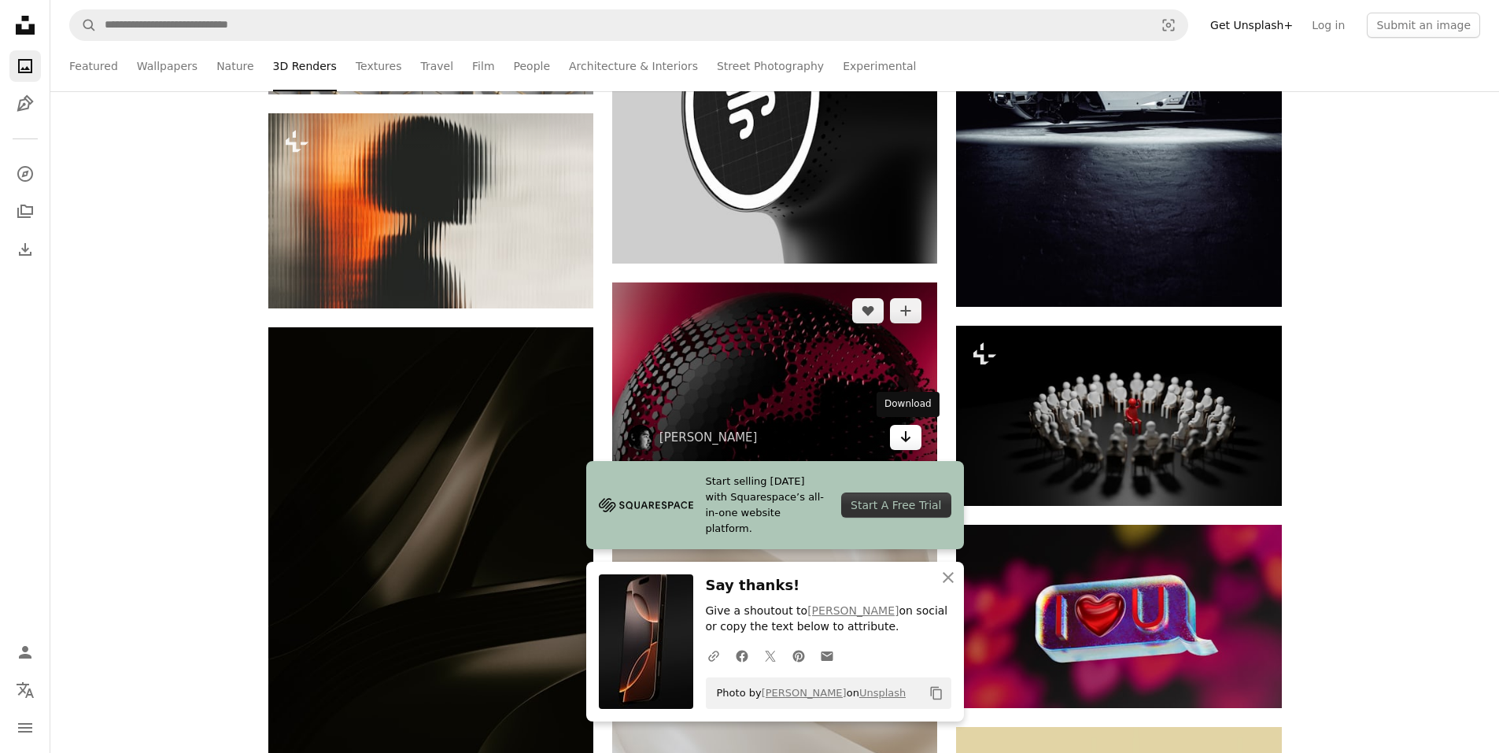
click at [902, 435] on icon "Download" at bounding box center [906, 436] width 10 height 11
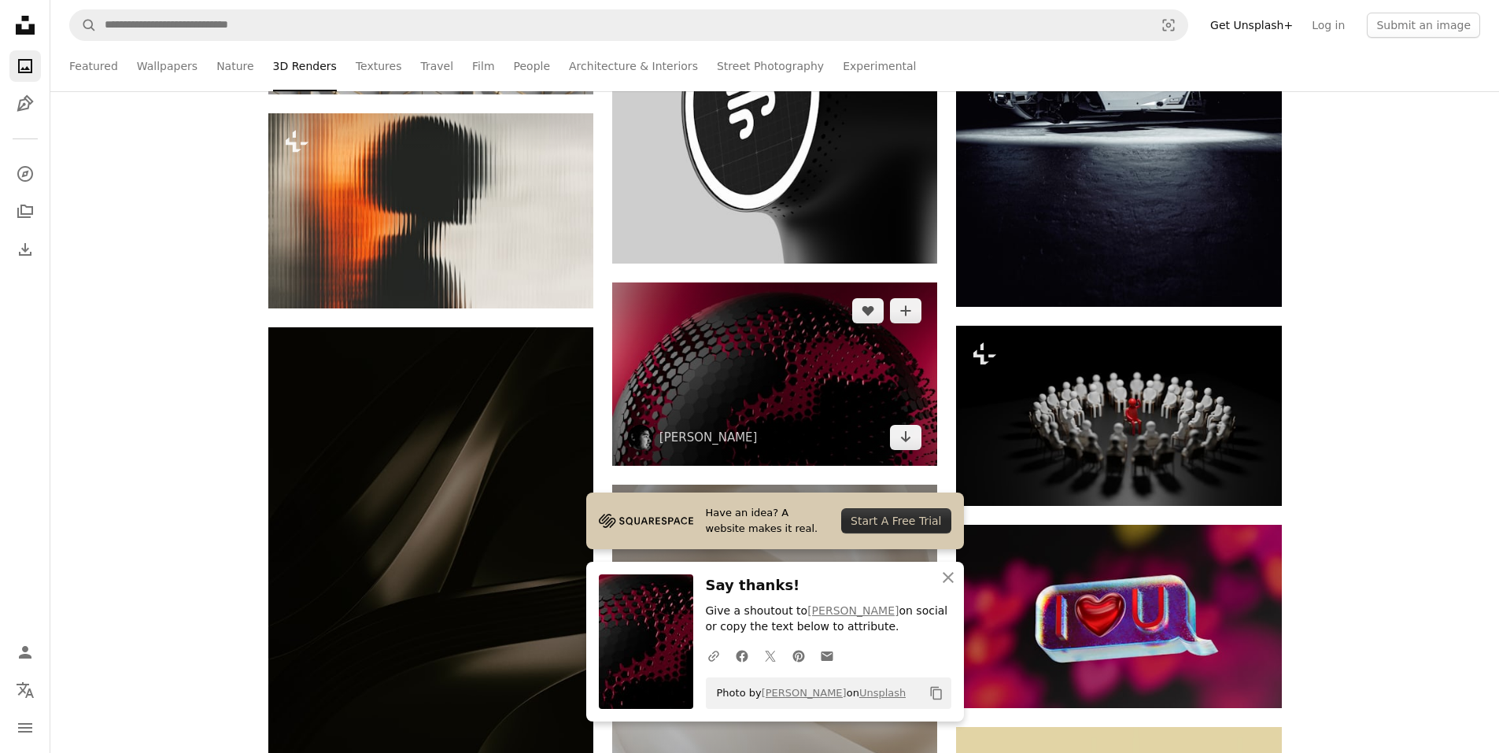
scroll to position [35331, 0]
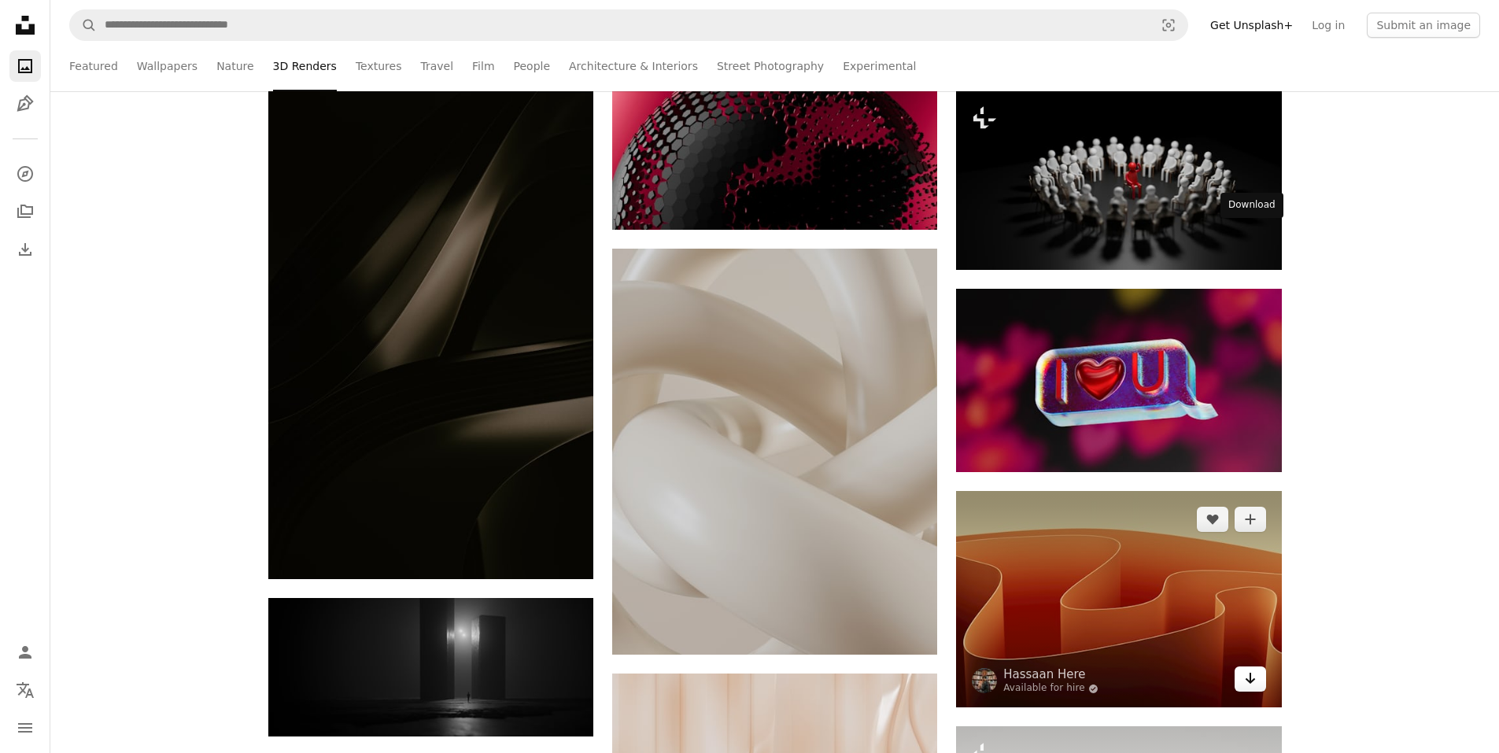
click at [1249, 673] on icon "Download" at bounding box center [1250, 678] width 10 height 11
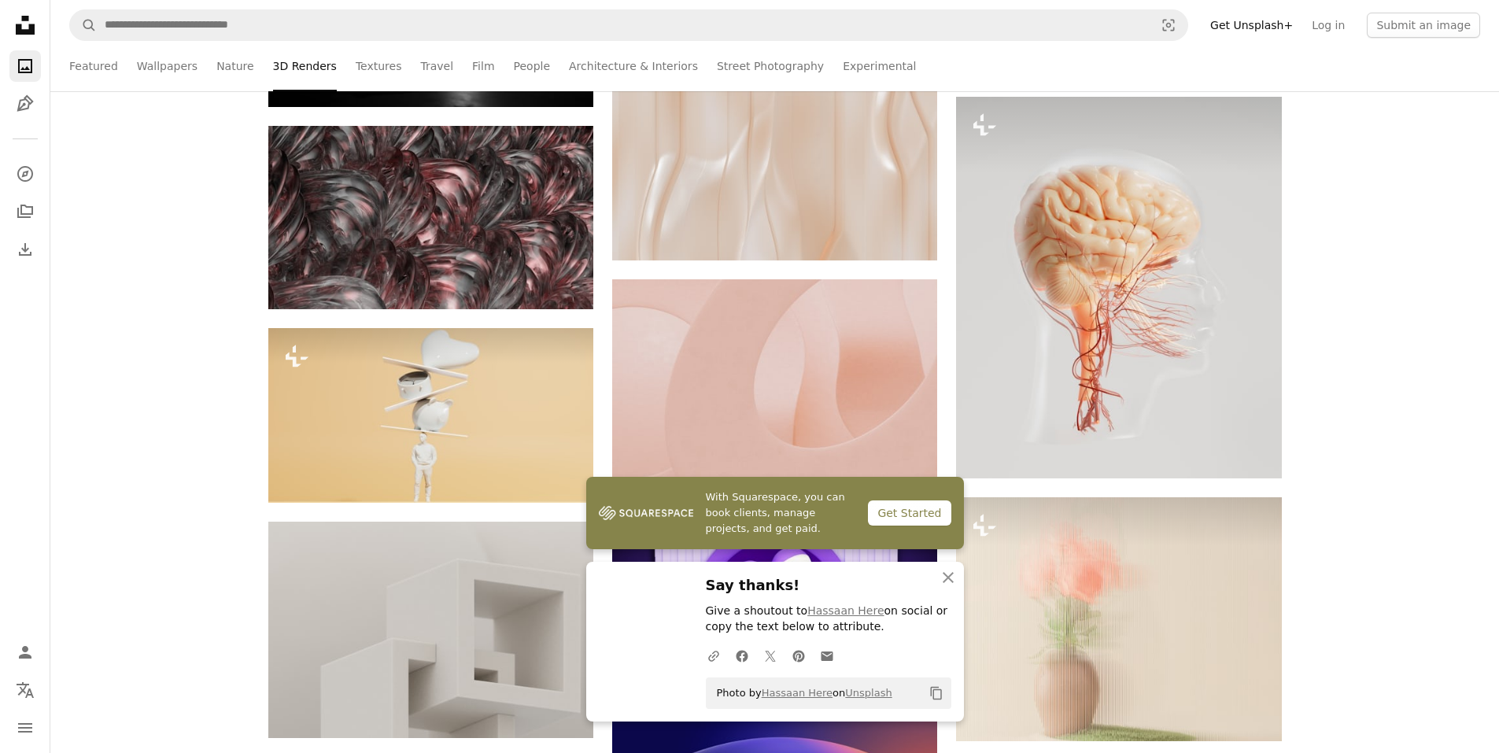
scroll to position [36197, 0]
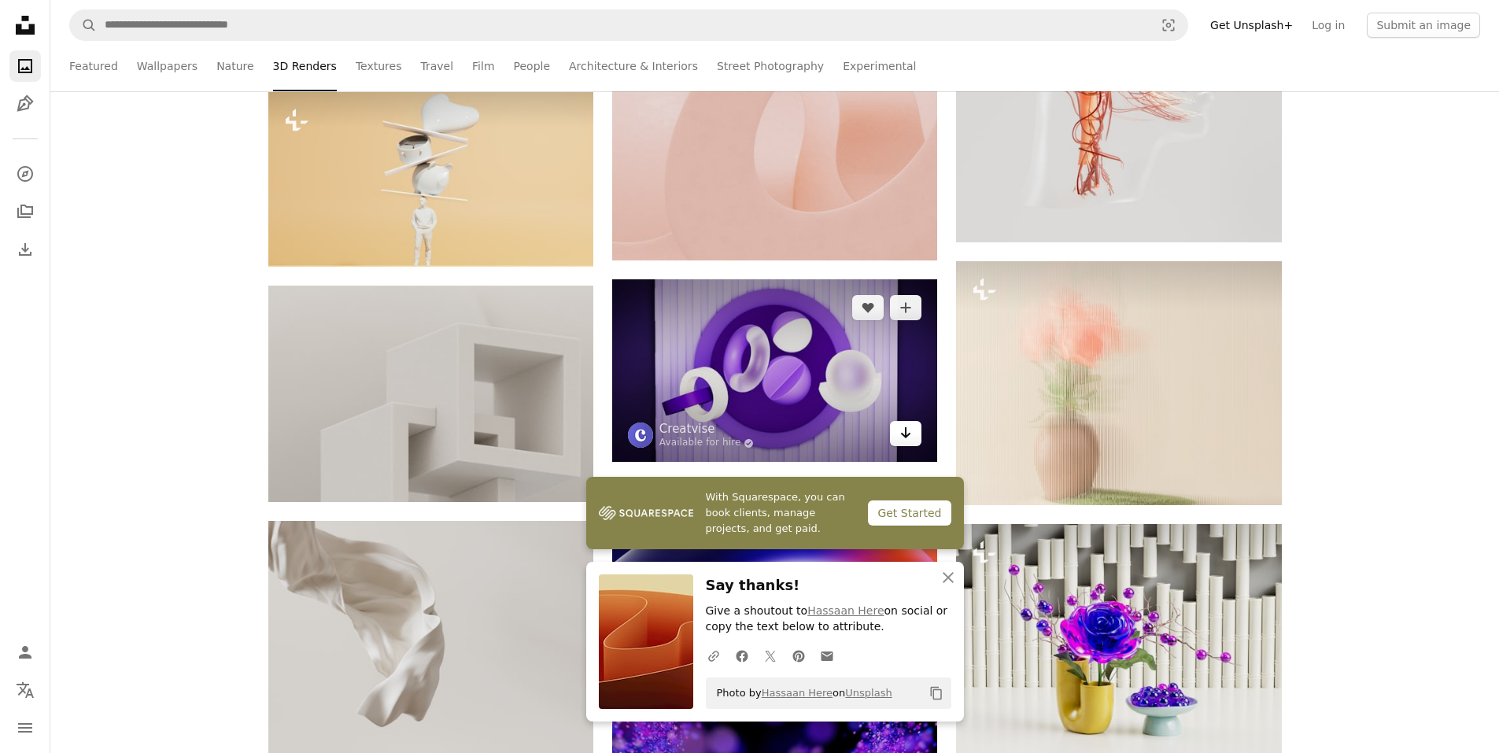
click at [899, 430] on link "Arrow pointing down" at bounding box center [905, 433] width 31 height 25
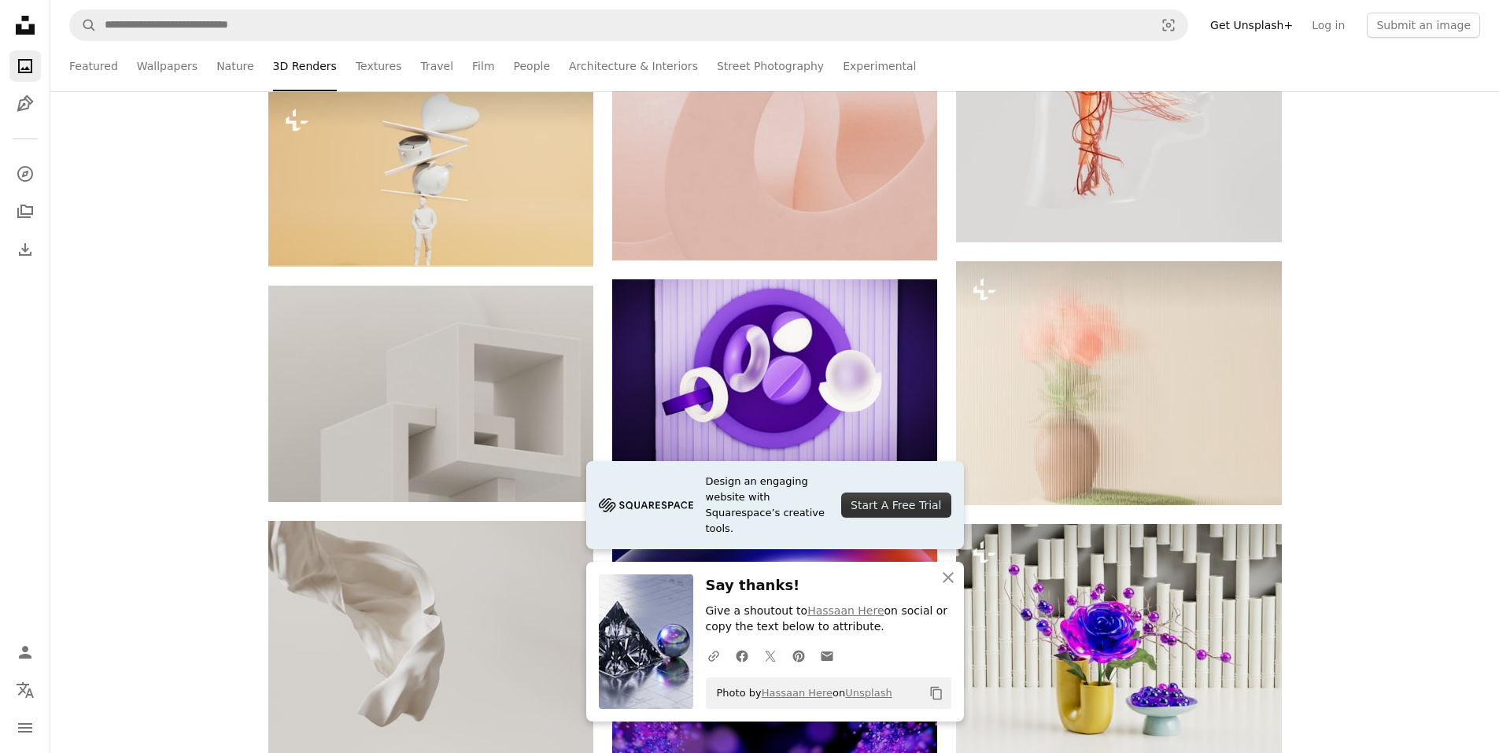
scroll to position [36590, 0]
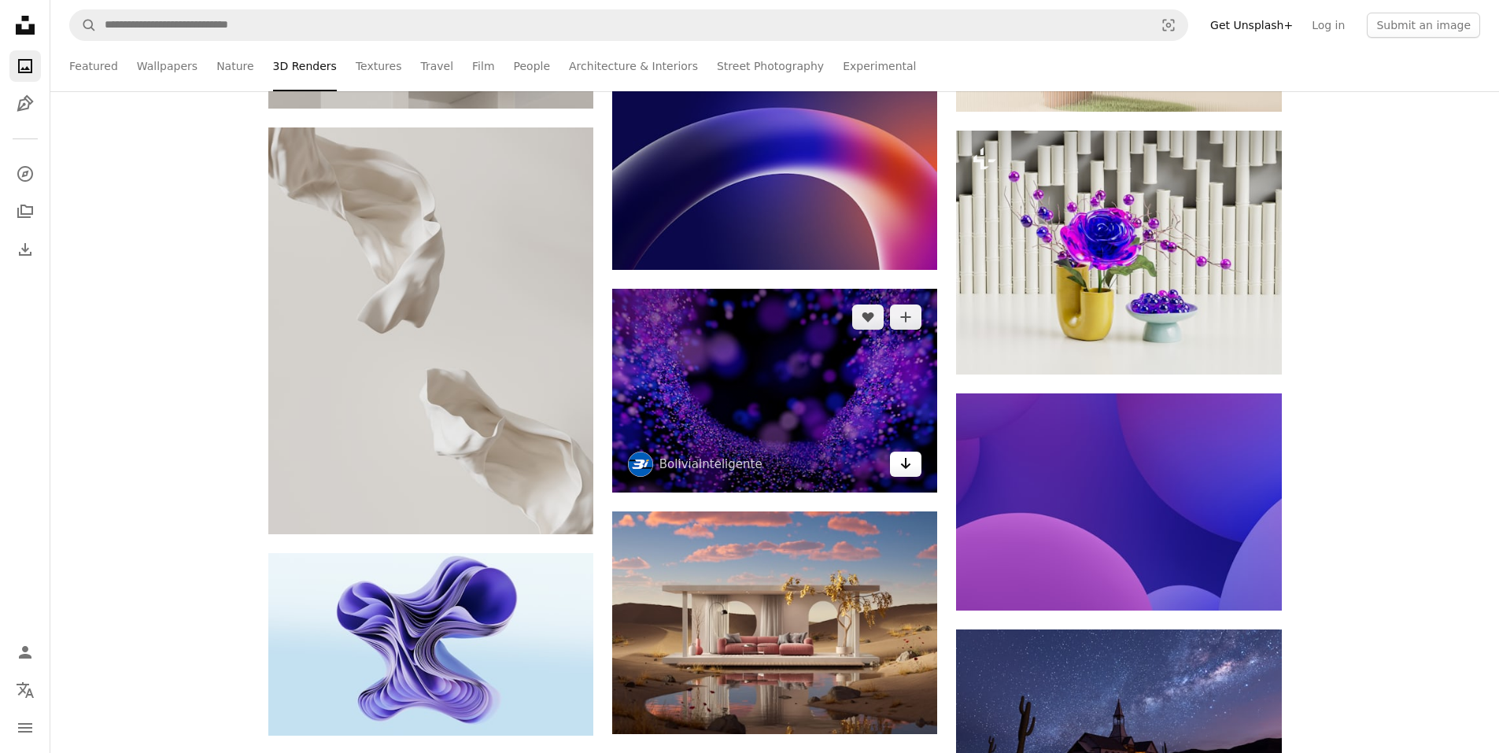
click at [900, 462] on icon "Arrow pointing down" at bounding box center [905, 463] width 13 height 19
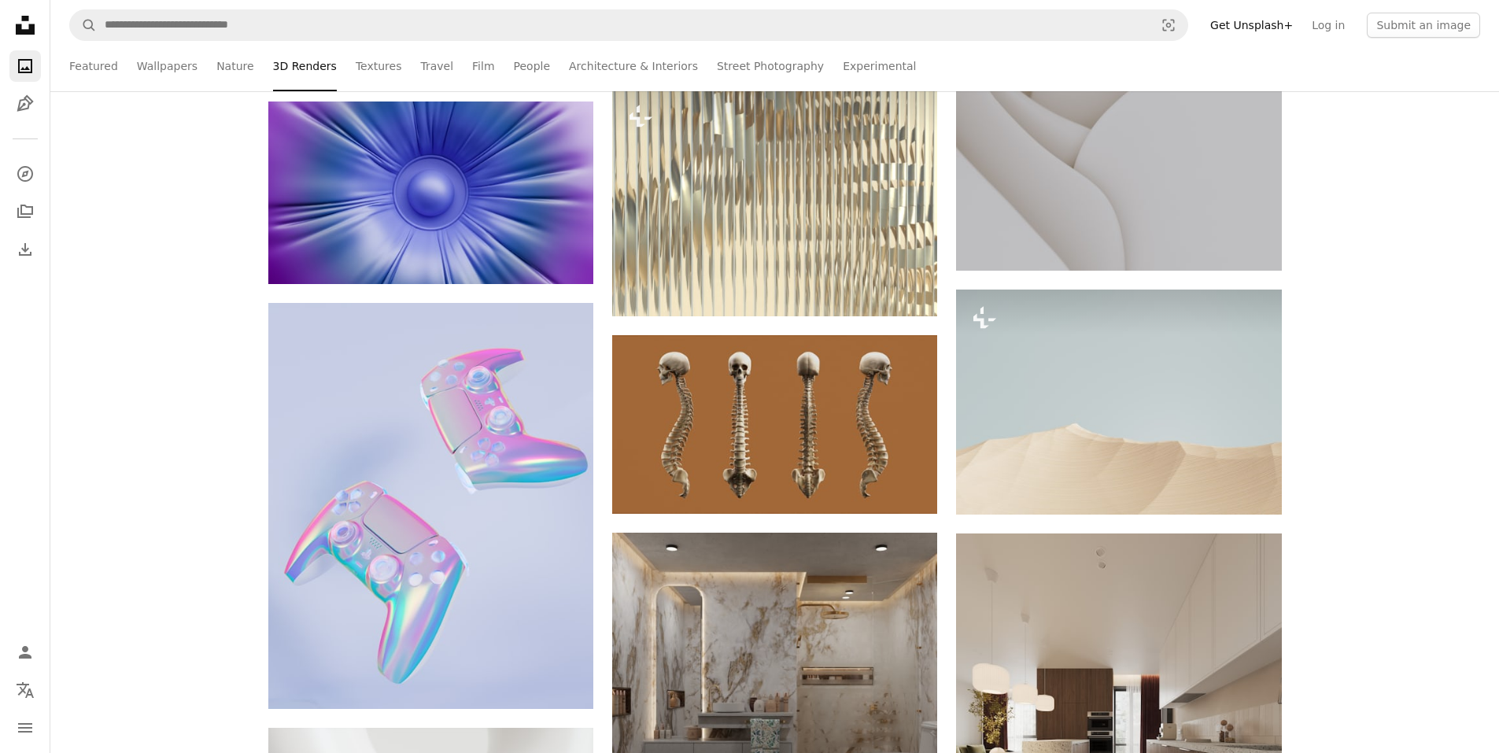
scroll to position [38086, 0]
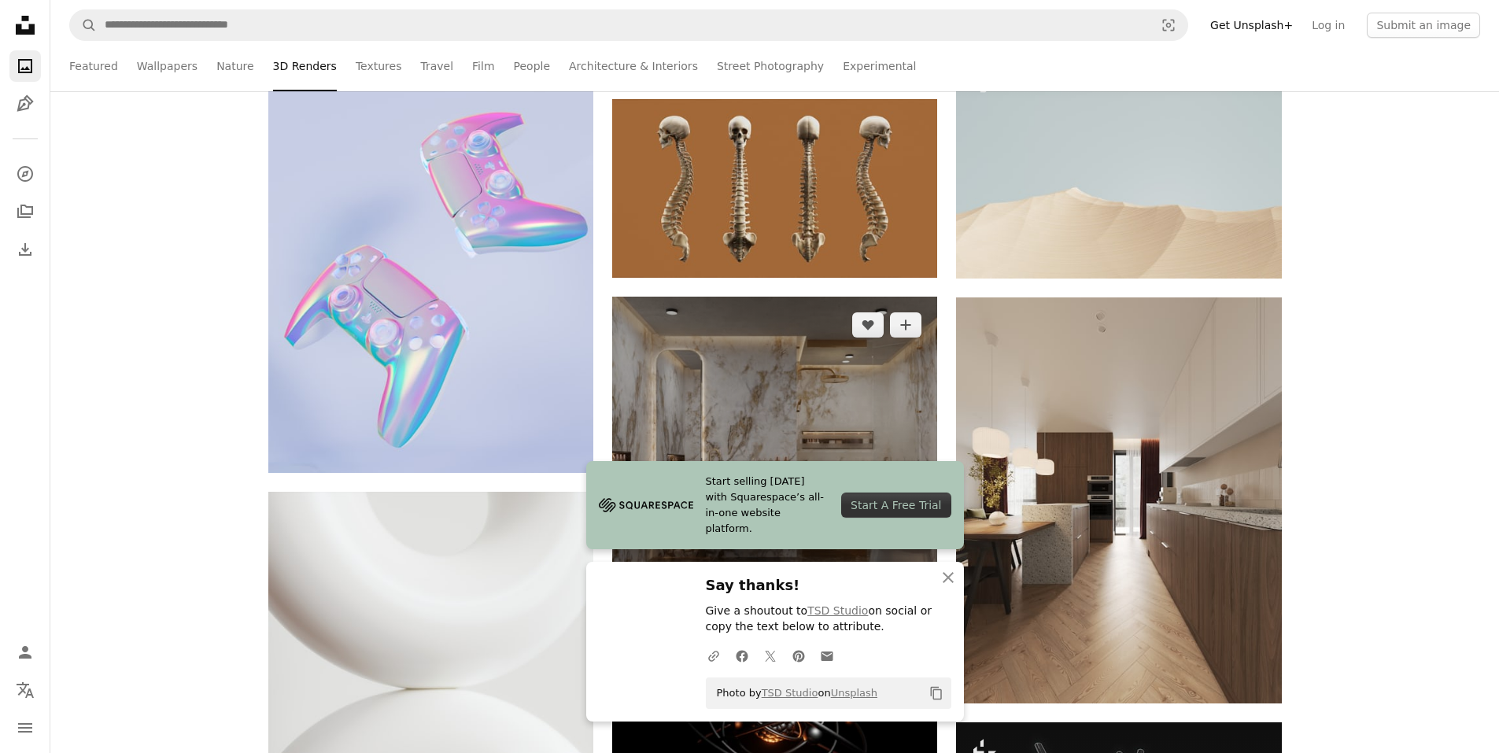
scroll to position [38400, 0]
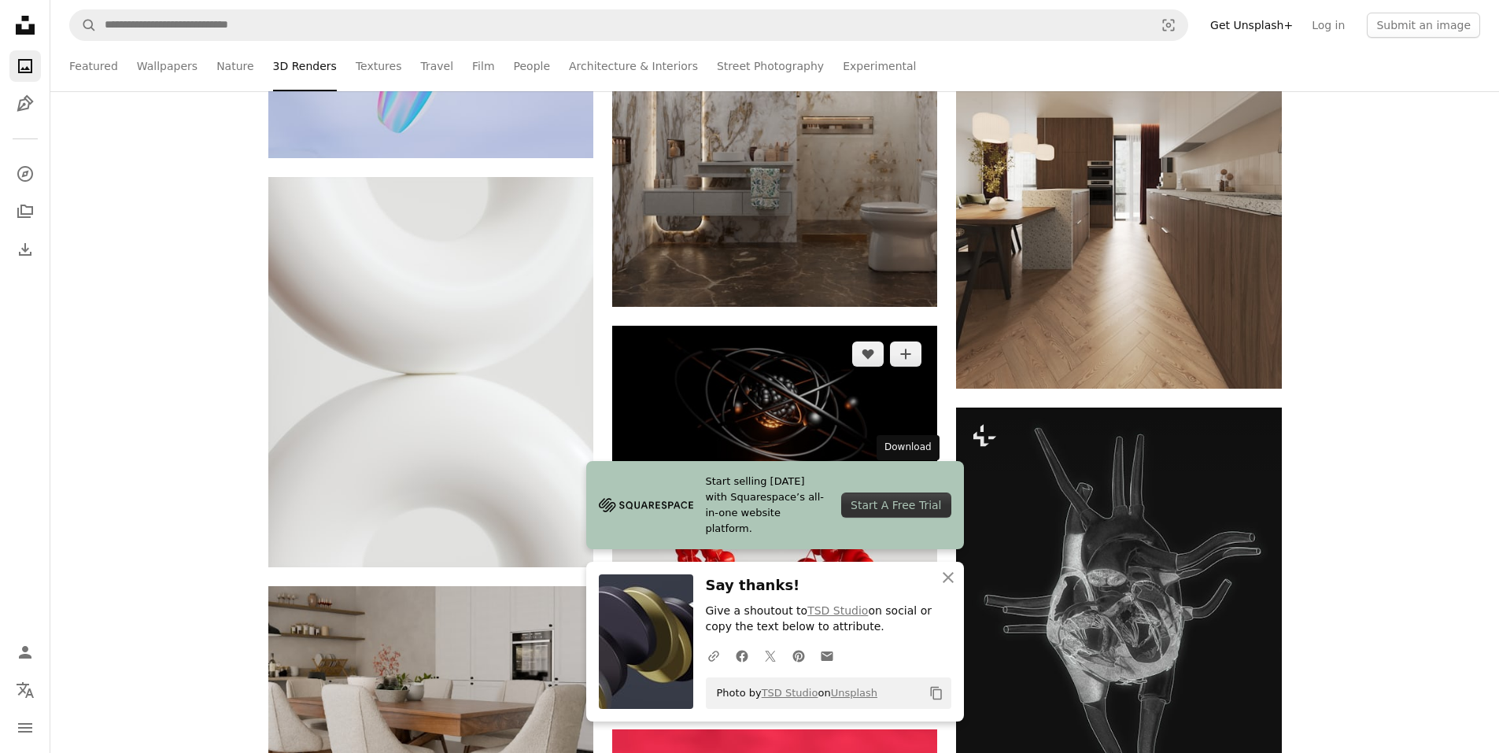
click at [895, 477] on link "Arrow pointing down" at bounding box center [905, 480] width 31 height 25
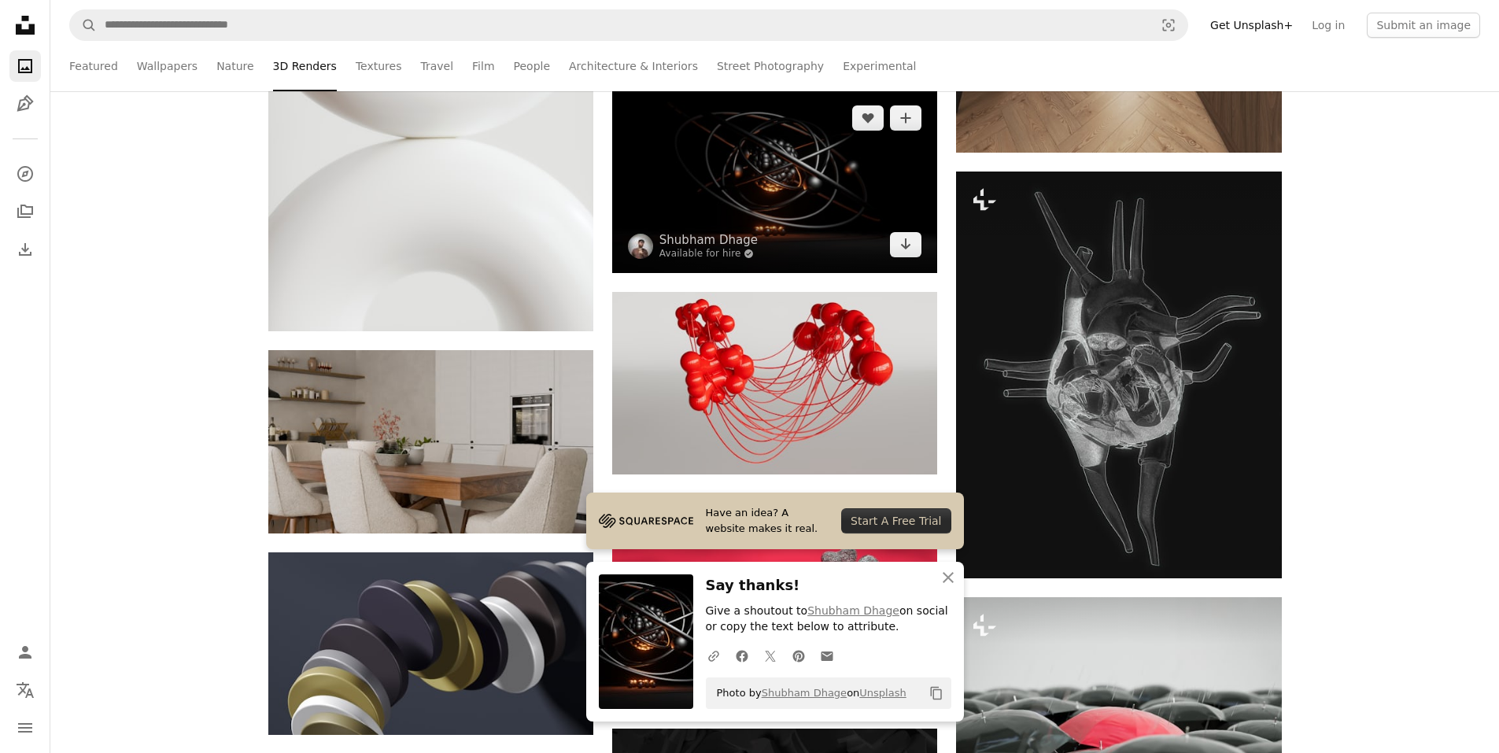
scroll to position [38794, 0]
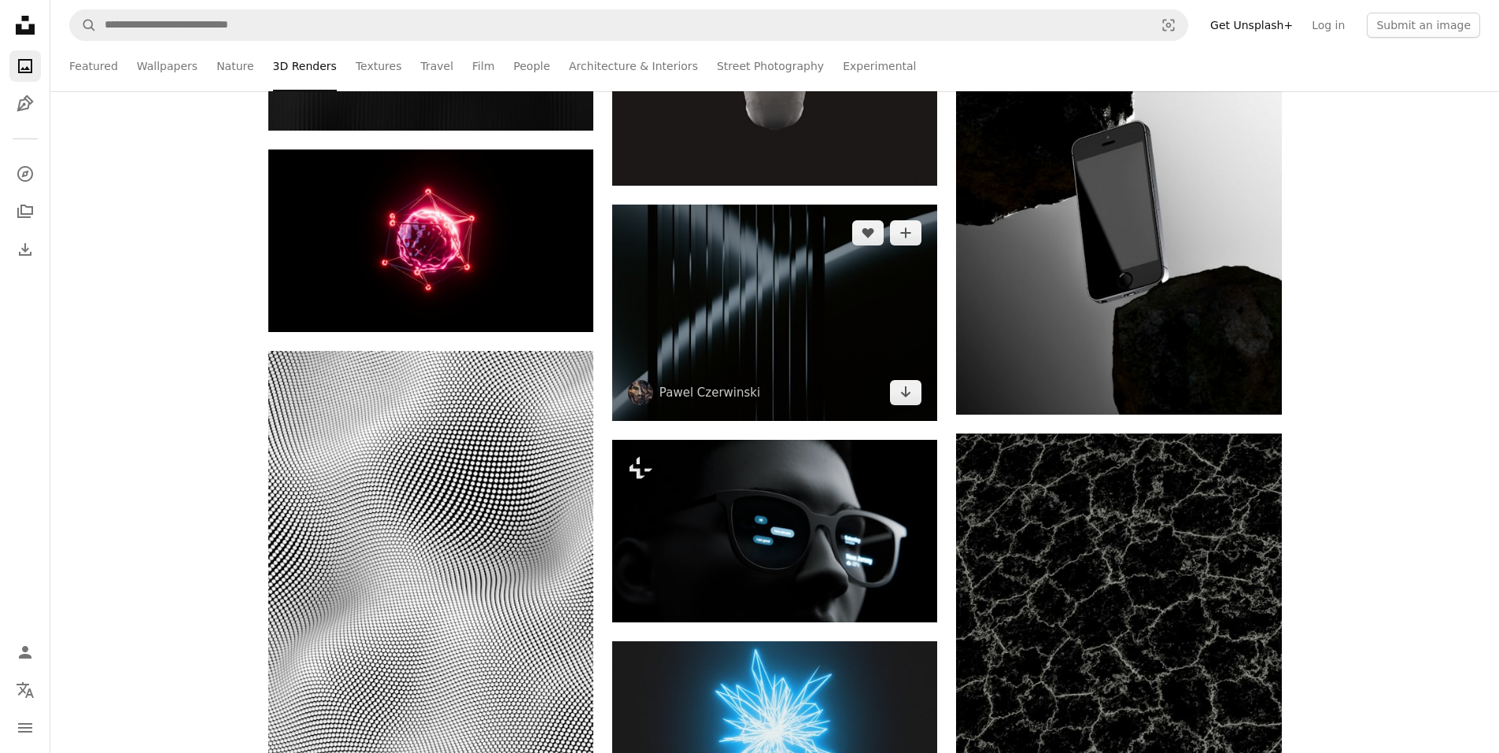
scroll to position [40918, 0]
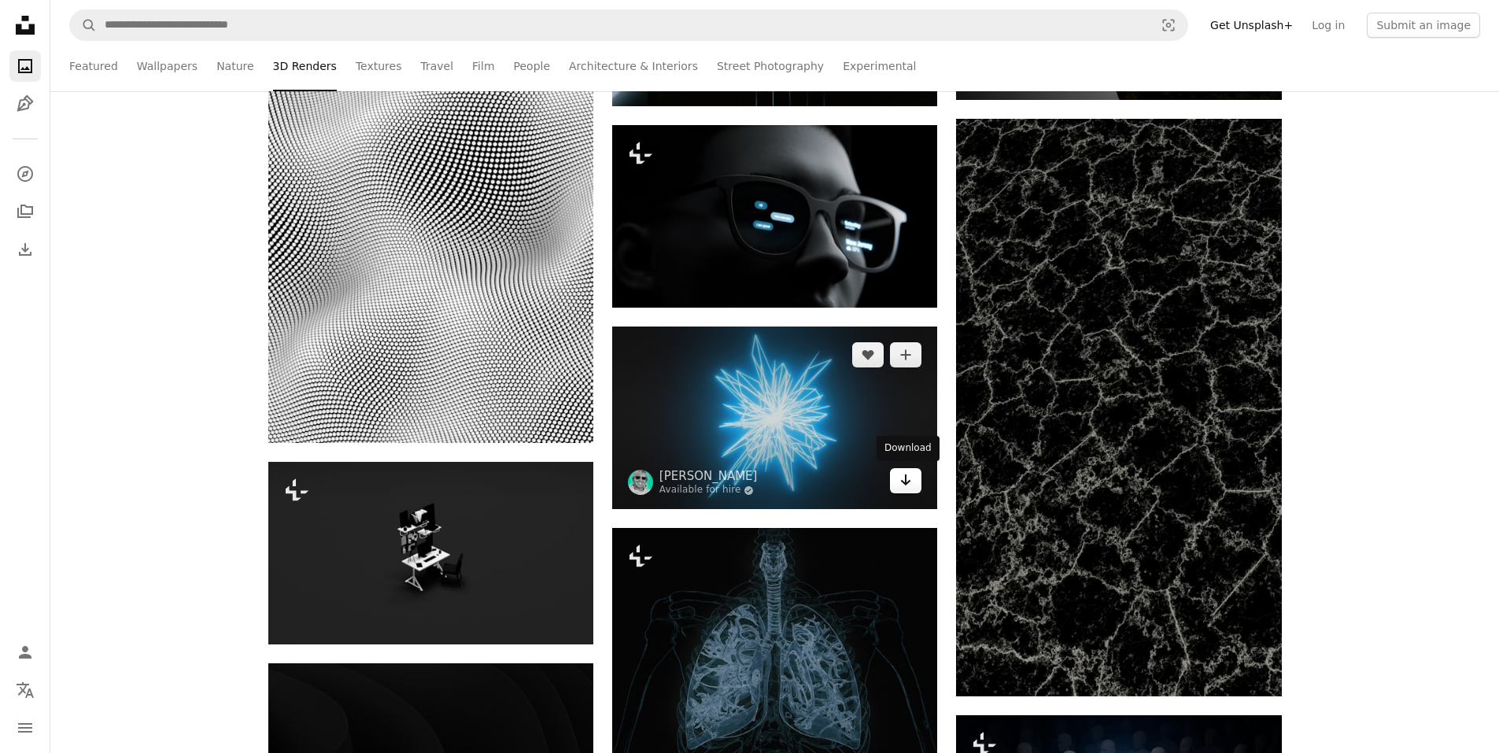
click at [900, 482] on icon "Arrow pointing down" at bounding box center [905, 480] width 13 height 19
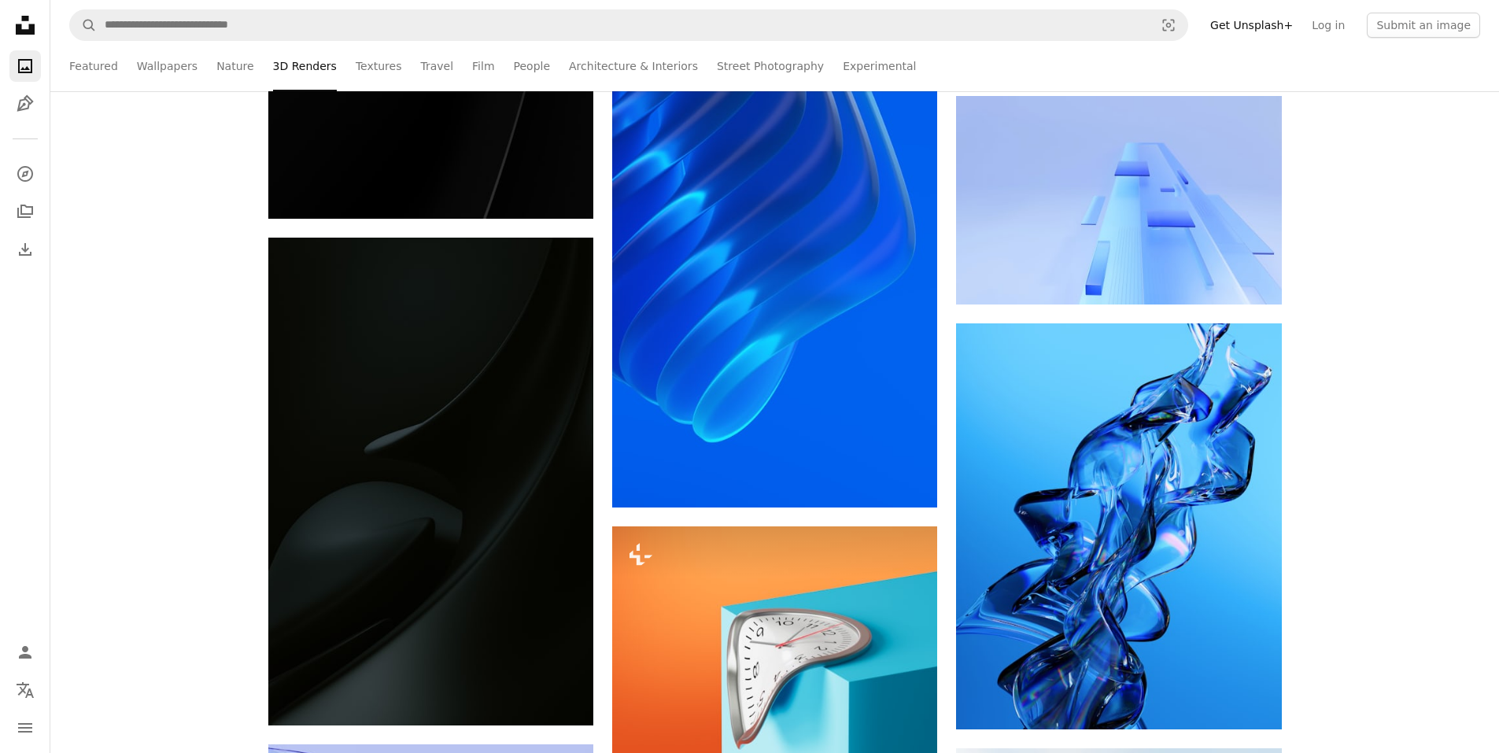
scroll to position [42335, 0]
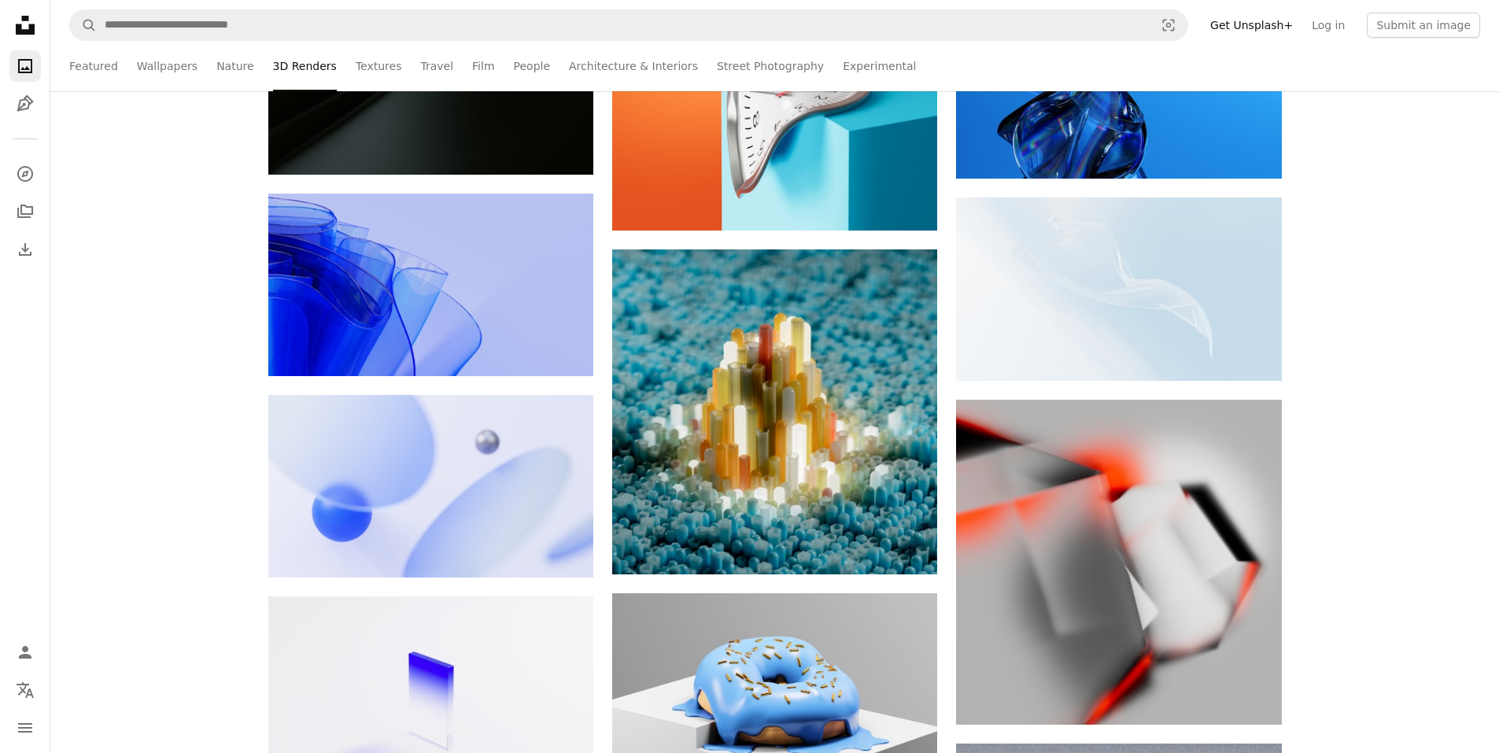
scroll to position [42571, 0]
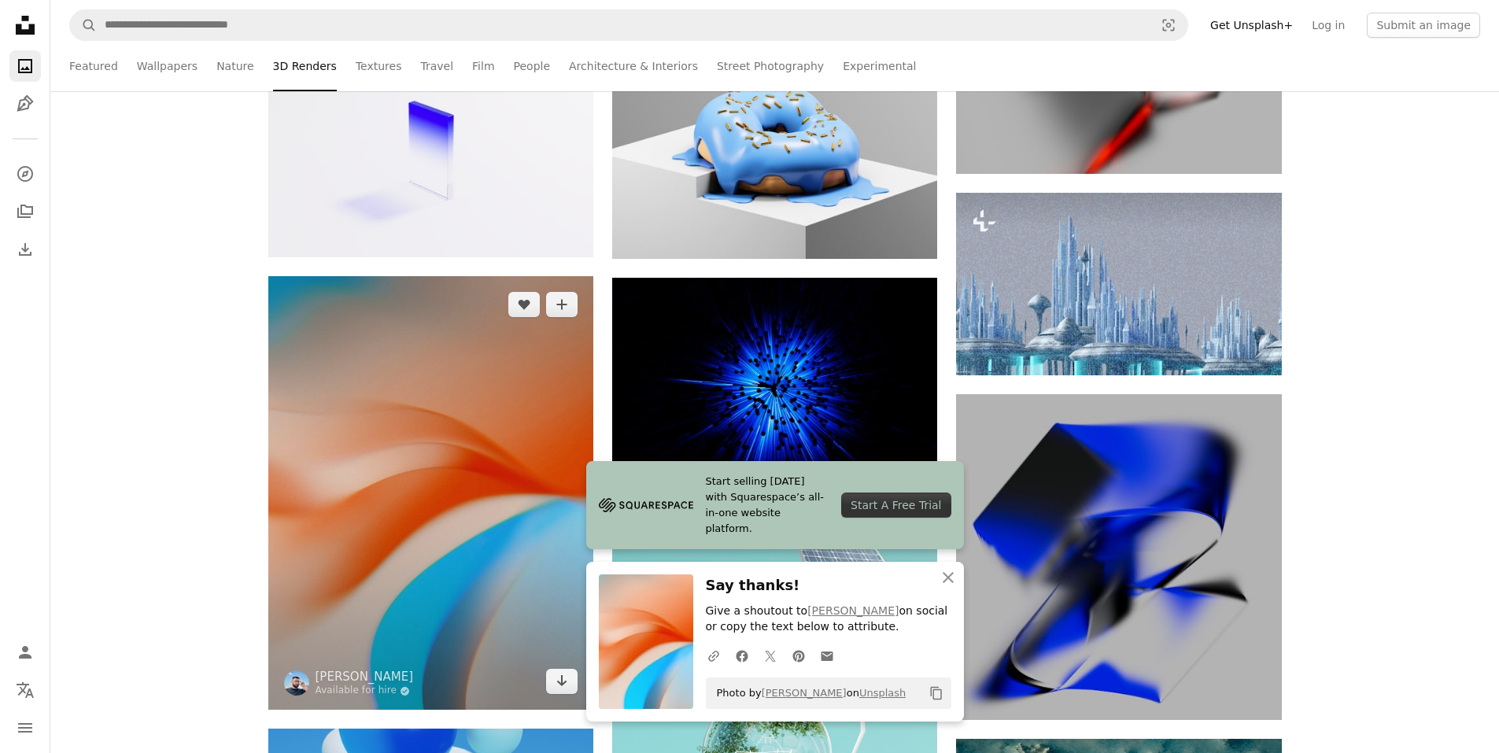
scroll to position [43279, 0]
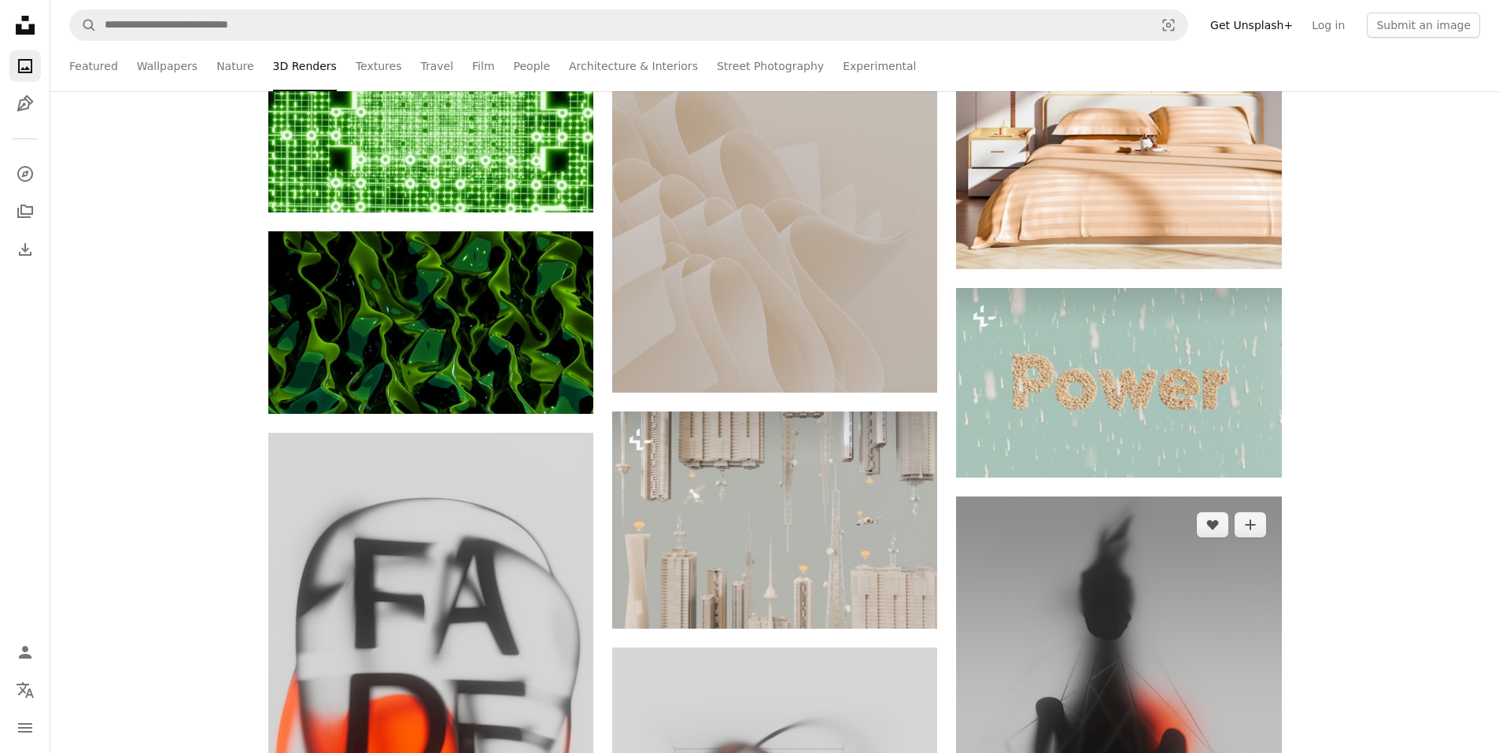
scroll to position [44774, 0]
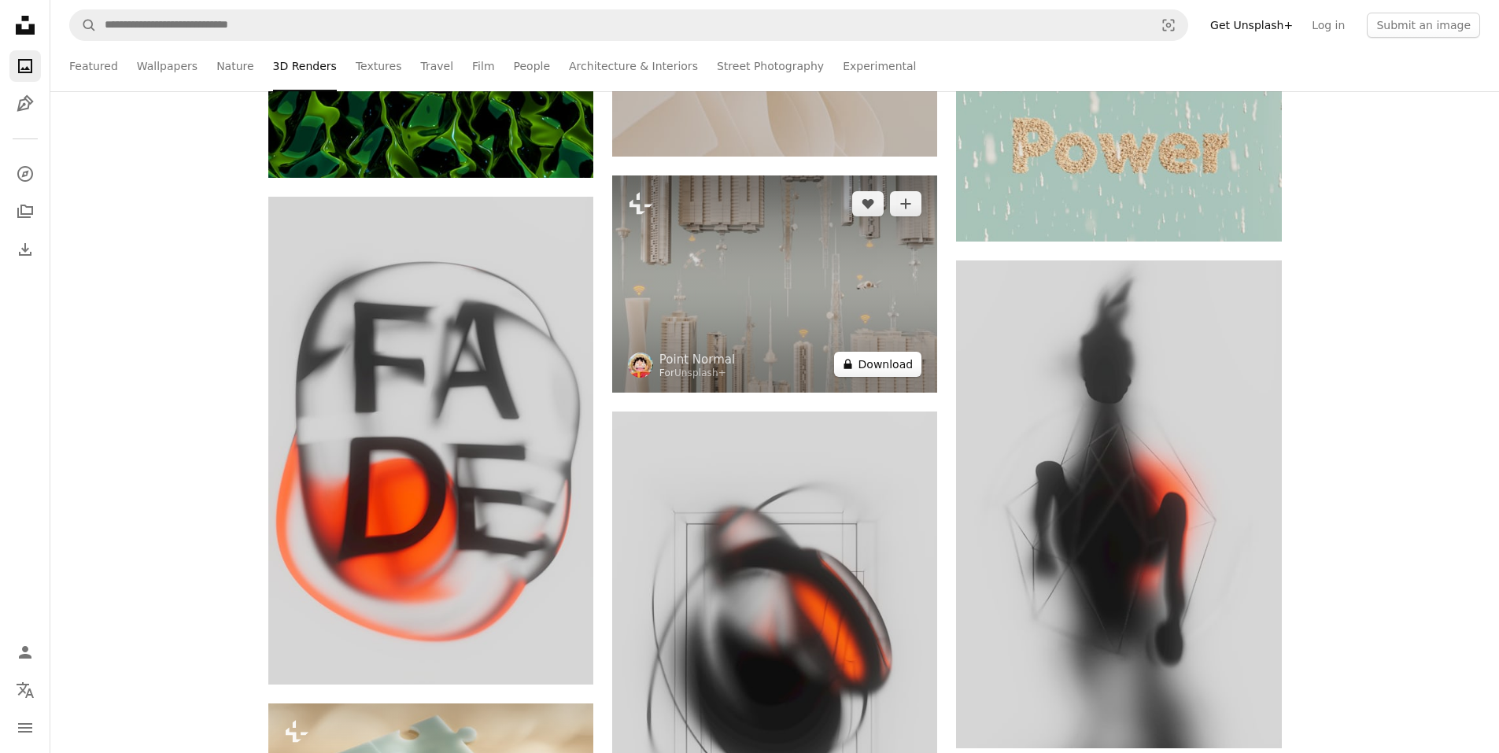
click at [879, 357] on button "A lock Download" at bounding box center [878, 364] width 88 height 25
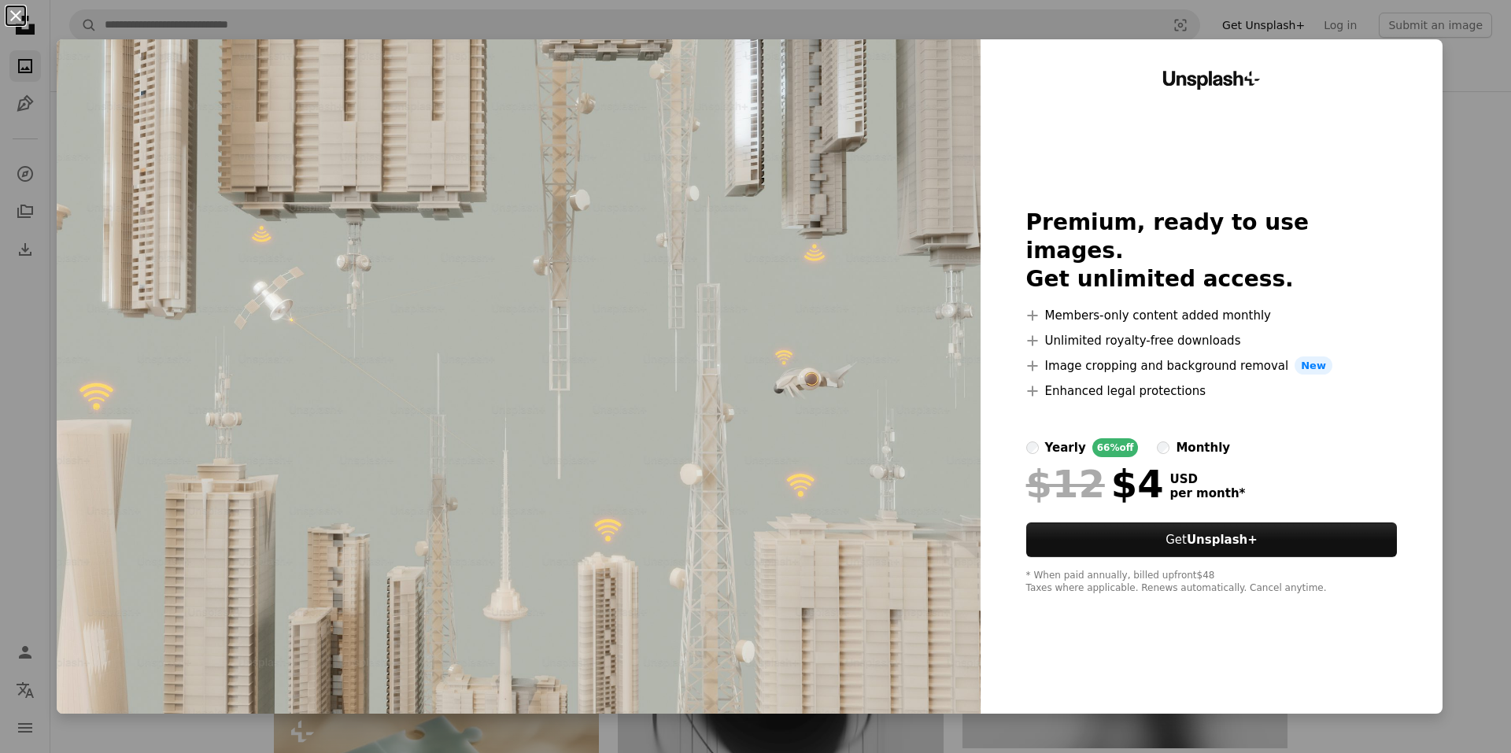
click at [20, 13] on button "An X shape" at bounding box center [15, 15] width 19 height 19
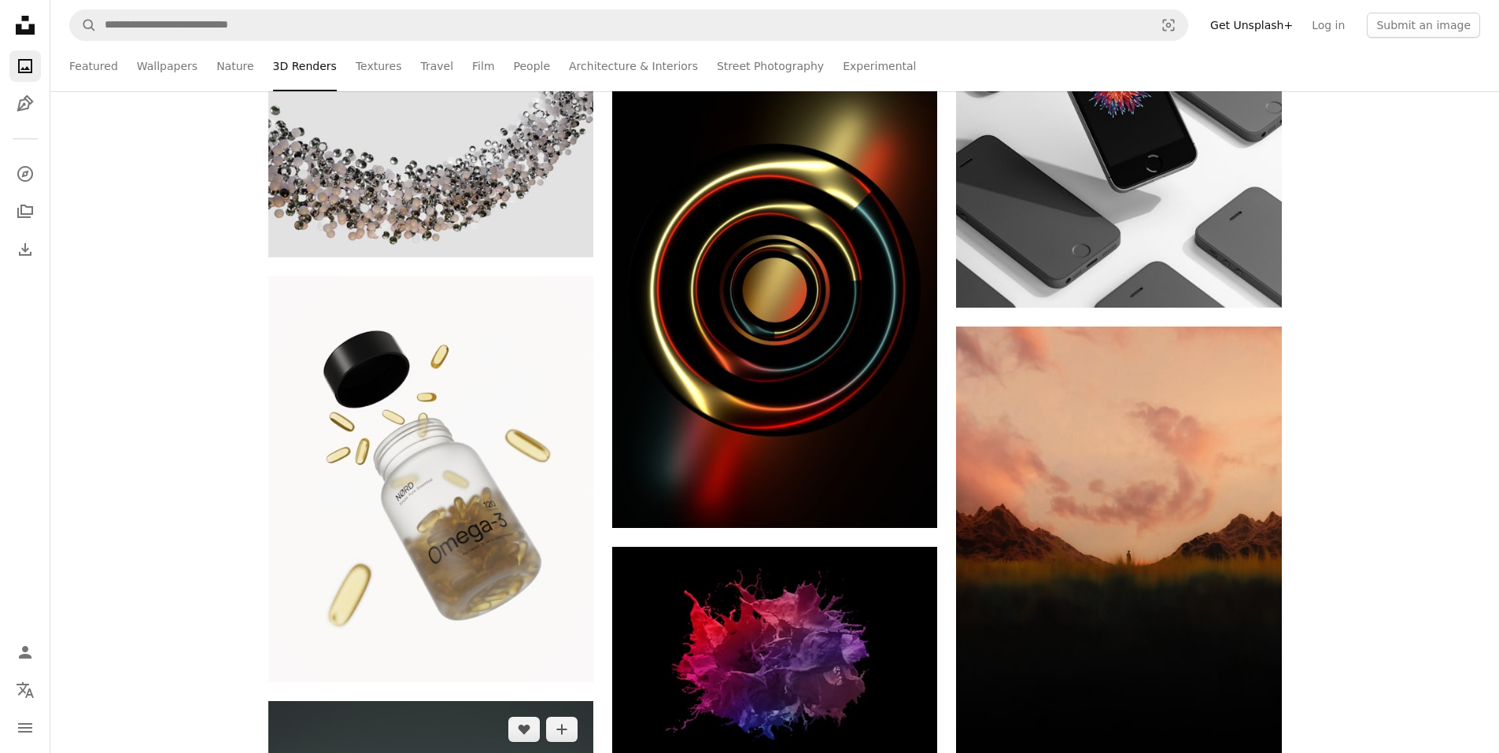
scroll to position [45876, 0]
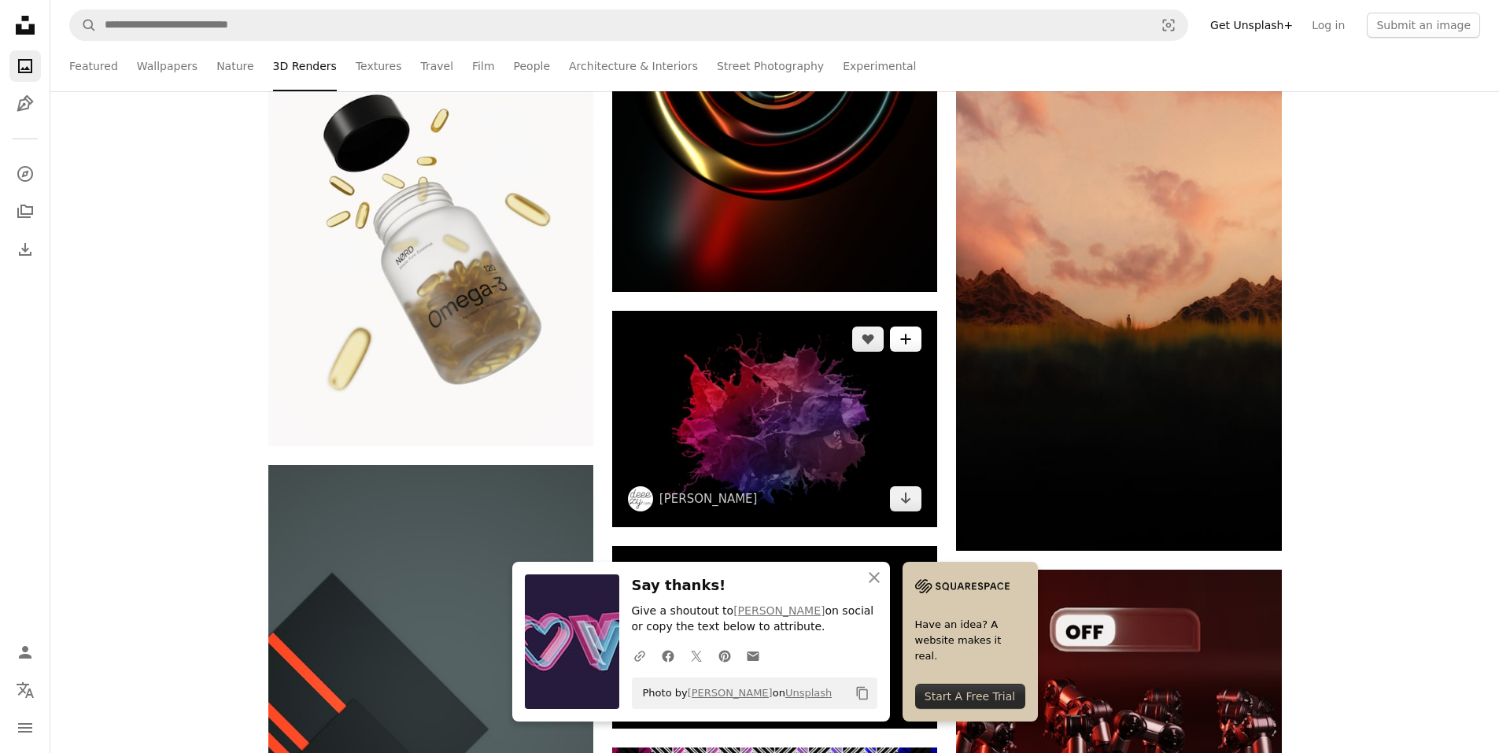
scroll to position [46191, 0]
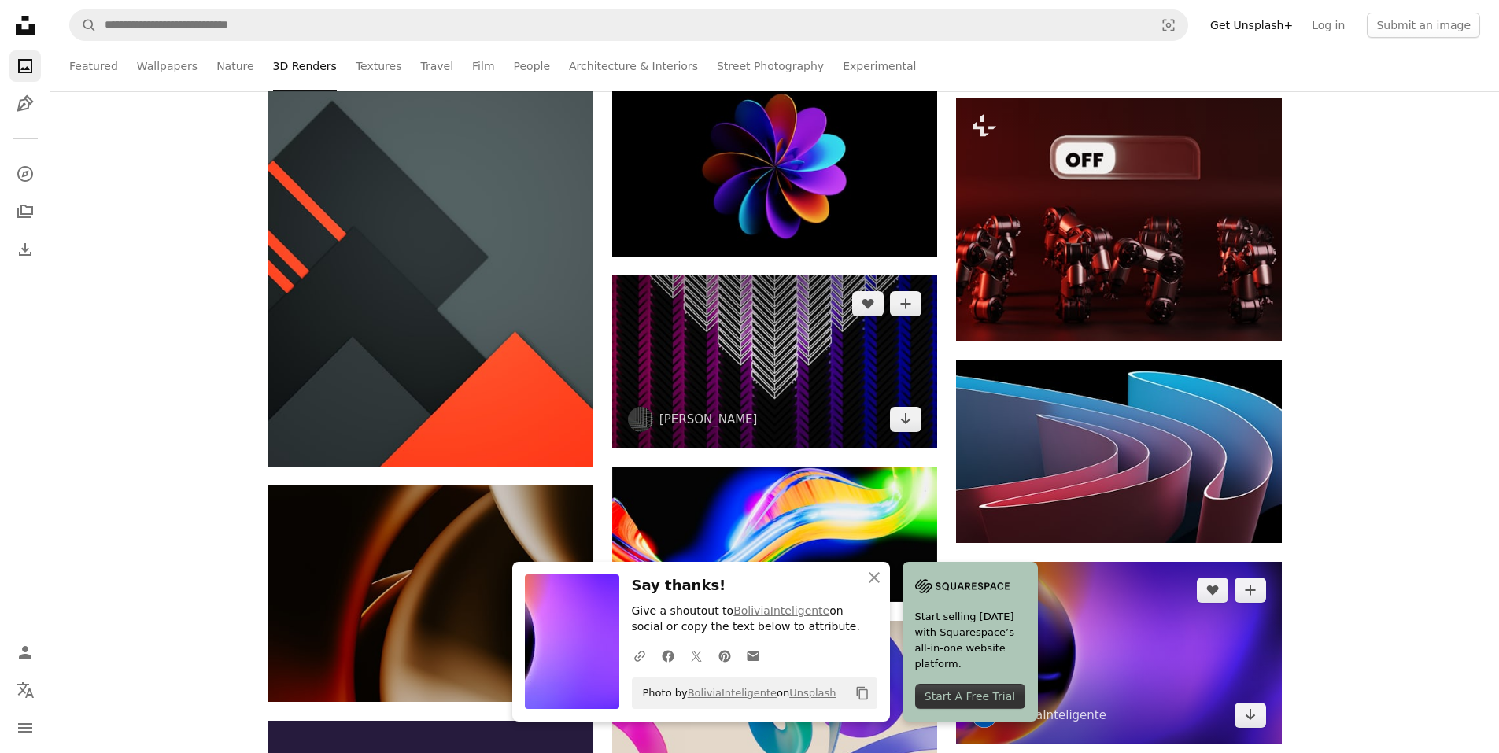
scroll to position [46269, 0]
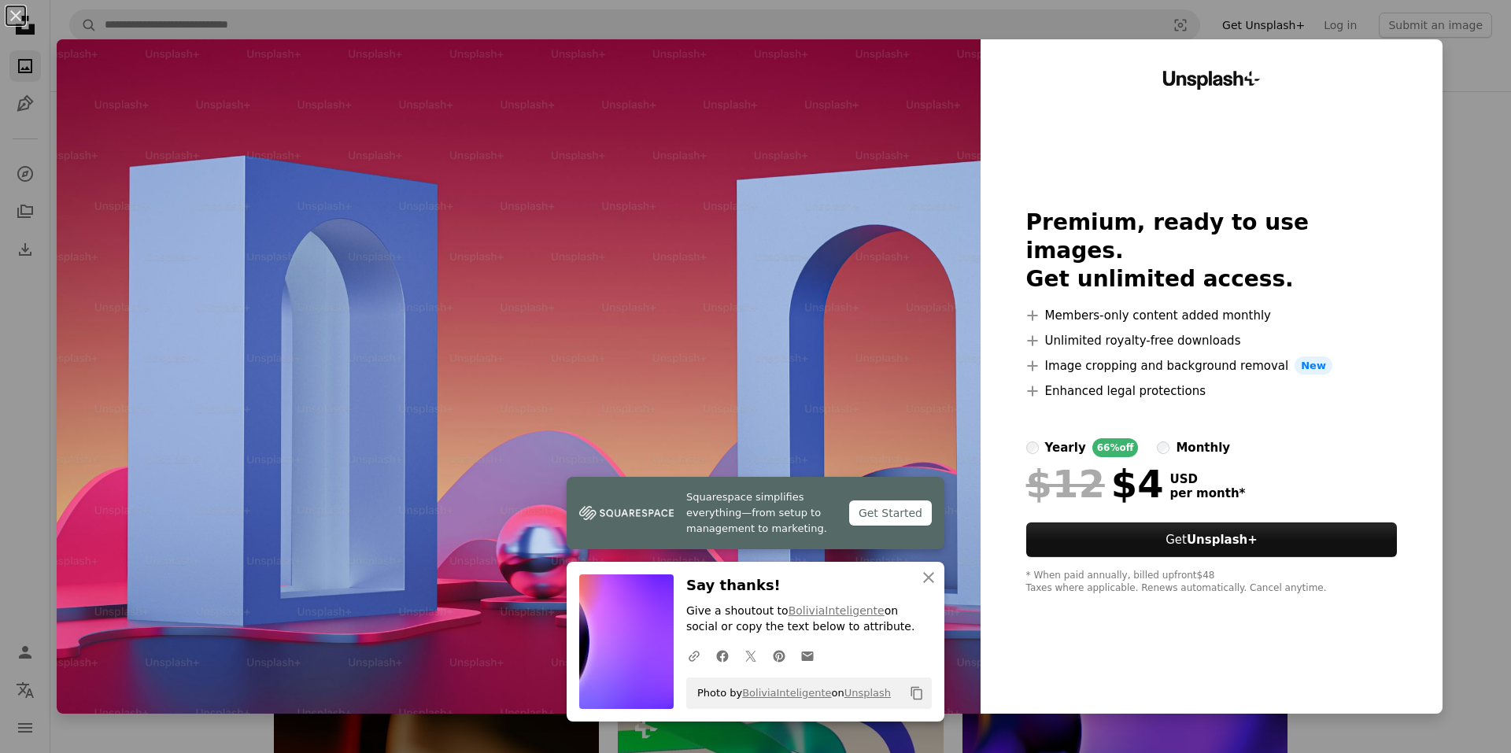
click at [2, 94] on div "An X shape Squarespace simplifies everything—from setup to management to market…" at bounding box center [755, 376] width 1511 height 753
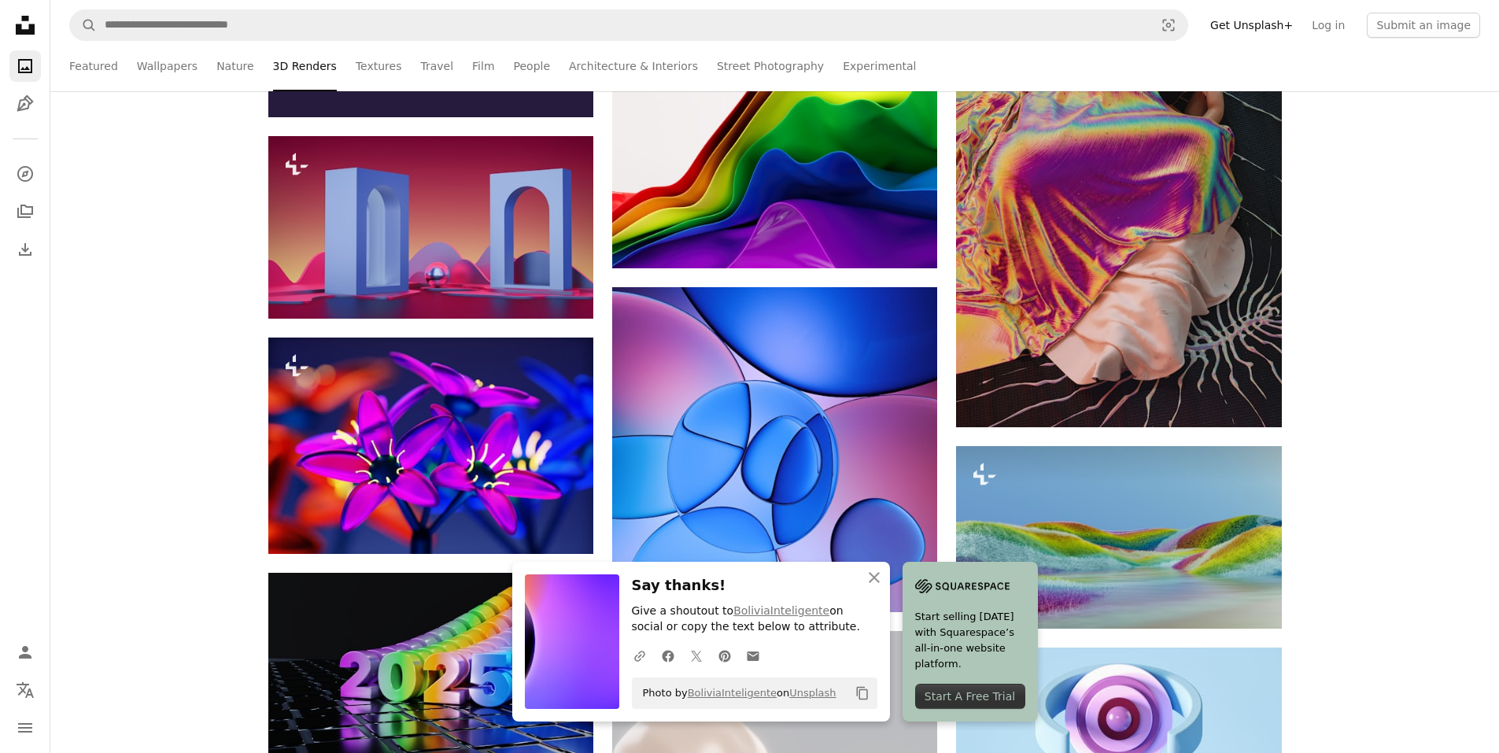
scroll to position [47213, 0]
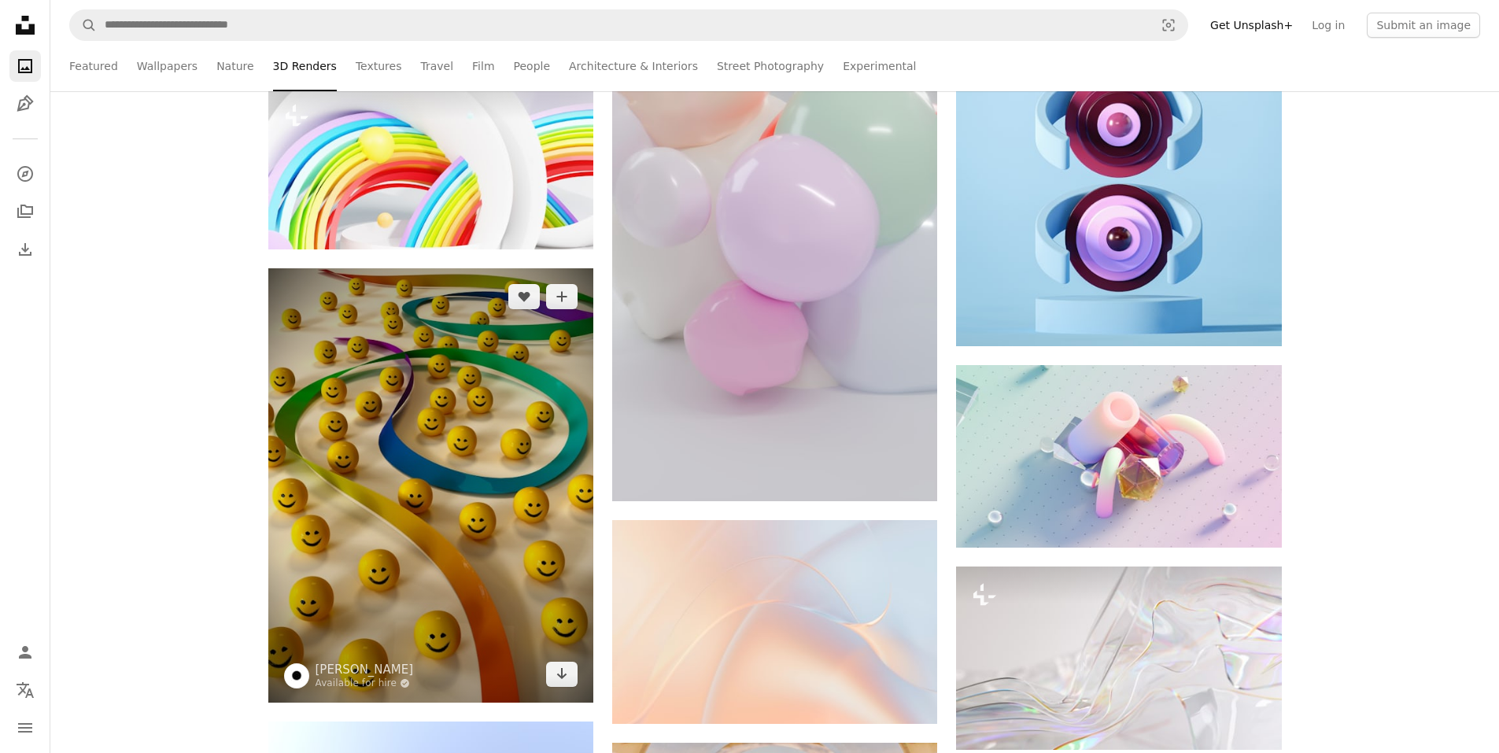
scroll to position [48158, 0]
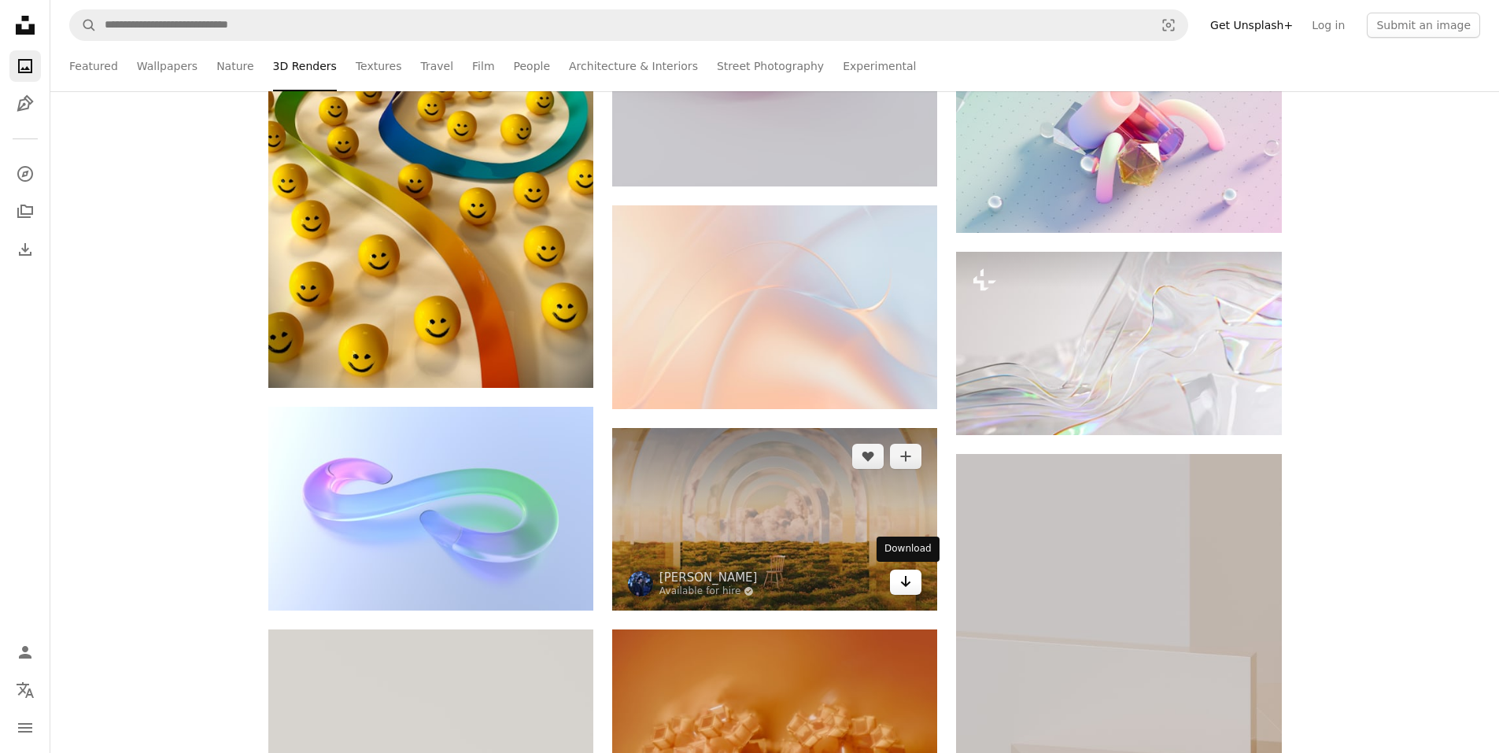
click at [909, 582] on icon "Download" at bounding box center [906, 581] width 10 height 11
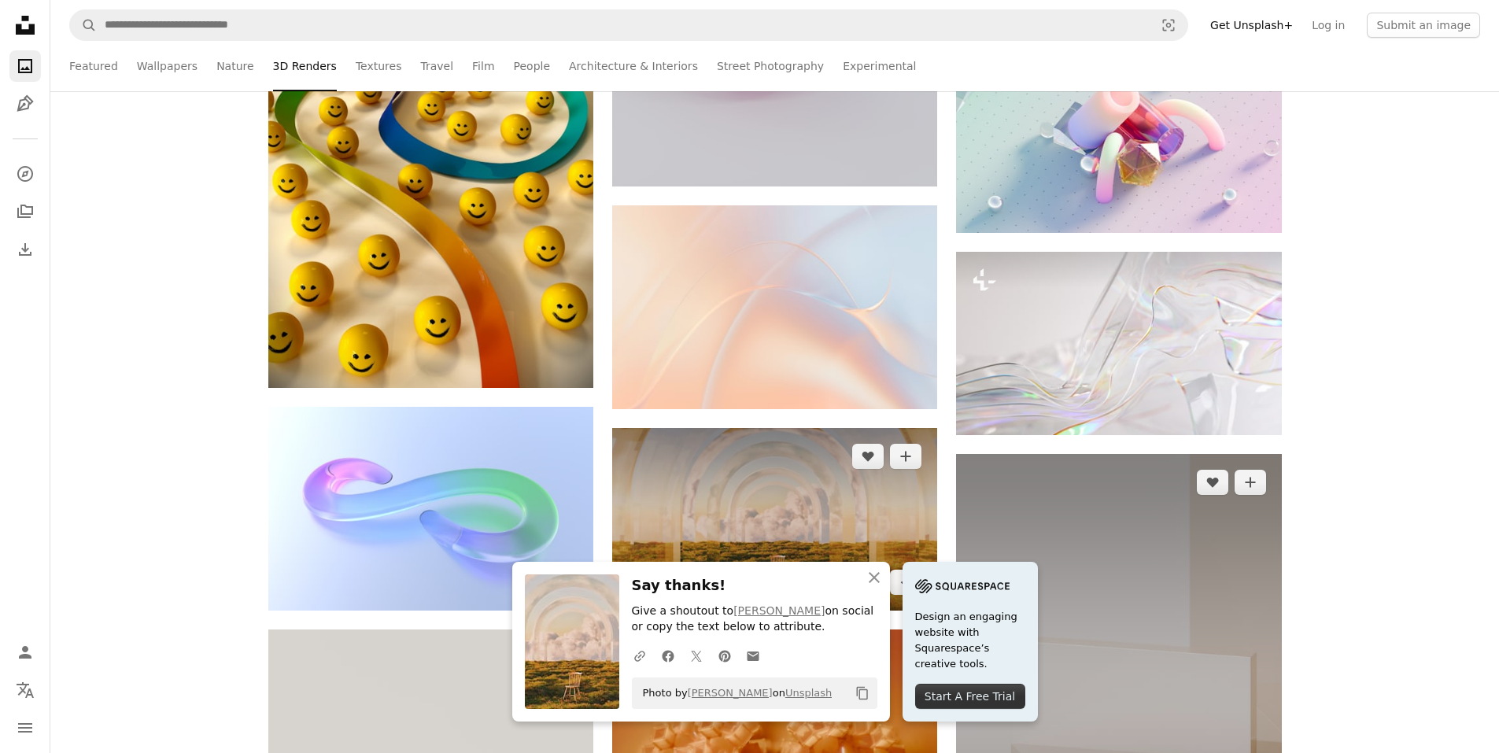
scroll to position [48473, 0]
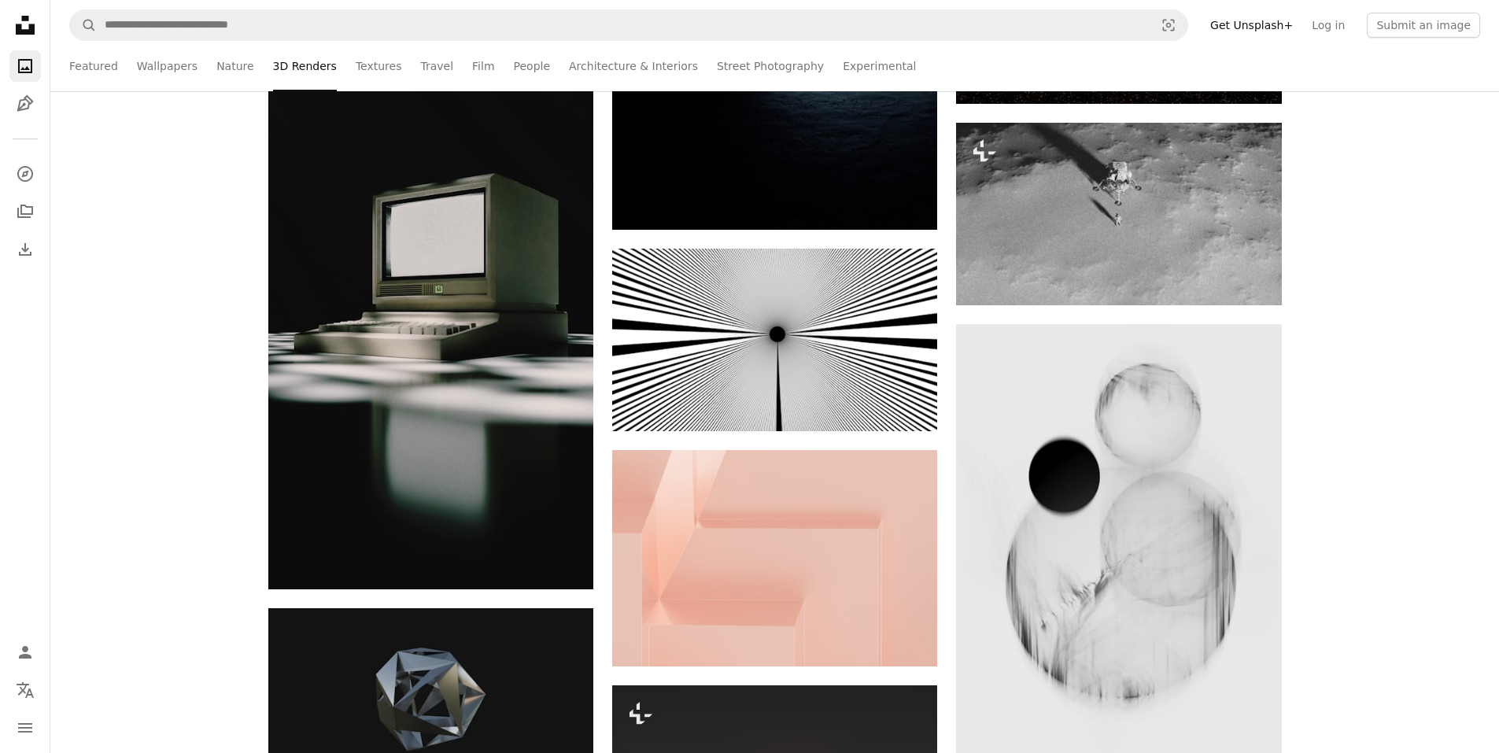
scroll to position [50597, 0]
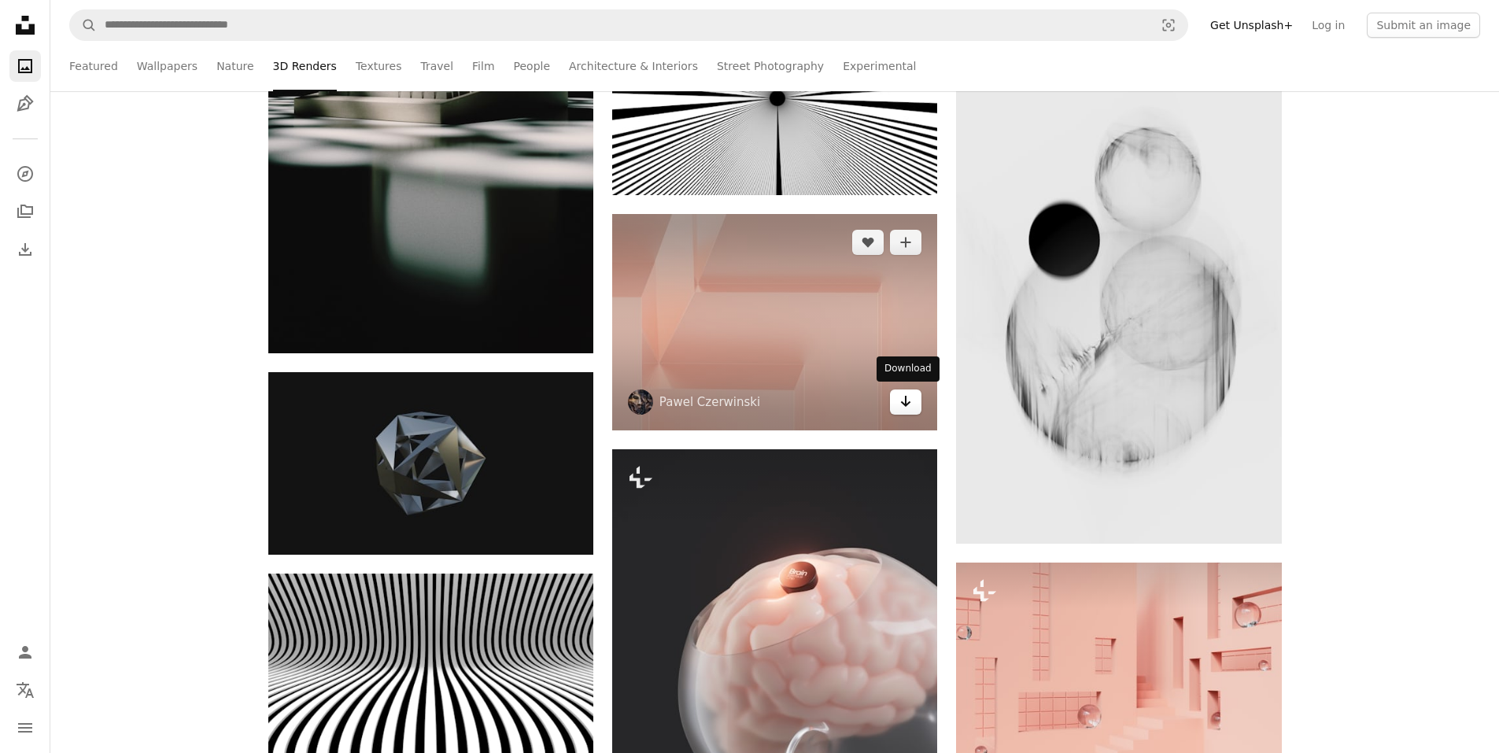
click at [906, 396] on icon "Download" at bounding box center [906, 401] width 10 height 11
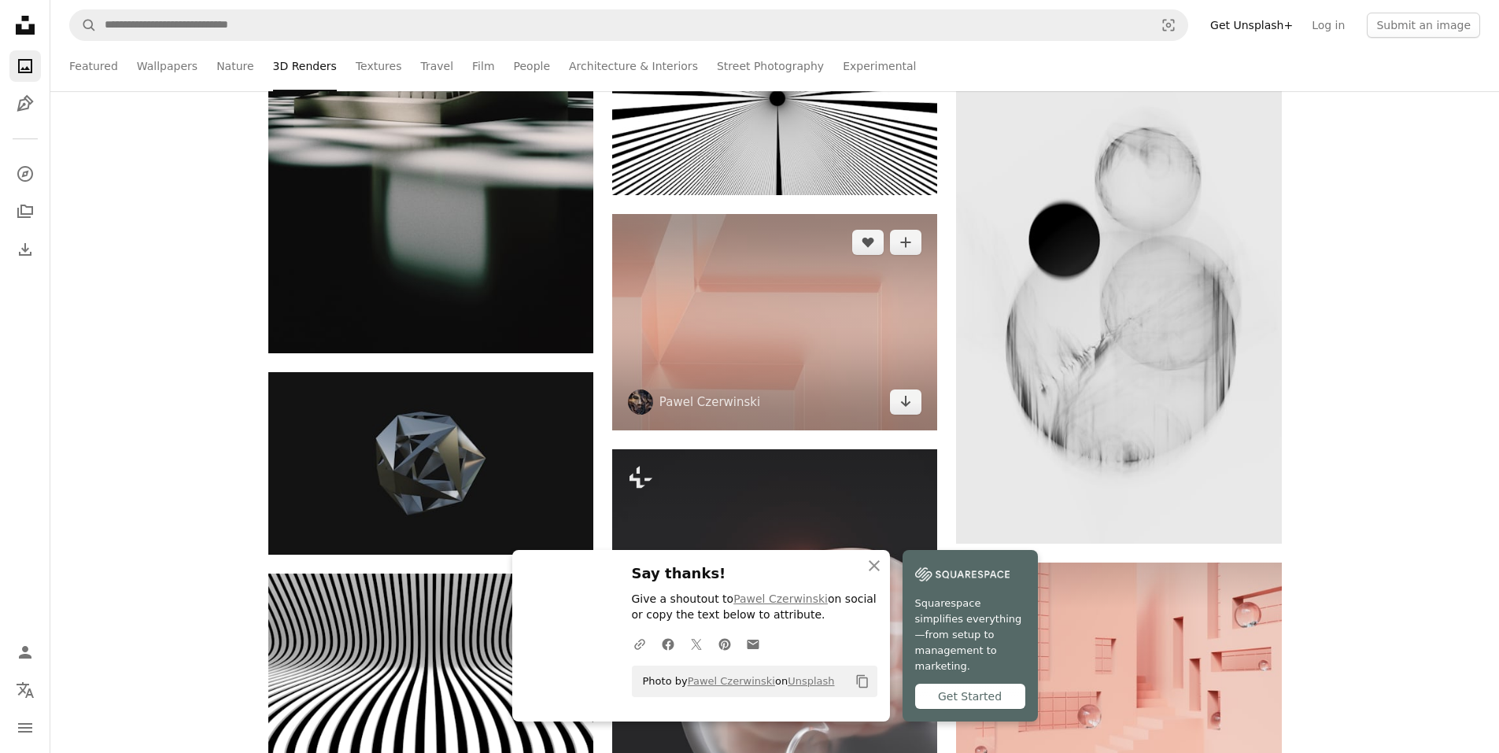
scroll to position [50518, 0]
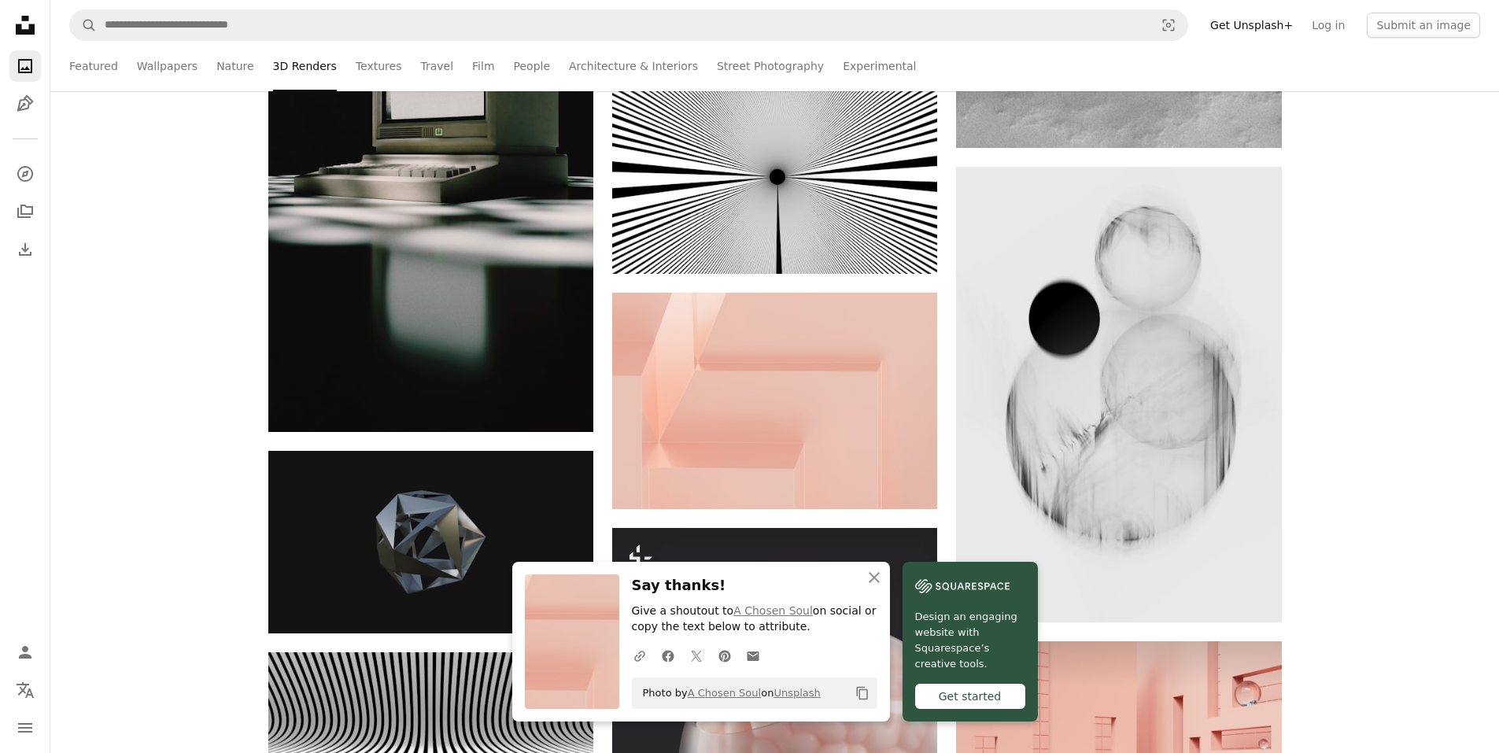
scroll to position [50755, 0]
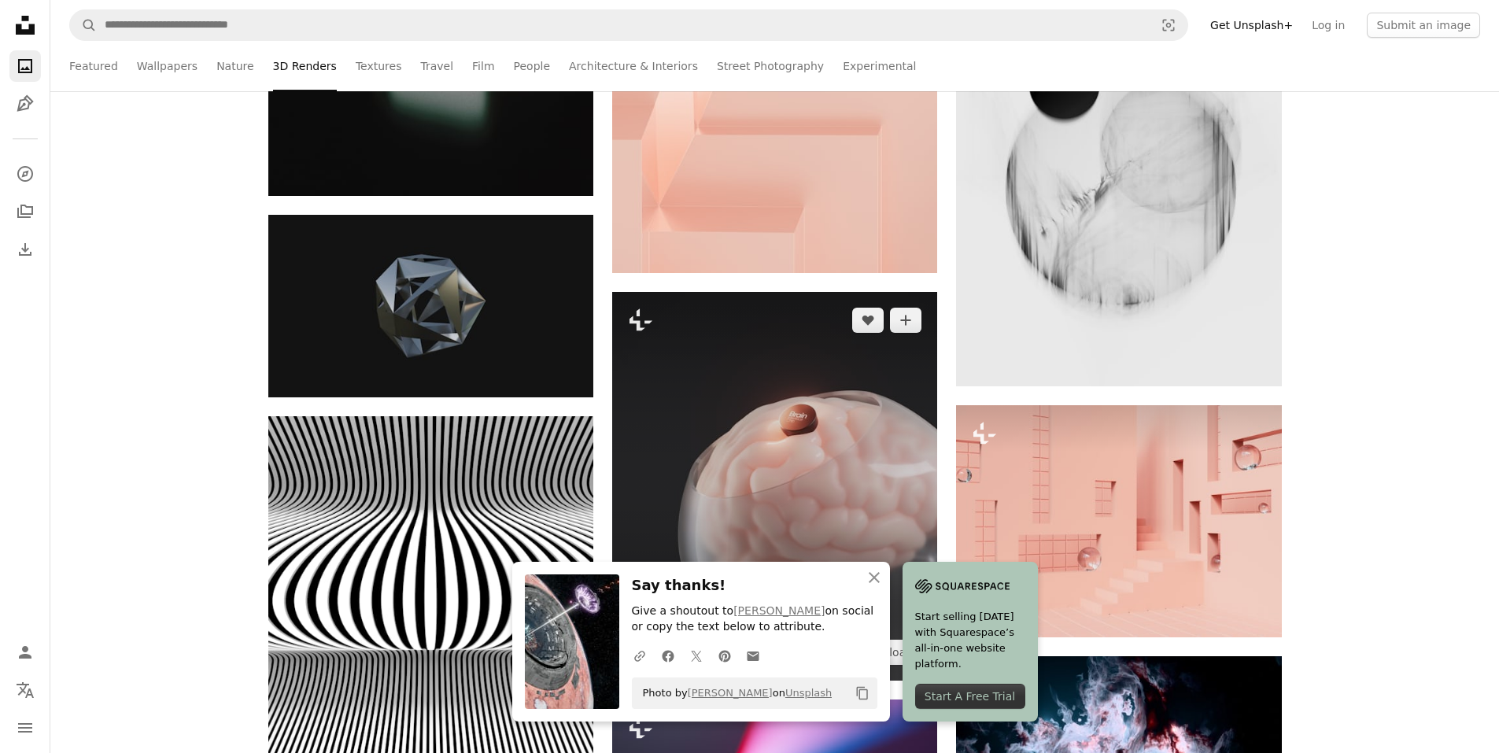
scroll to position [51069, 0]
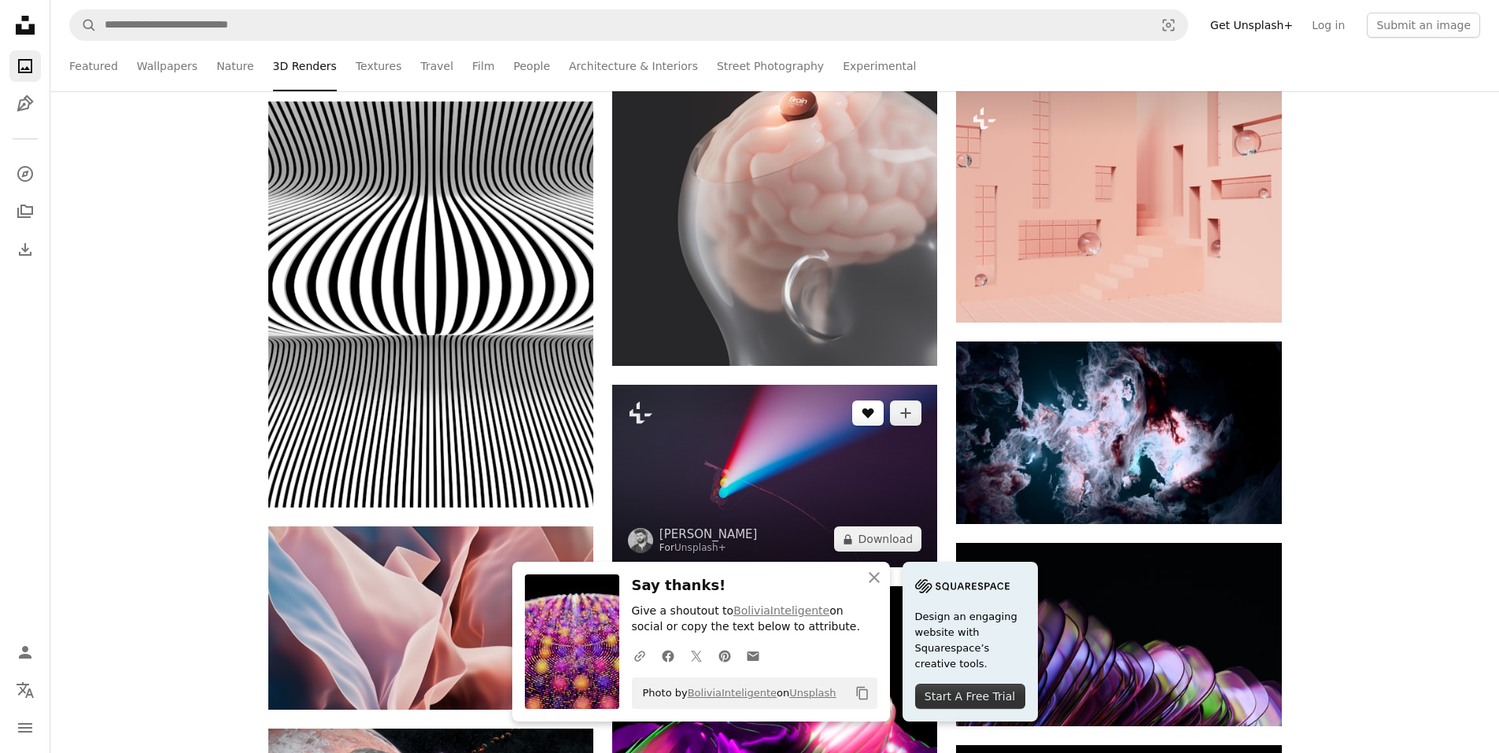
scroll to position [51305, 0]
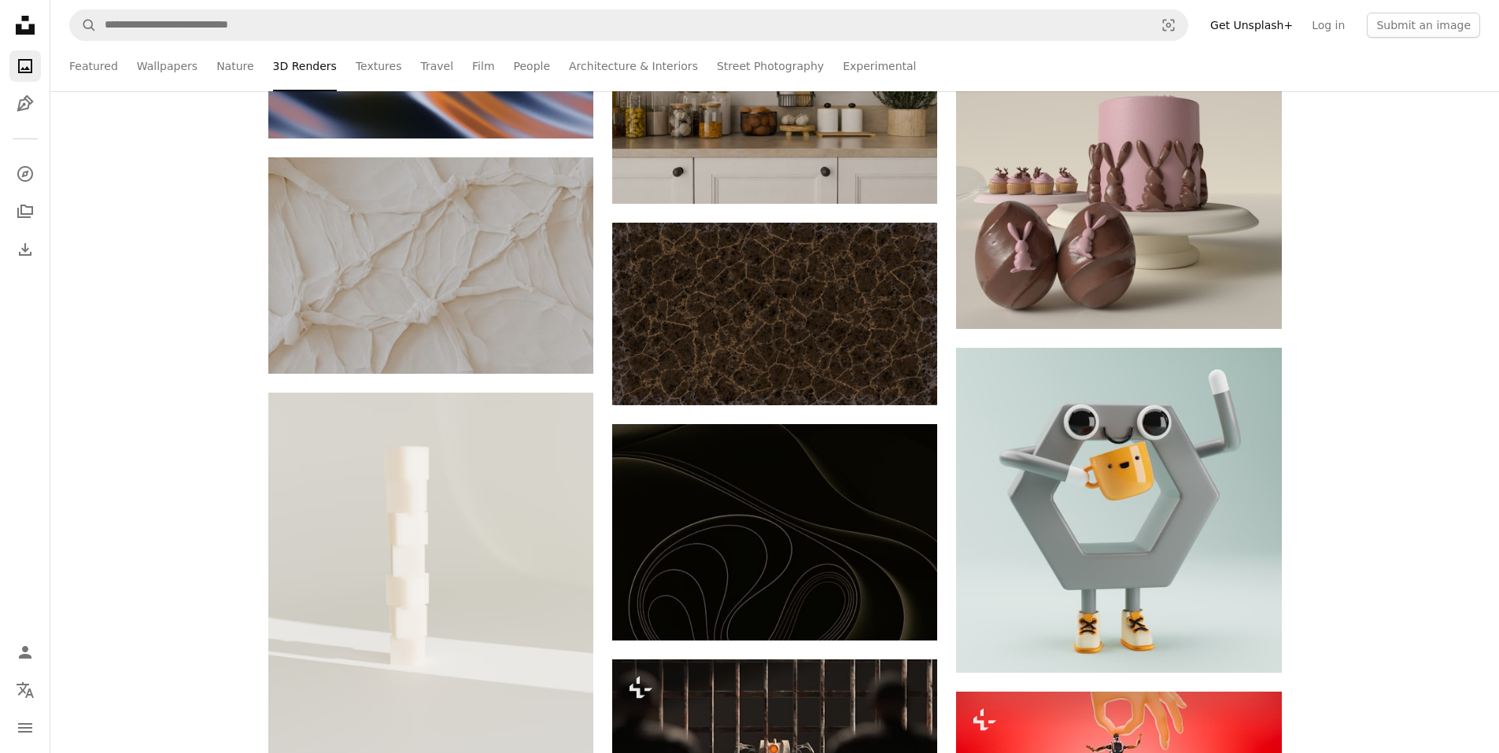
scroll to position [52407, 0]
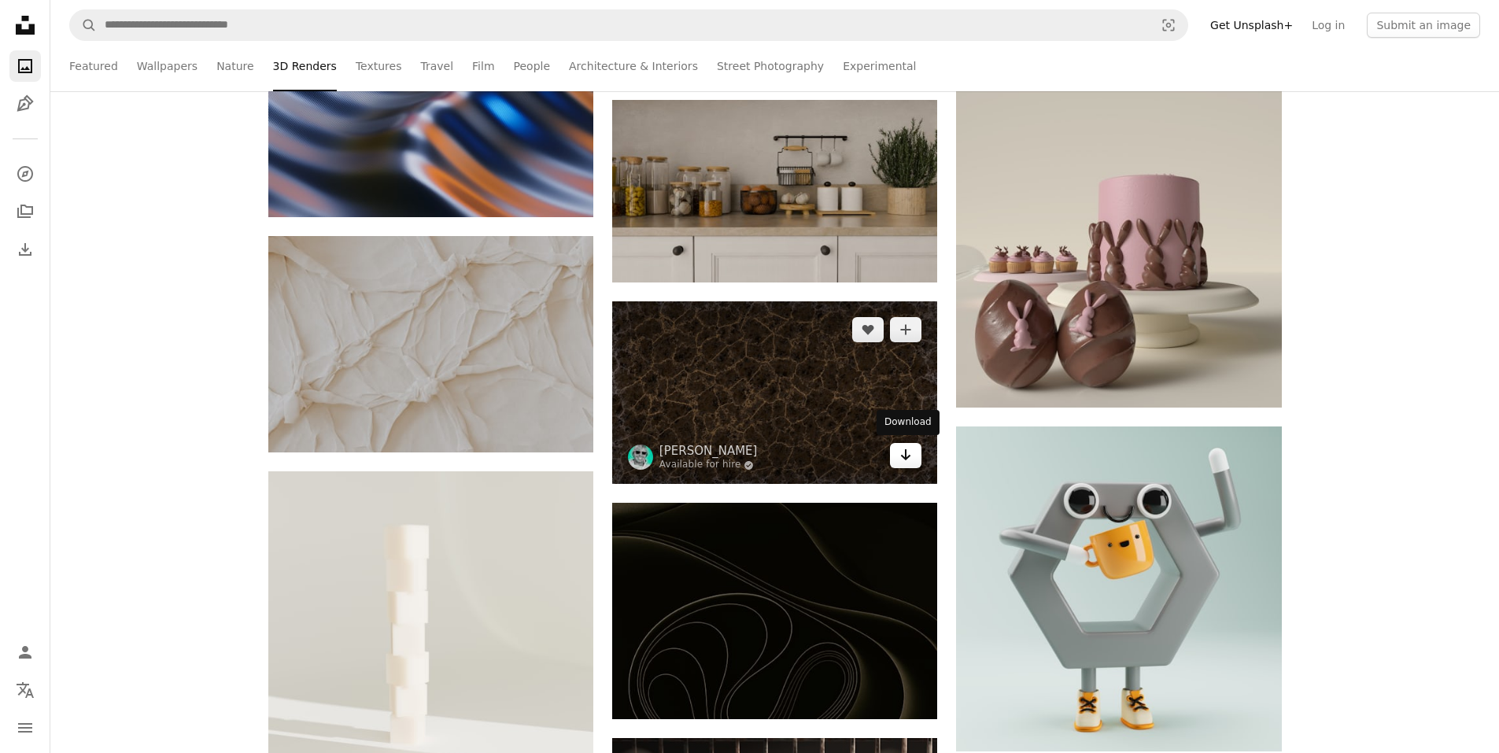
click at [910, 452] on icon "Arrow pointing down" at bounding box center [905, 454] width 13 height 19
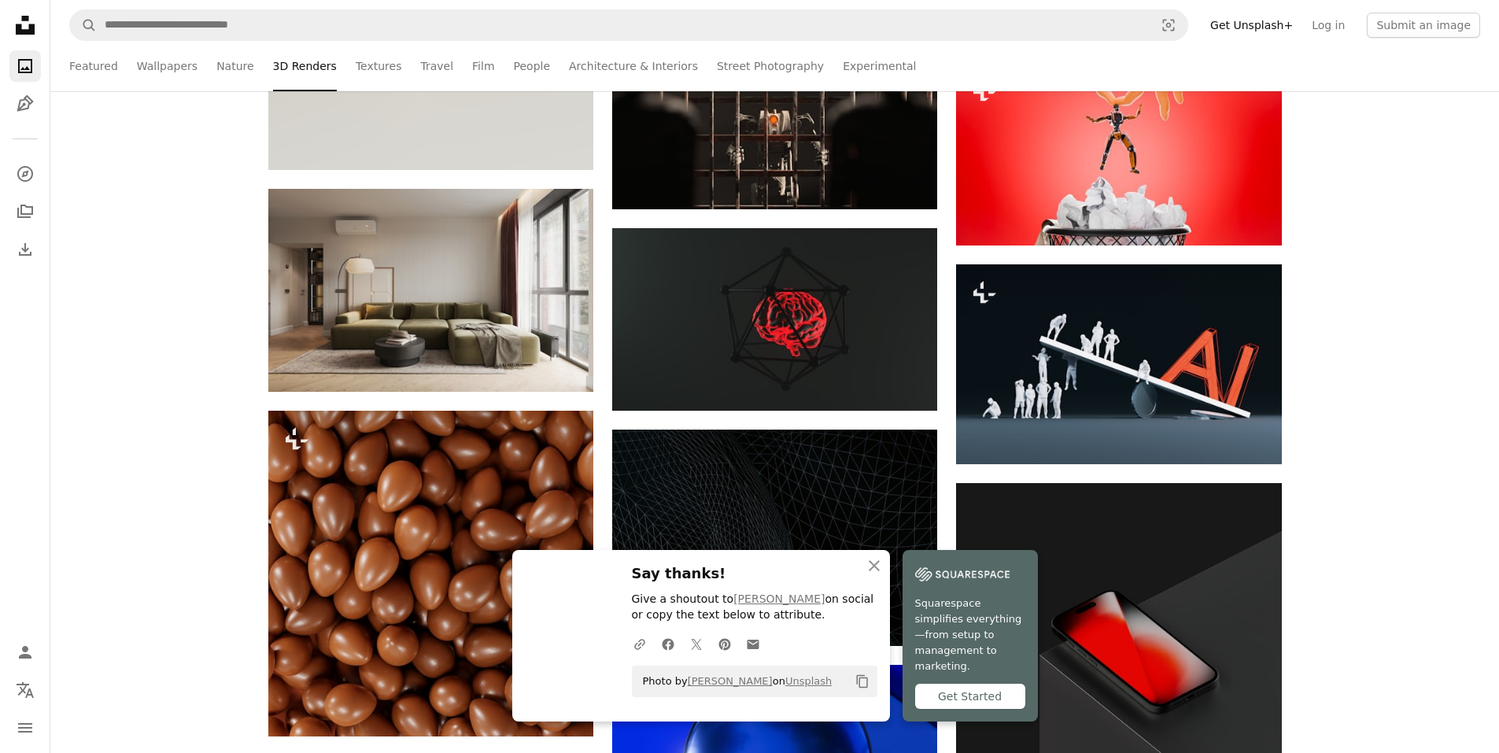
scroll to position [53273, 0]
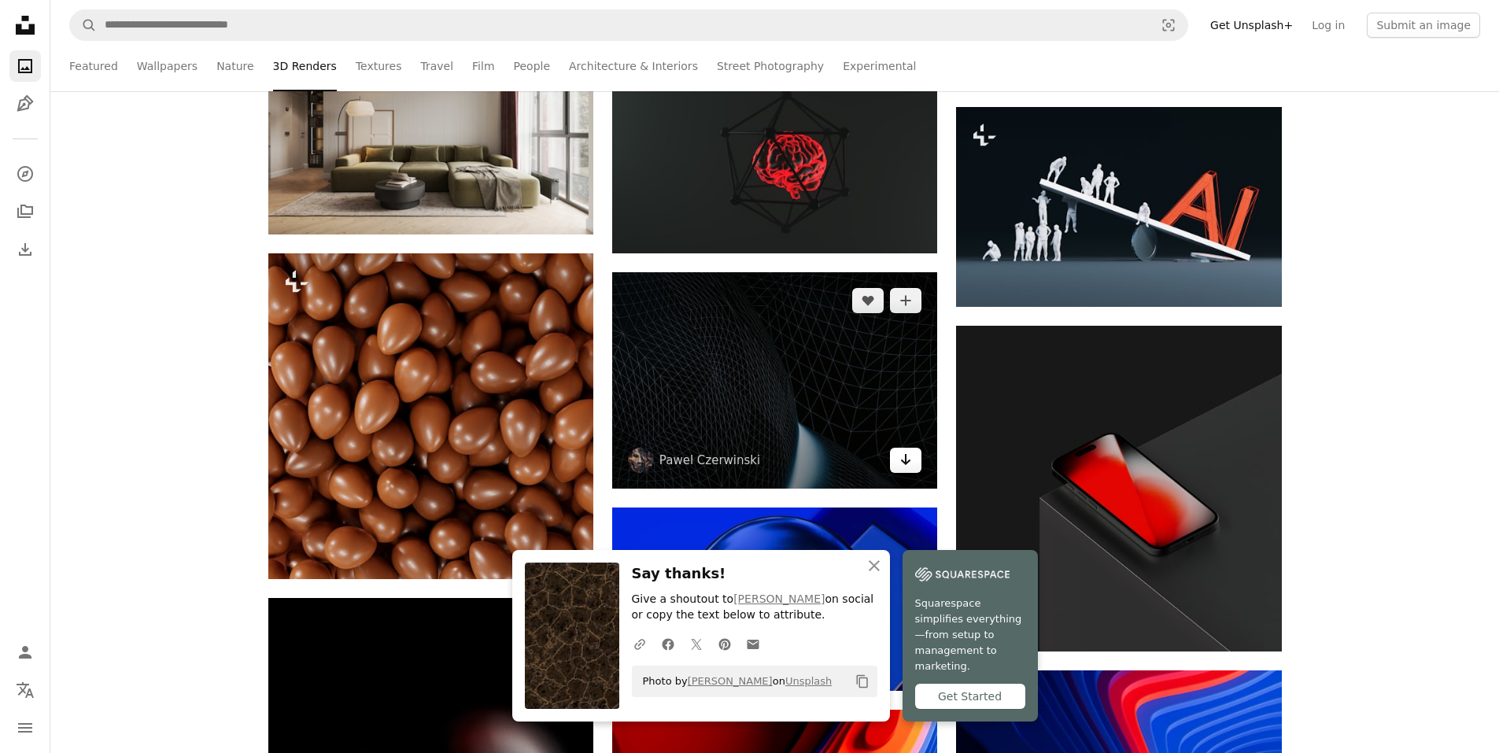
click at [906, 455] on icon "Download" at bounding box center [906, 459] width 10 height 11
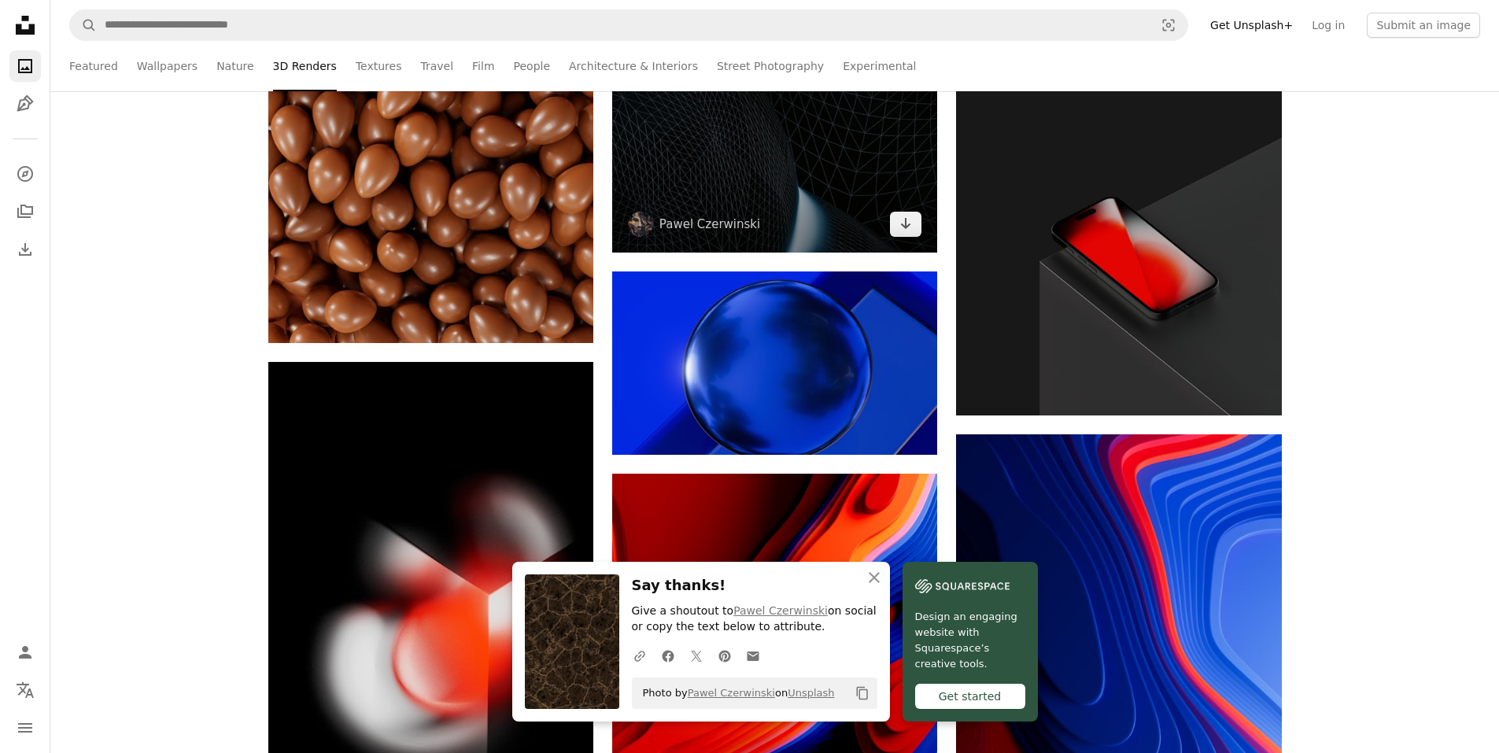
scroll to position [53745, 0]
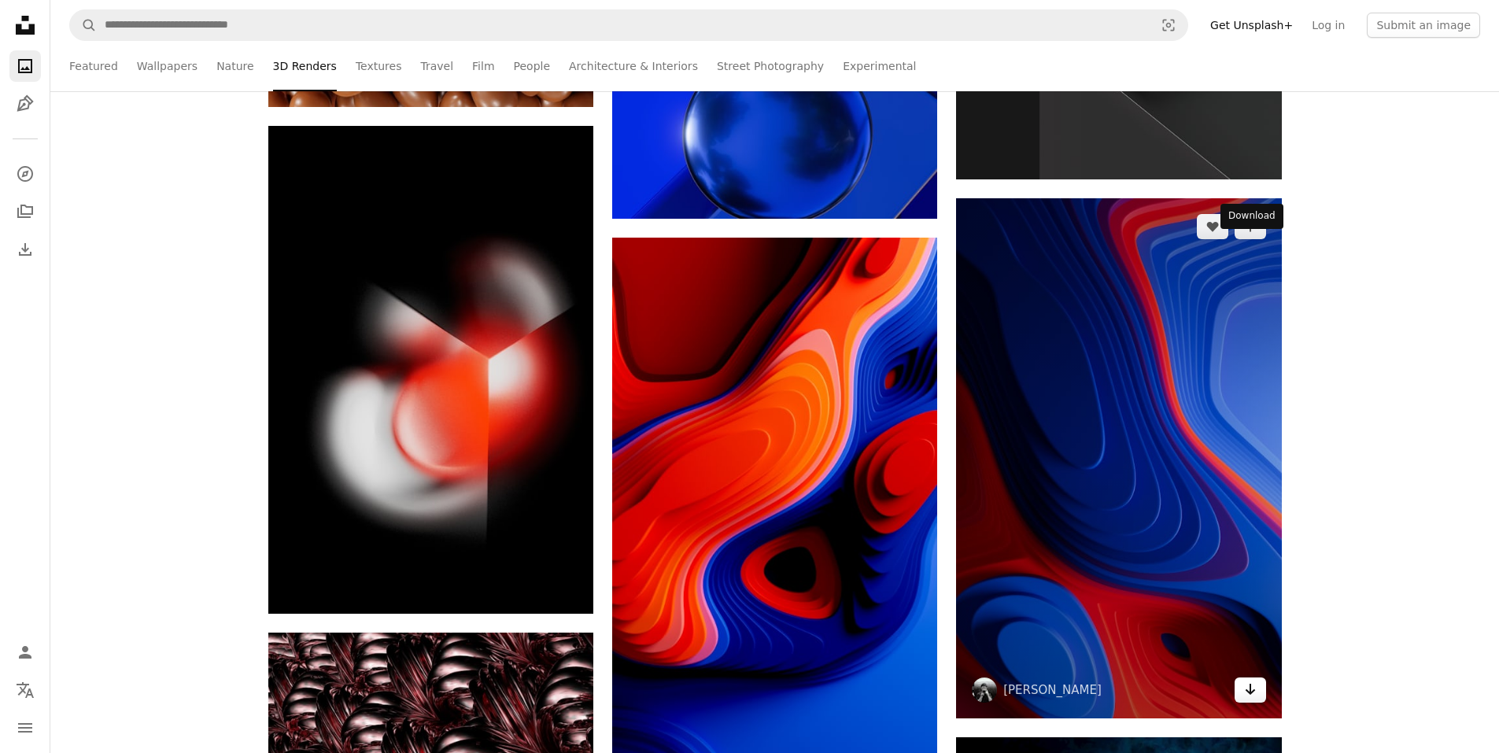
click at [1253, 680] on icon "Arrow pointing down" at bounding box center [1250, 689] width 13 height 19
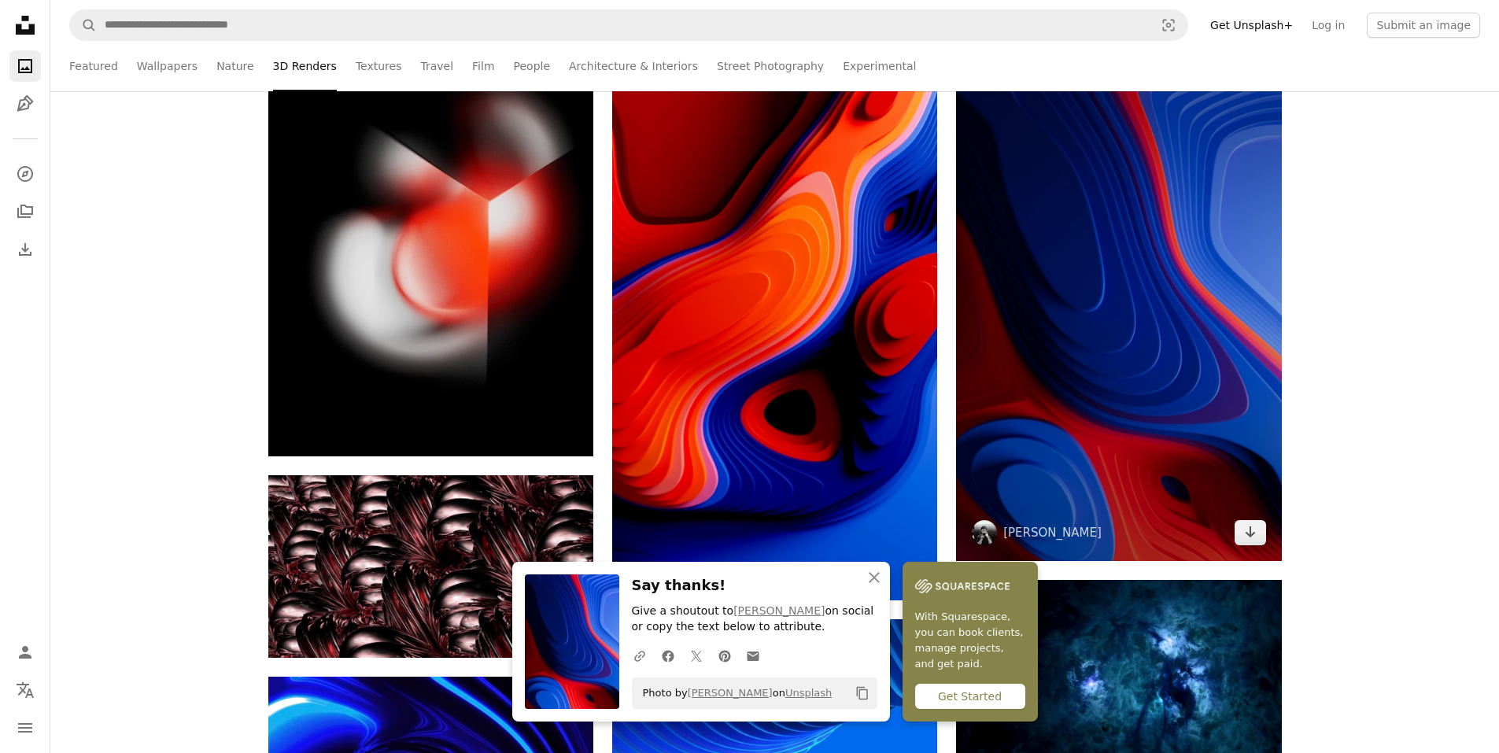
scroll to position [54138, 0]
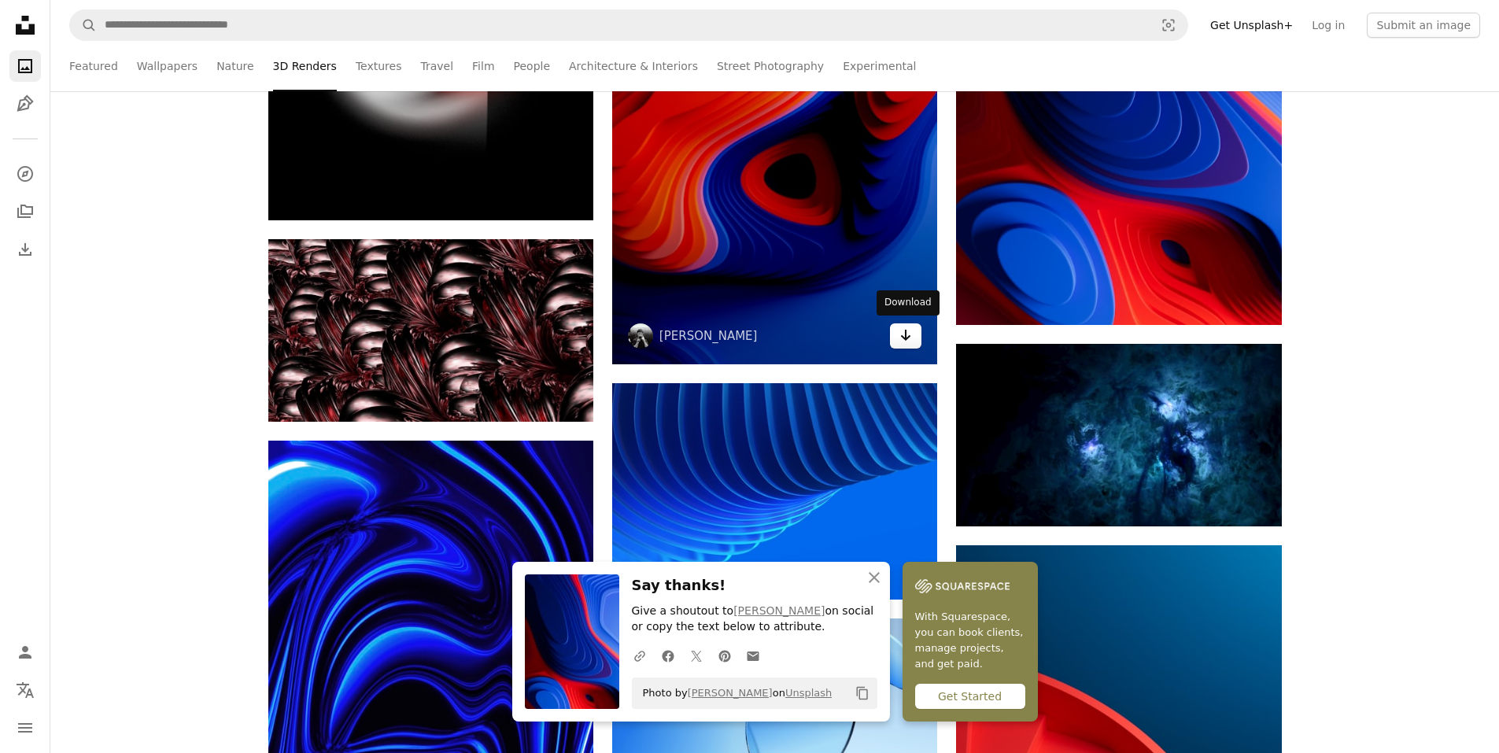
click at [902, 329] on icon "Arrow pointing down" at bounding box center [905, 335] width 13 height 19
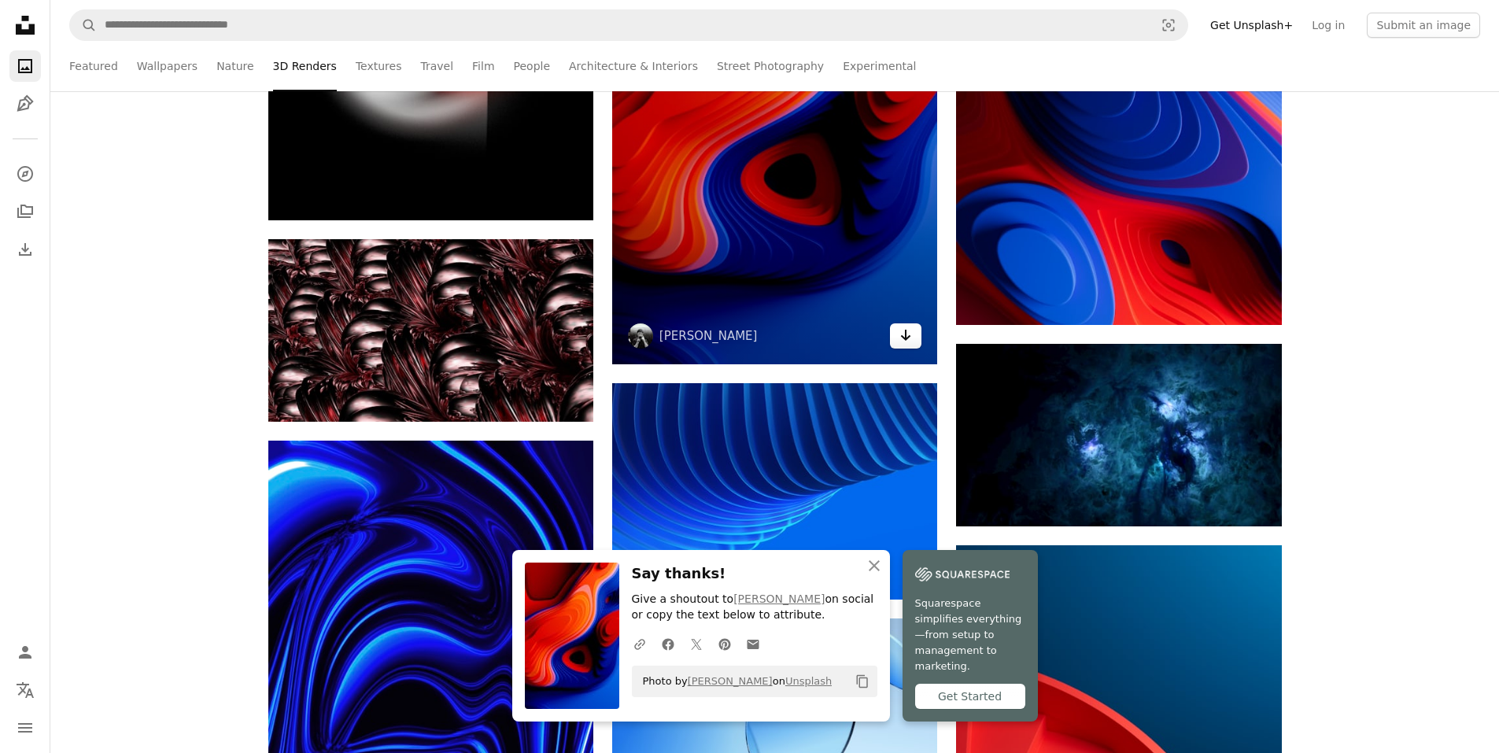
scroll to position [54453, 0]
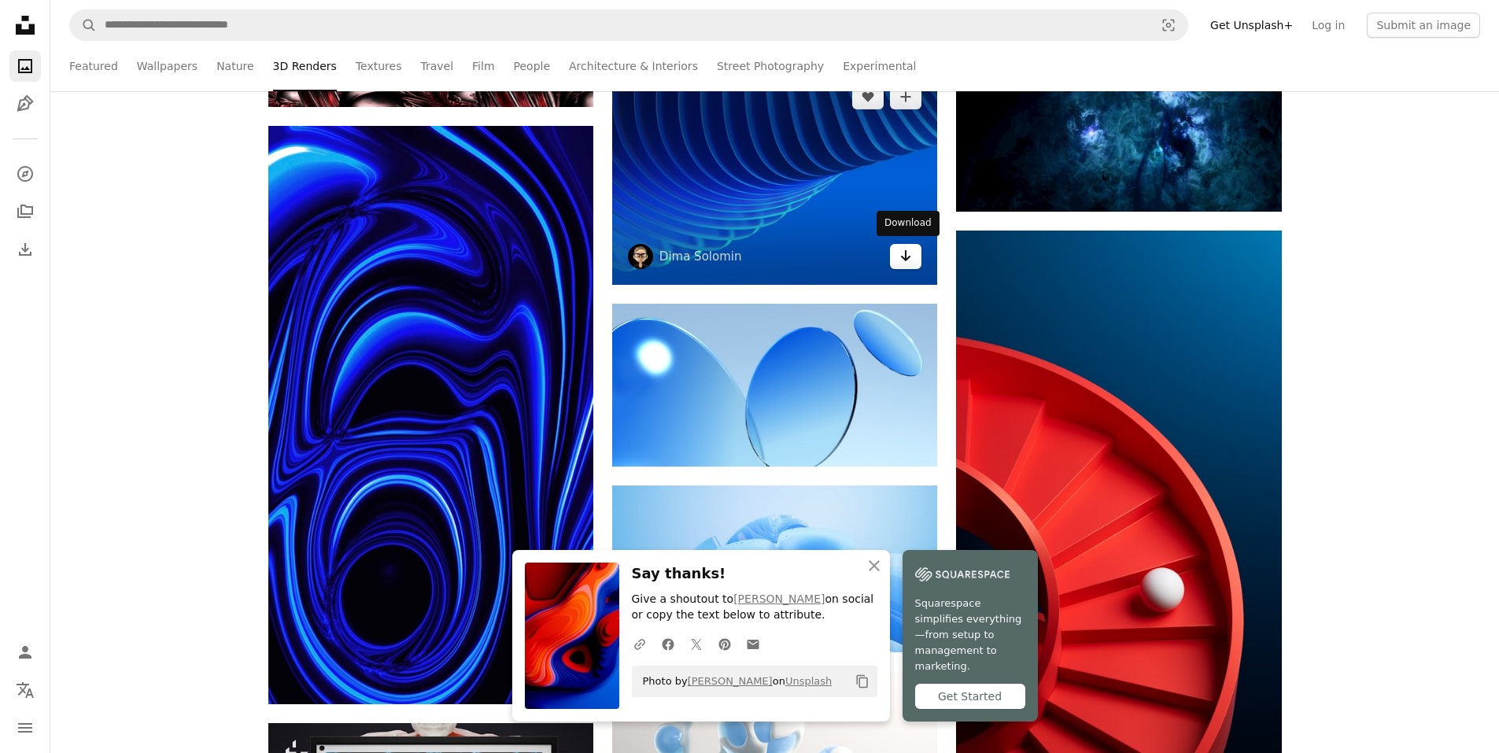
click at [904, 254] on icon "Arrow pointing down" at bounding box center [905, 255] width 13 height 19
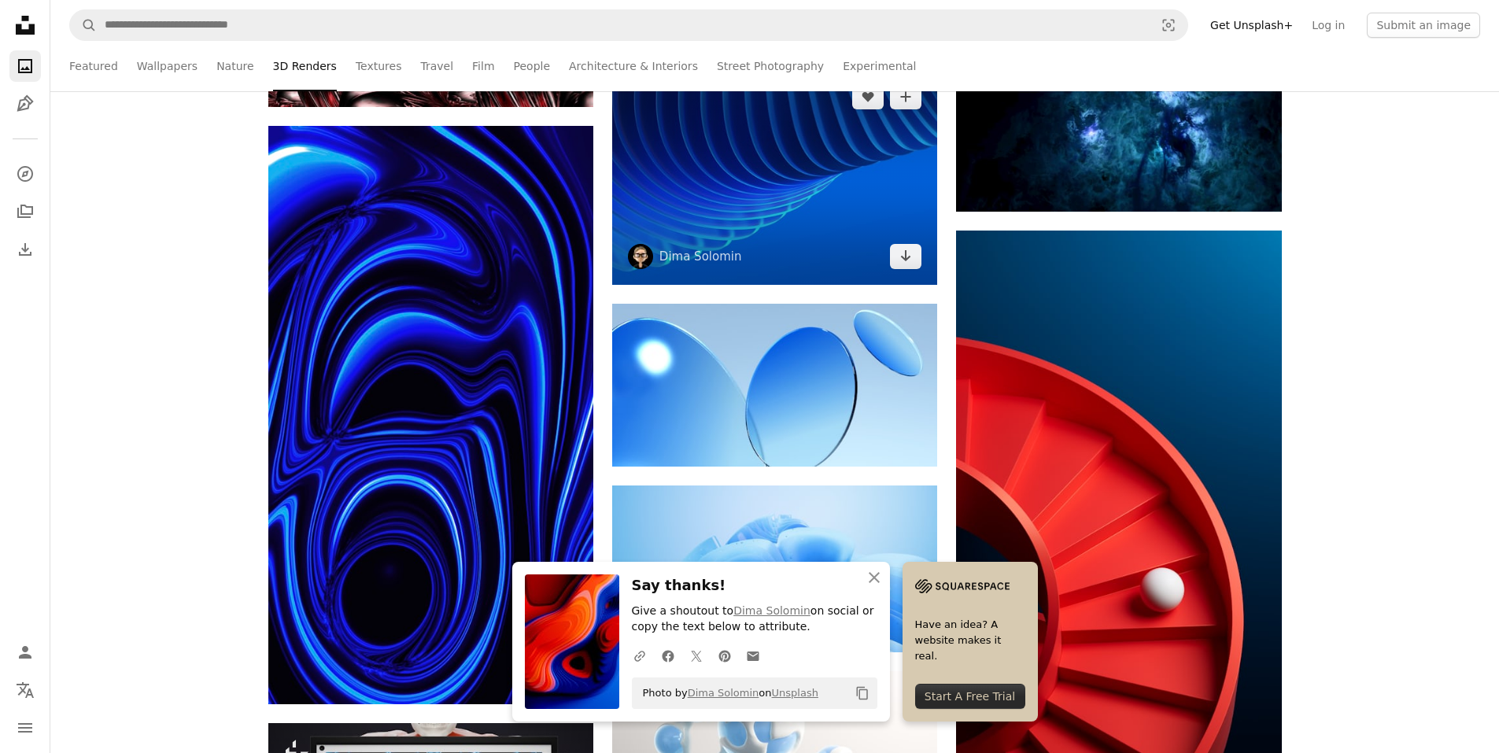
scroll to position [54689, 0]
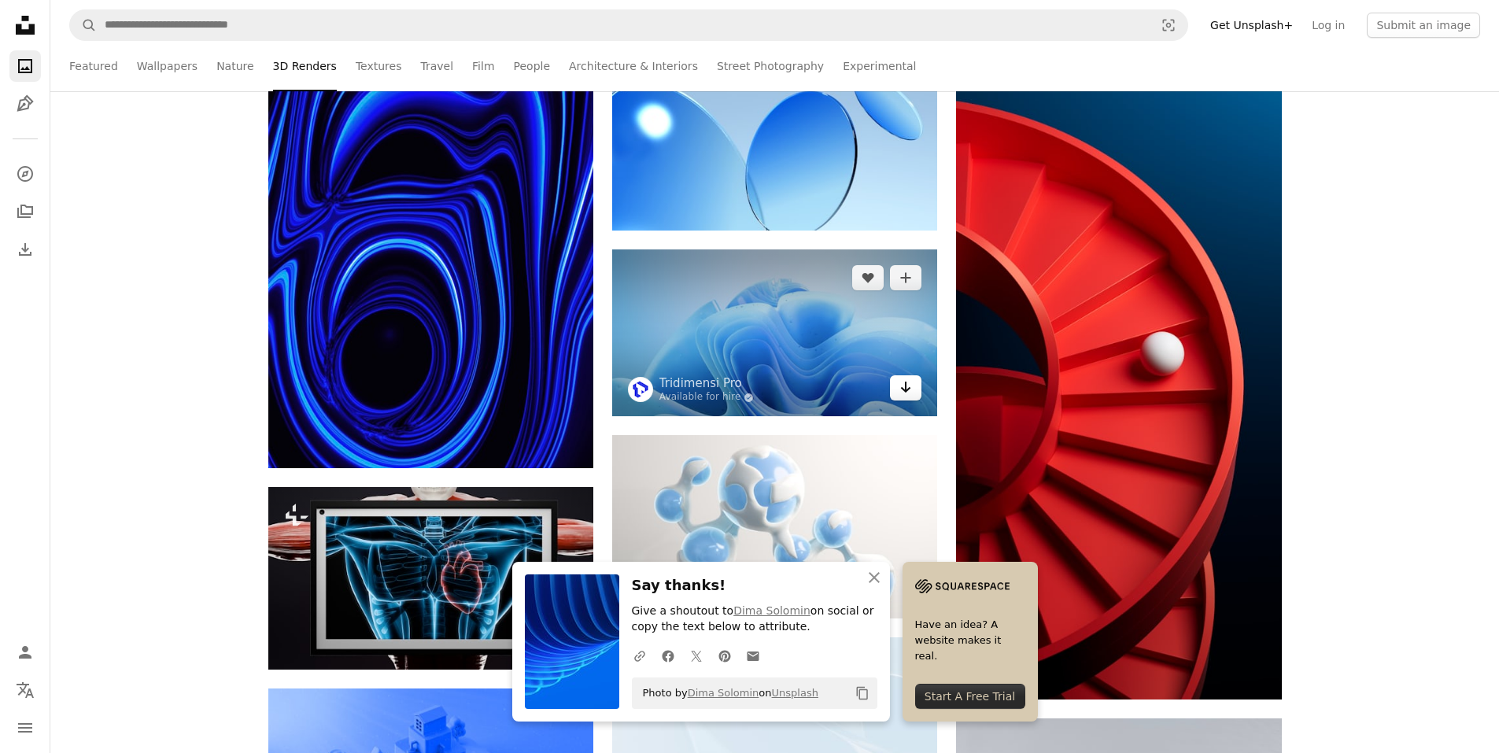
click at [911, 393] on icon "Arrow pointing down" at bounding box center [905, 387] width 13 height 19
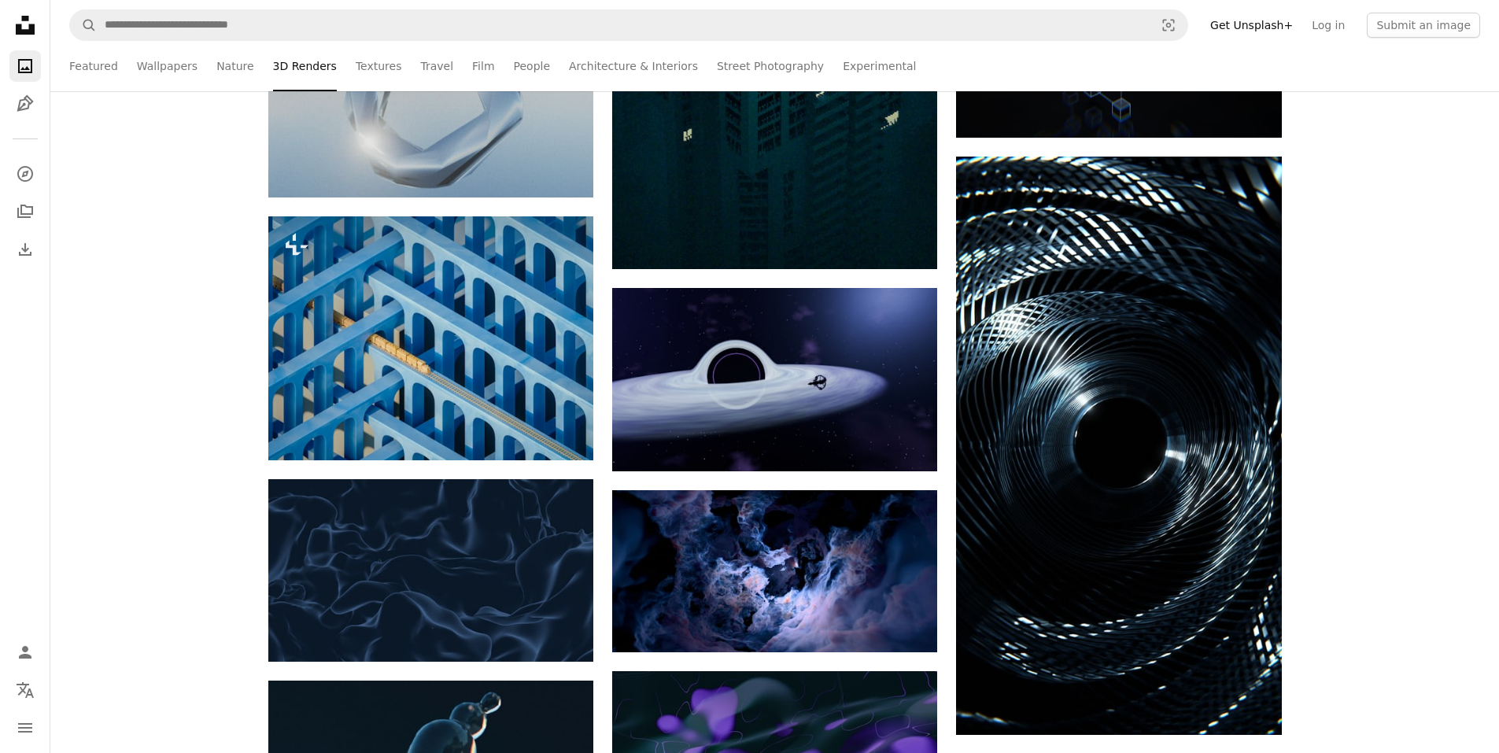
scroll to position [56656, 0]
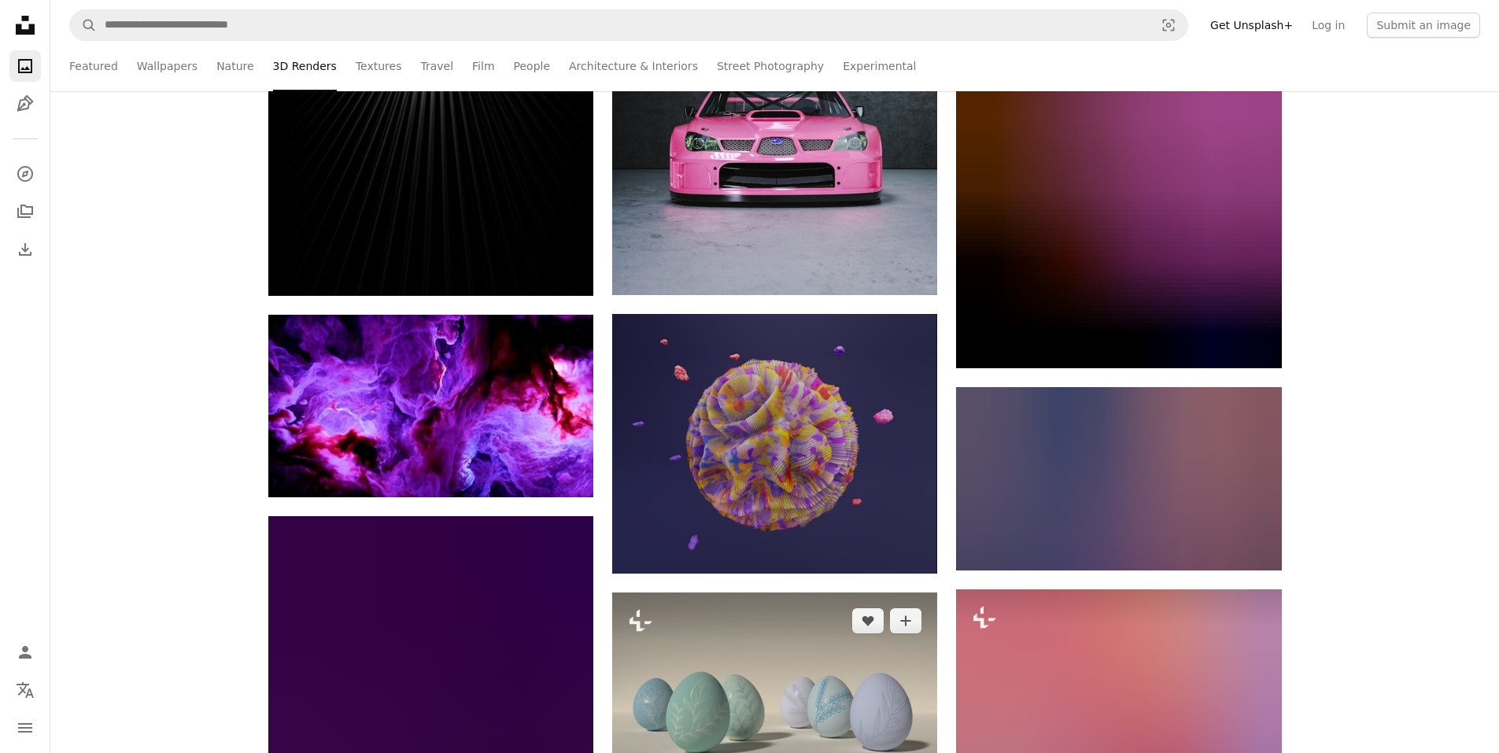
scroll to position [61378, 0]
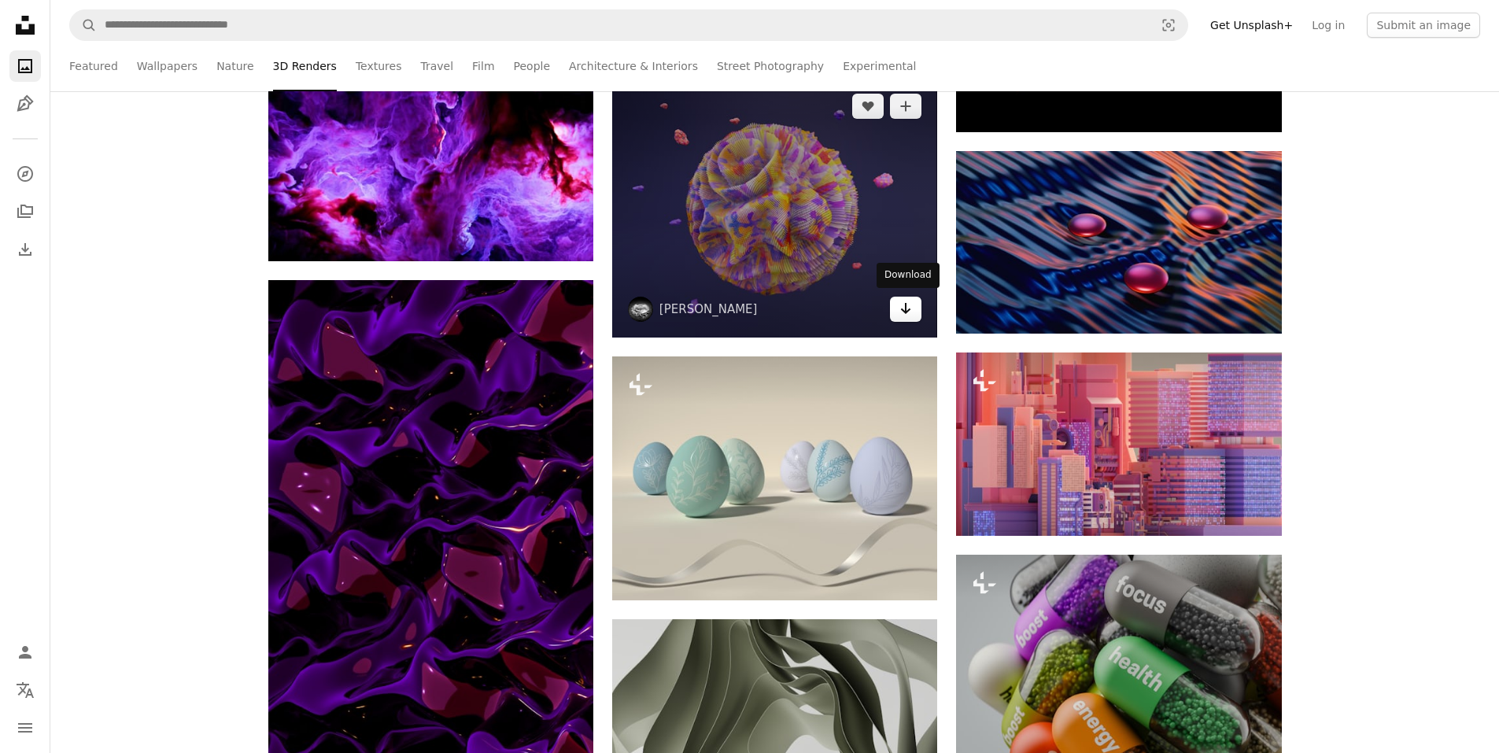
click at [907, 305] on icon "Arrow pointing down" at bounding box center [905, 308] width 13 height 19
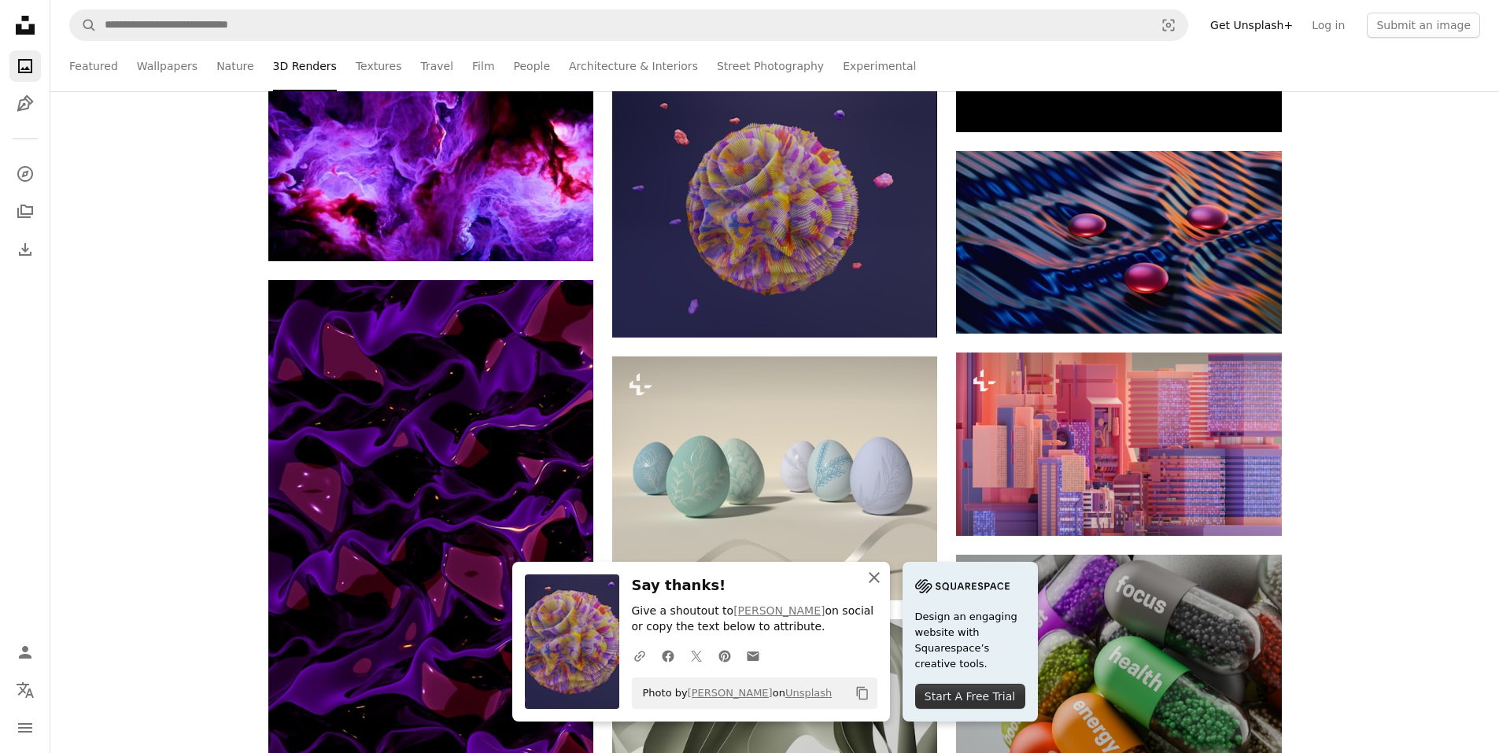
click at [884, 570] on icon "An X shape" at bounding box center [874, 577] width 19 height 19
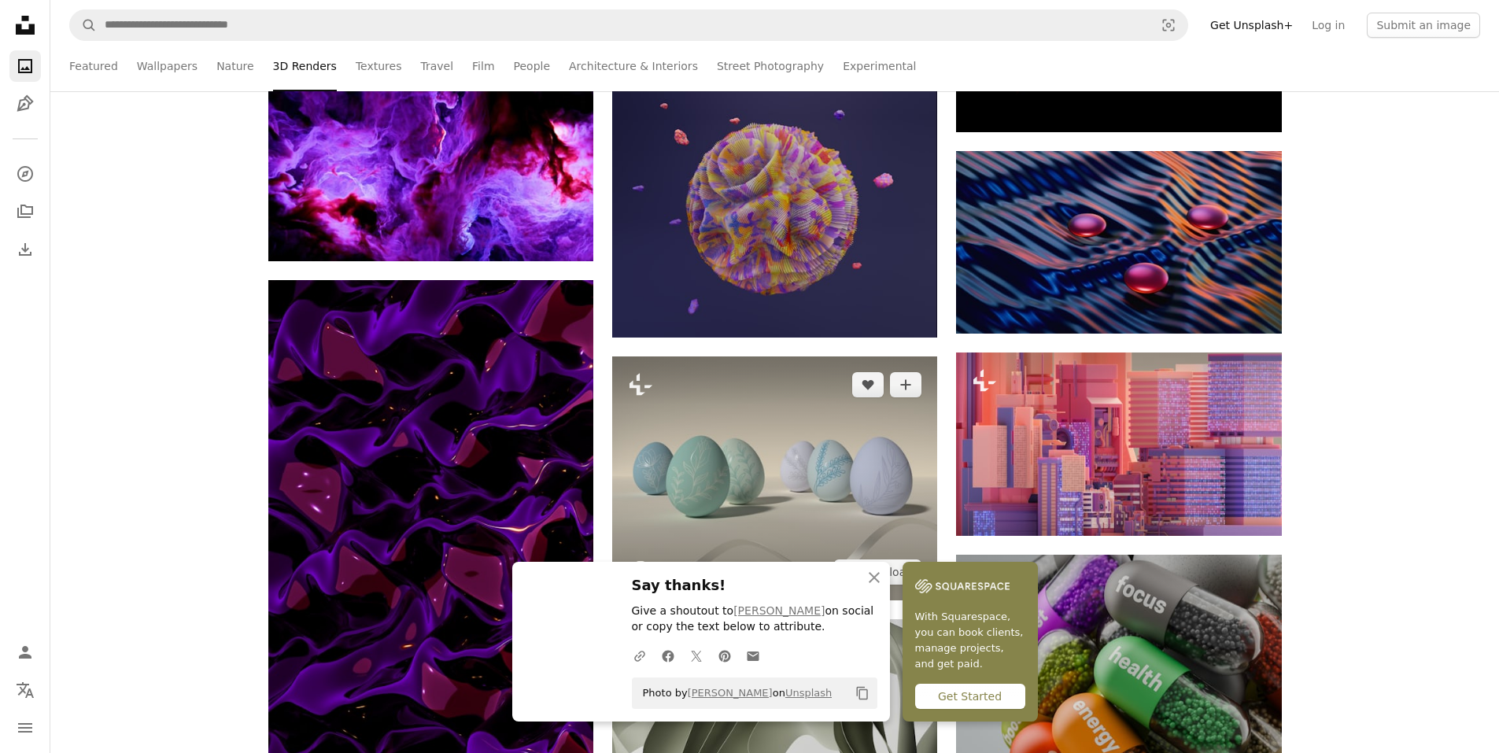
scroll to position [61535, 0]
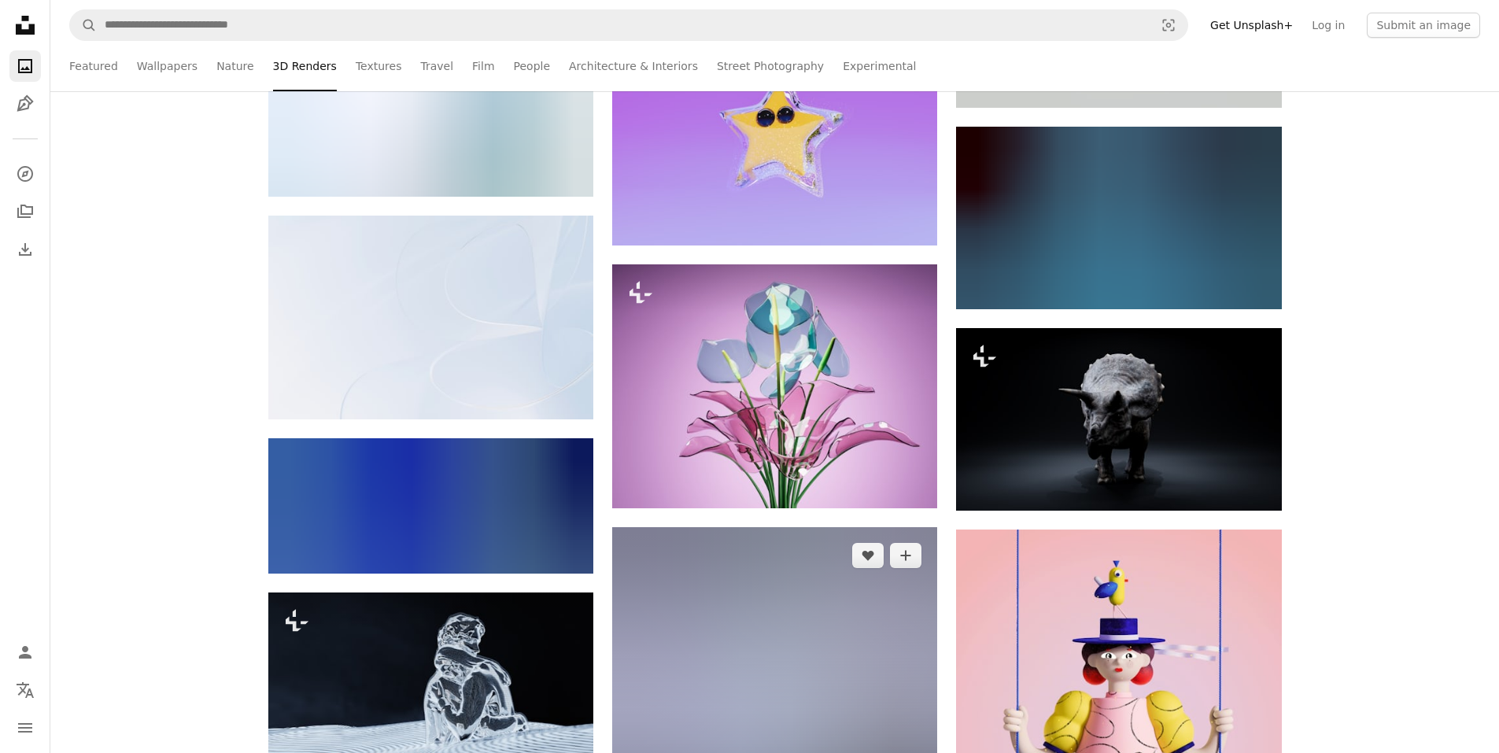
scroll to position [69010, 0]
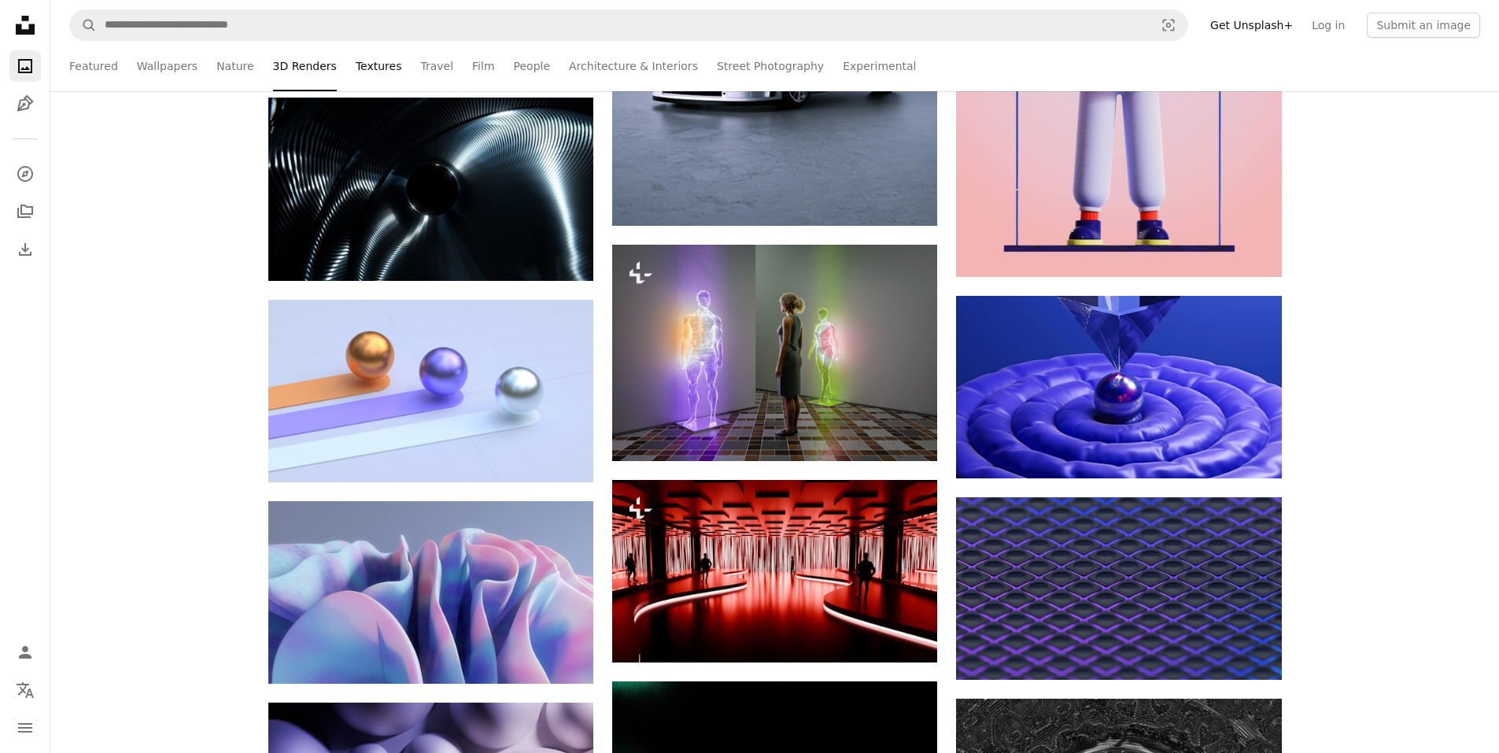
click at [356, 65] on link "Textures" at bounding box center [379, 66] width 46 height 50
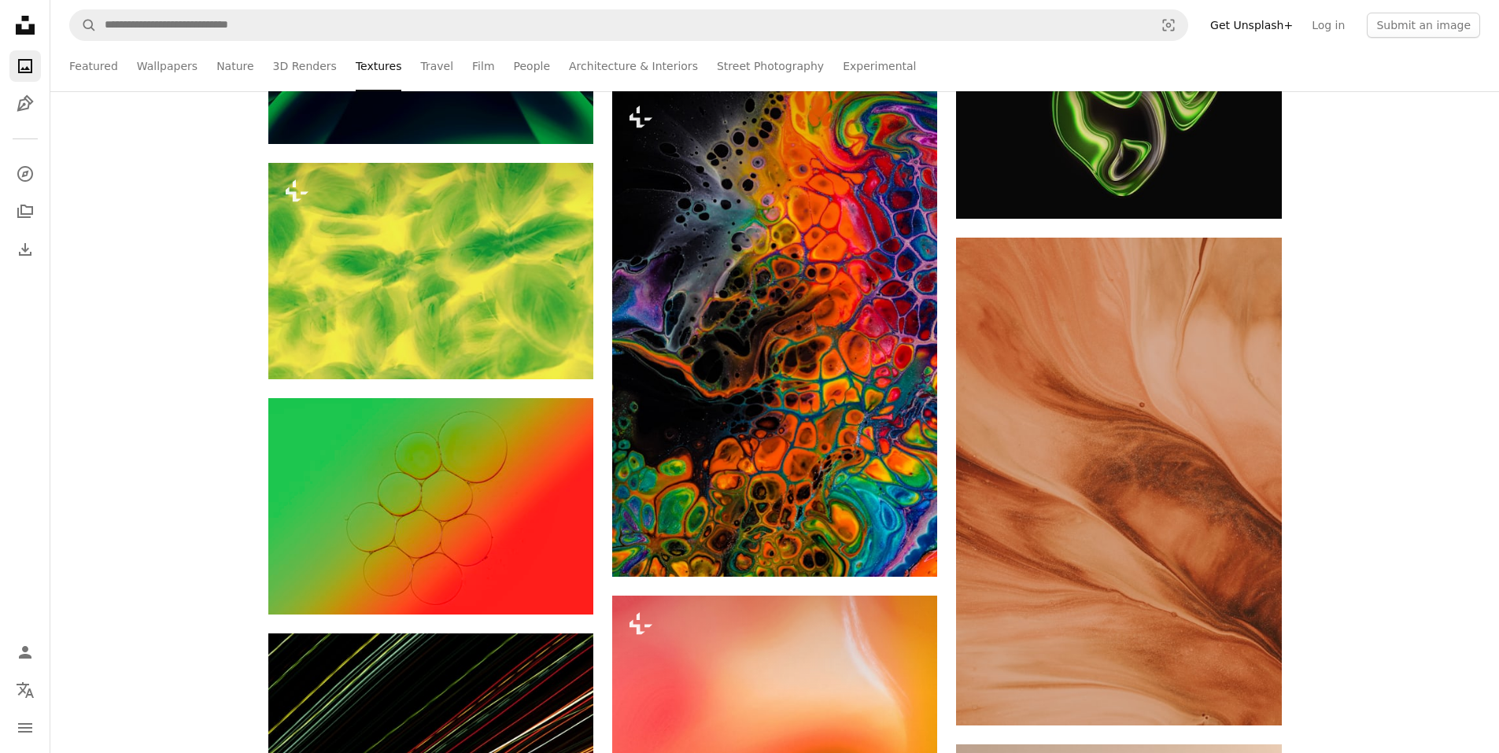
scroll to position [2203, 0]
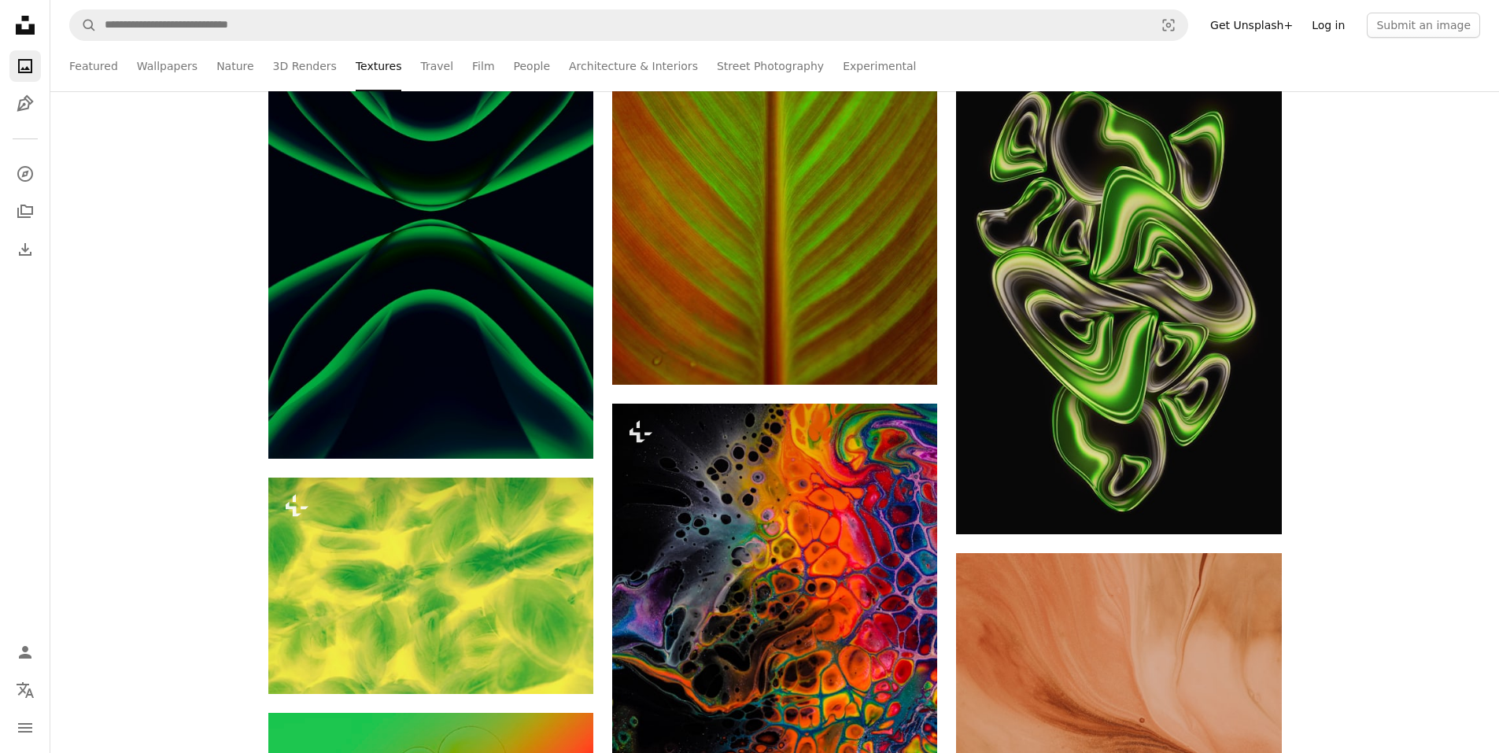
click at [1343, 28] on link "Log in" at bounding box center [1328, 25] width 52 height 25
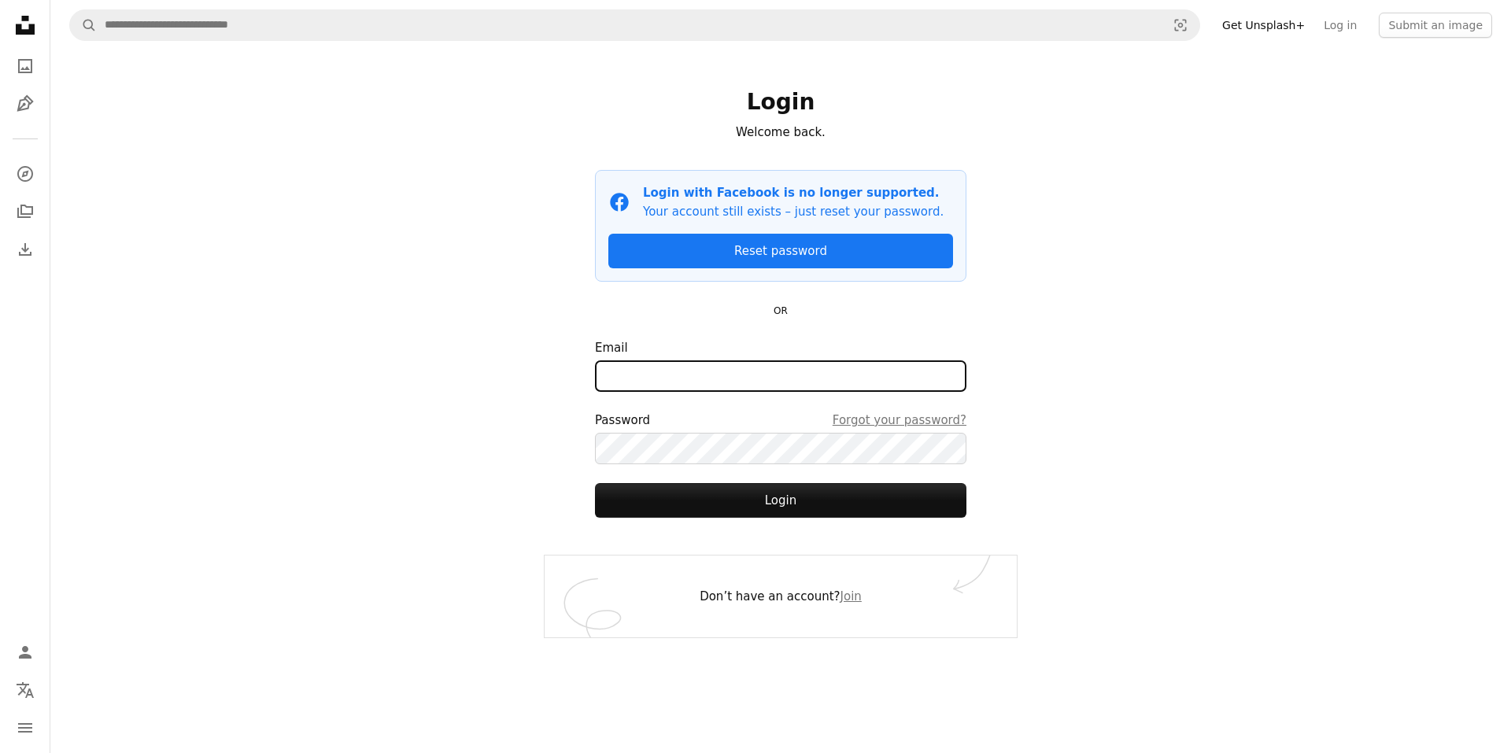
click at [710, 377] on input "Email" at bounding box center [780, 375] width 371 height 31
type input "**********"
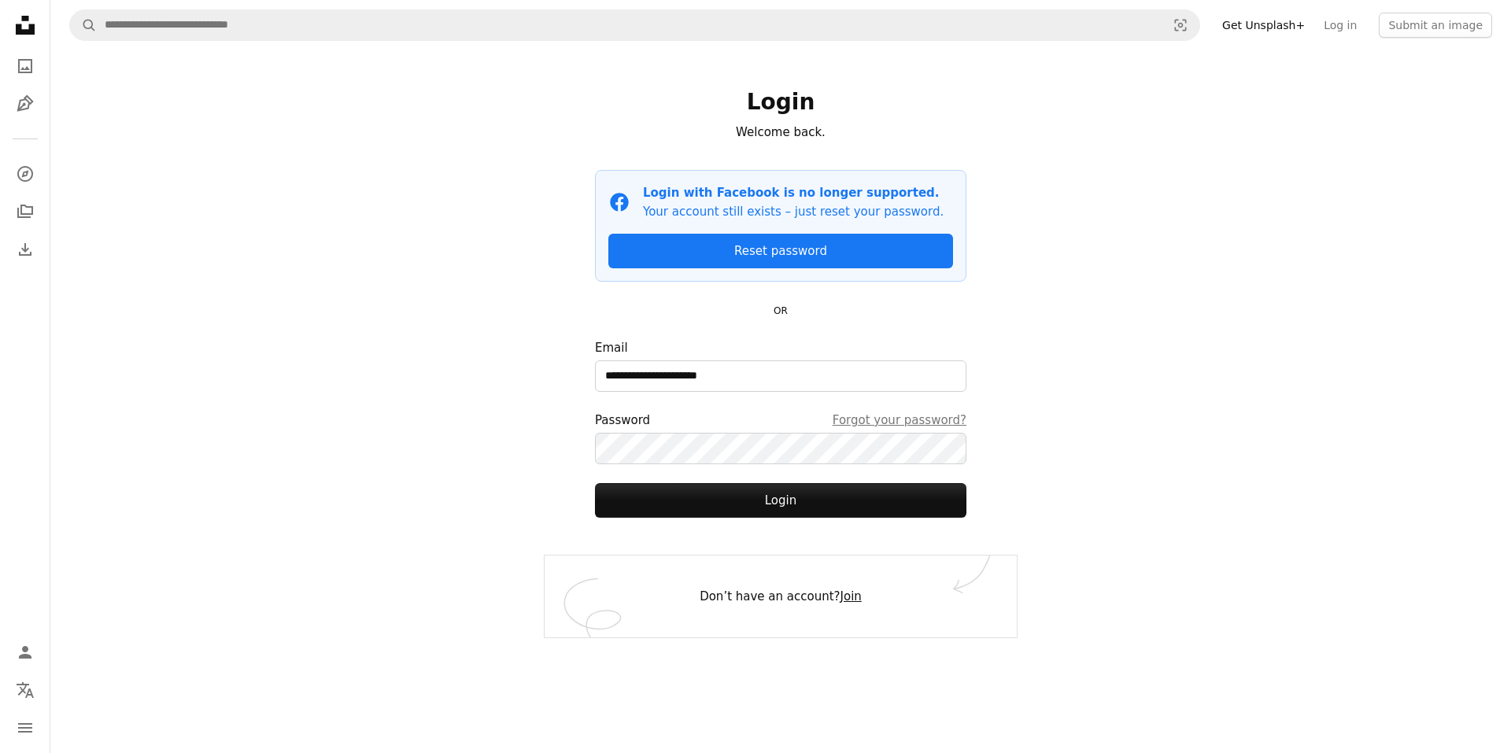
click at [842, 593] on link "Join" at bounding box center [850, 596] width 21 height 14
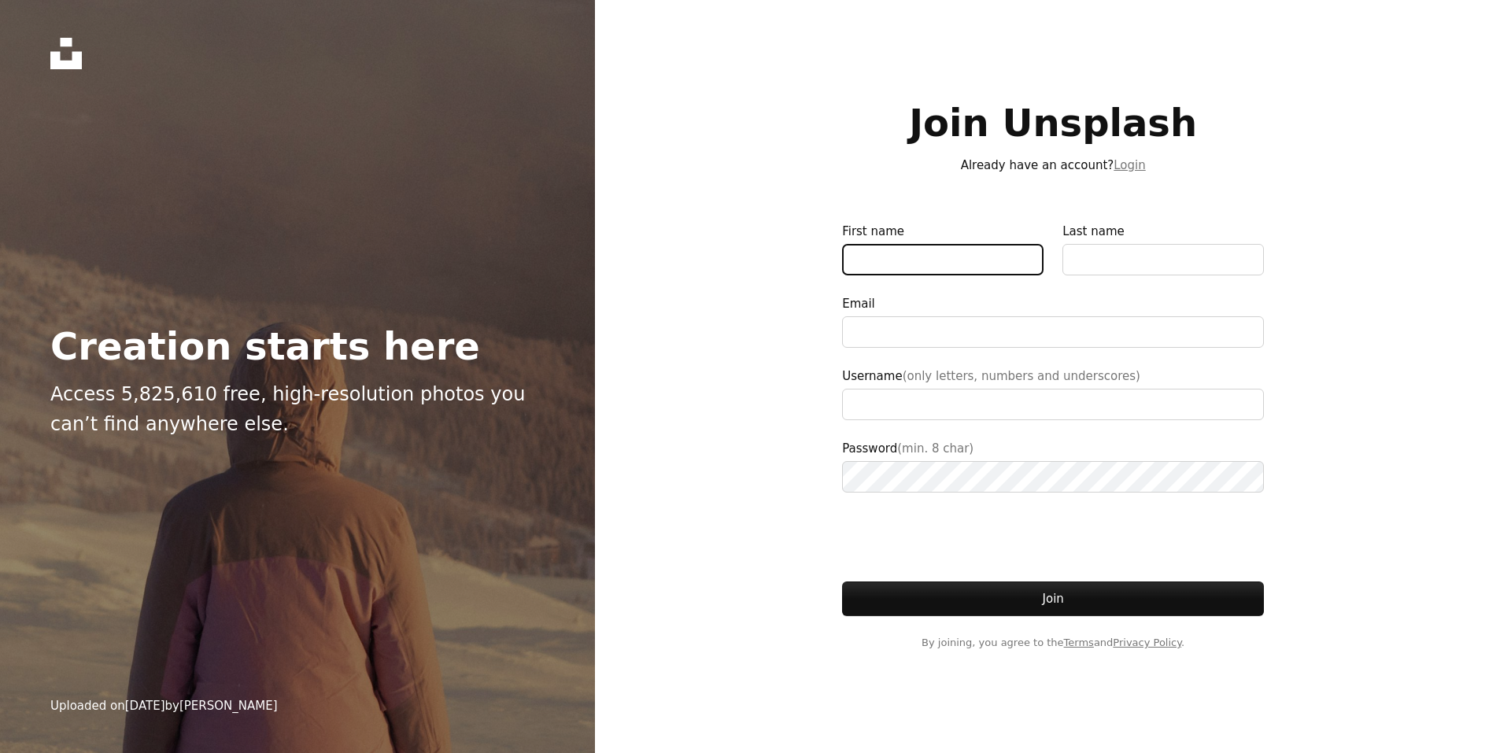
click at [902, 257] on input "First name" at bounding box center [942, 259] width 201 height 31
type input "*******"
type input "**********"
click at [1083, 268] on input "Last name" at bounding box center [1162, 259] width 201 height 31
type input "******"
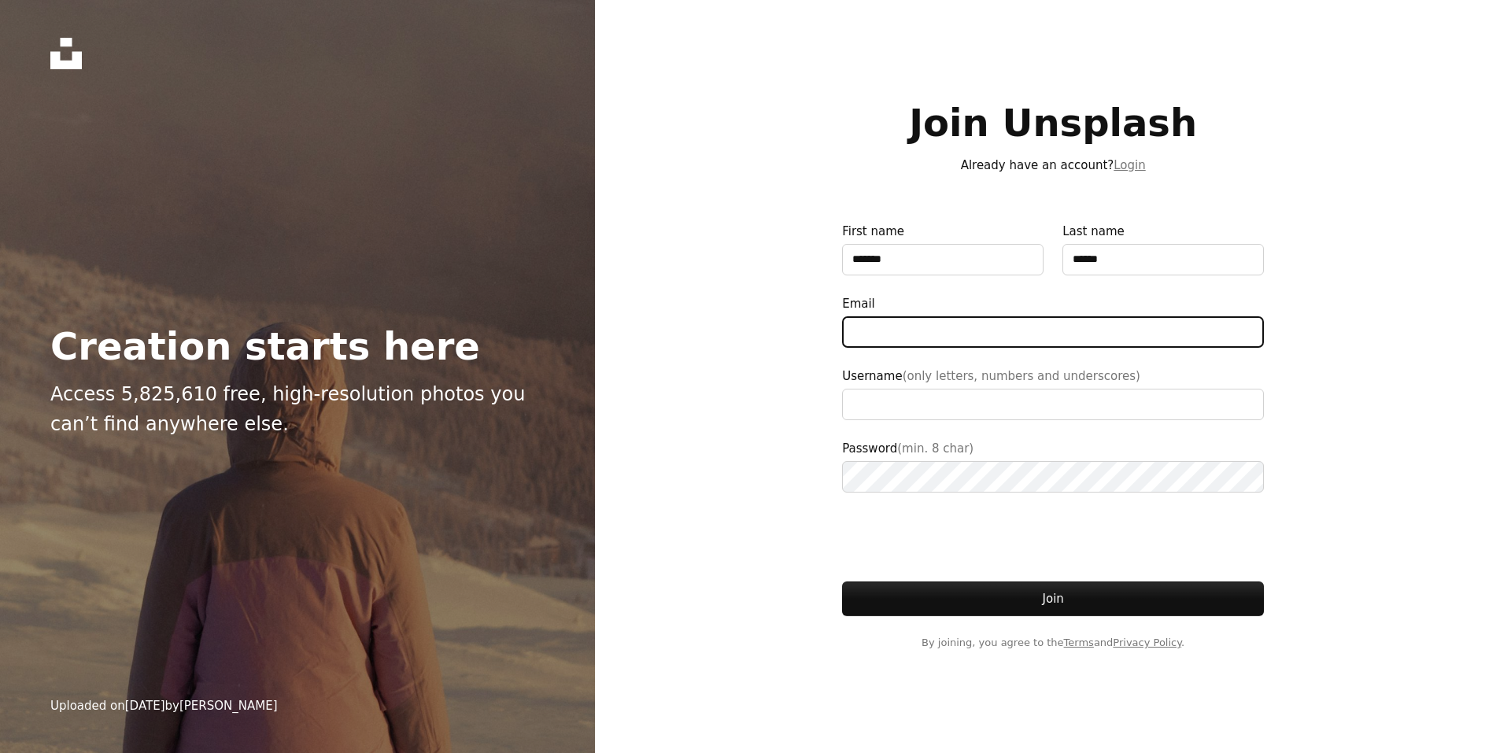
click at [1001, 338] on input "Email" at bounding box center [1053, 331] width 422 height 31
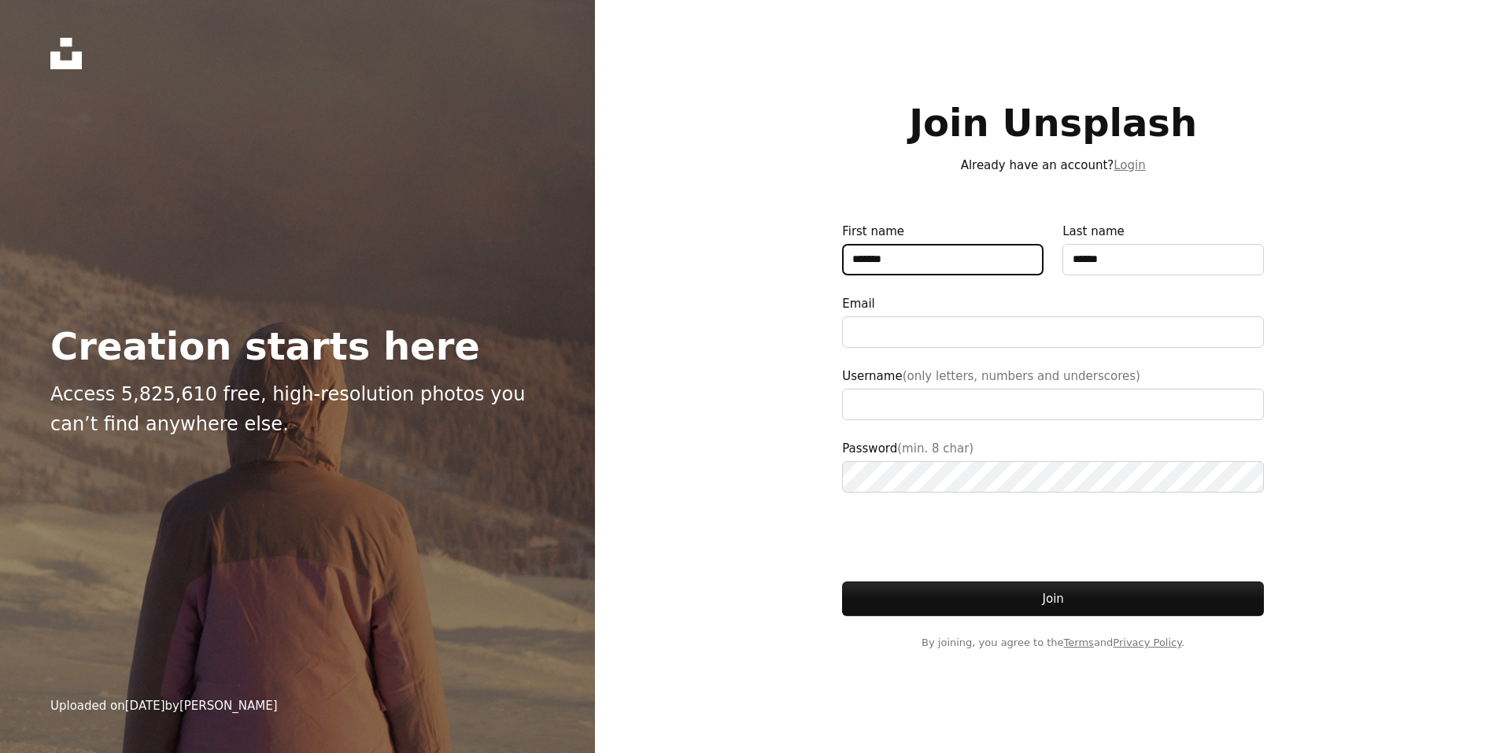
click at [929, 271] on input "*******" at bounding box center [942, 259] width 201 height 31
type input "*******"
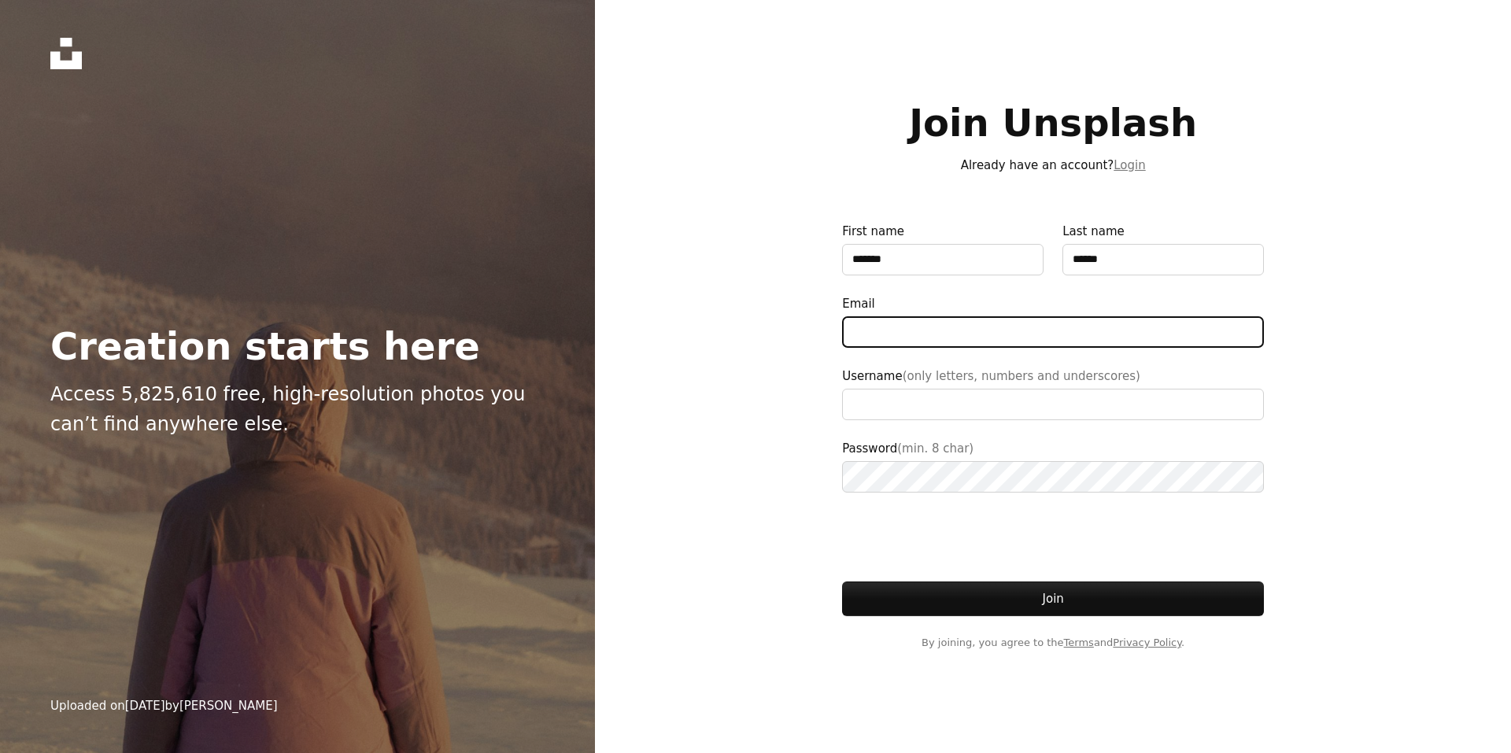
click at [921, 320] on input "Email" at bounding box center [1053, 331] width 422 height 31
type input "**********"
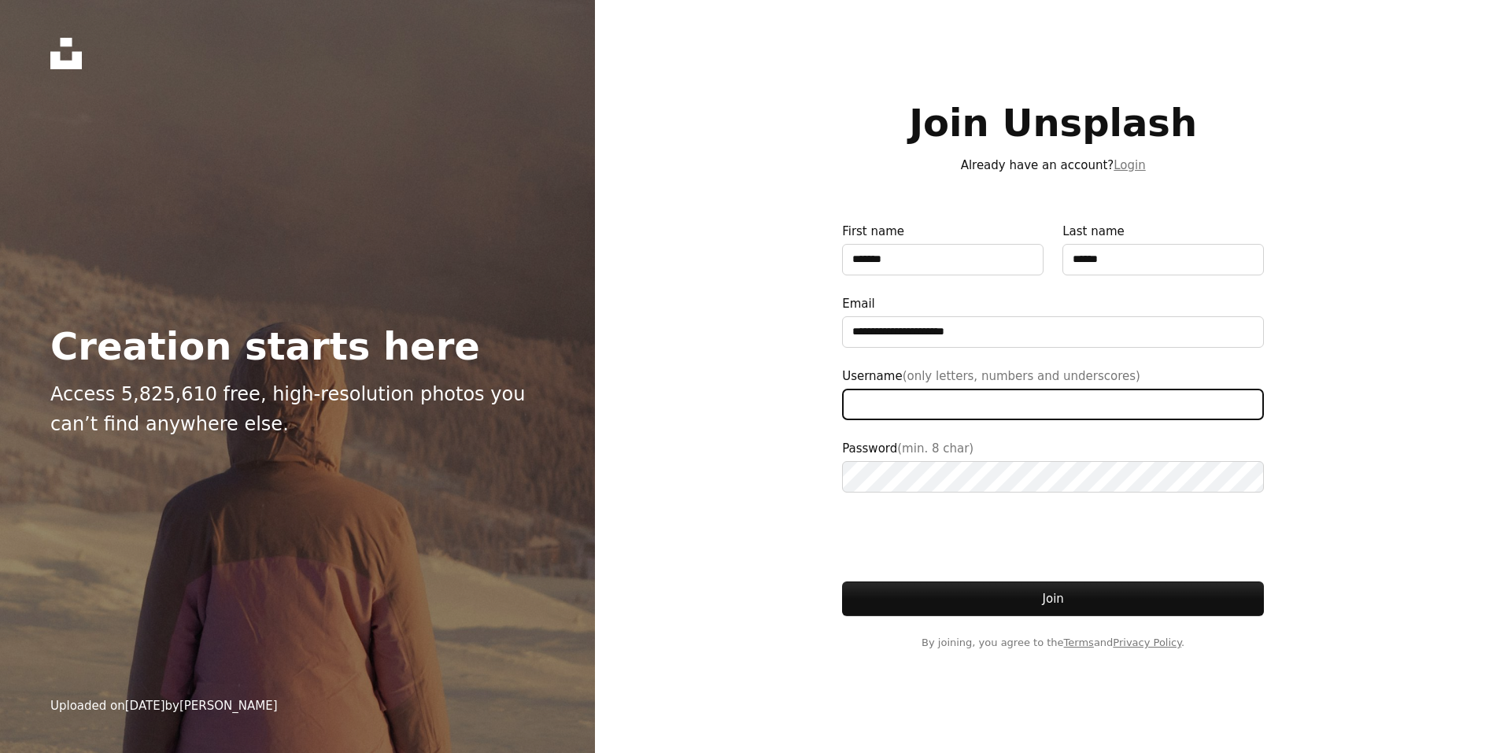
click at [951, 408] on input "Username (only letters, numbers and underscores)" at bounding box center [1053, 404] width 422 height 31
type input "**********"
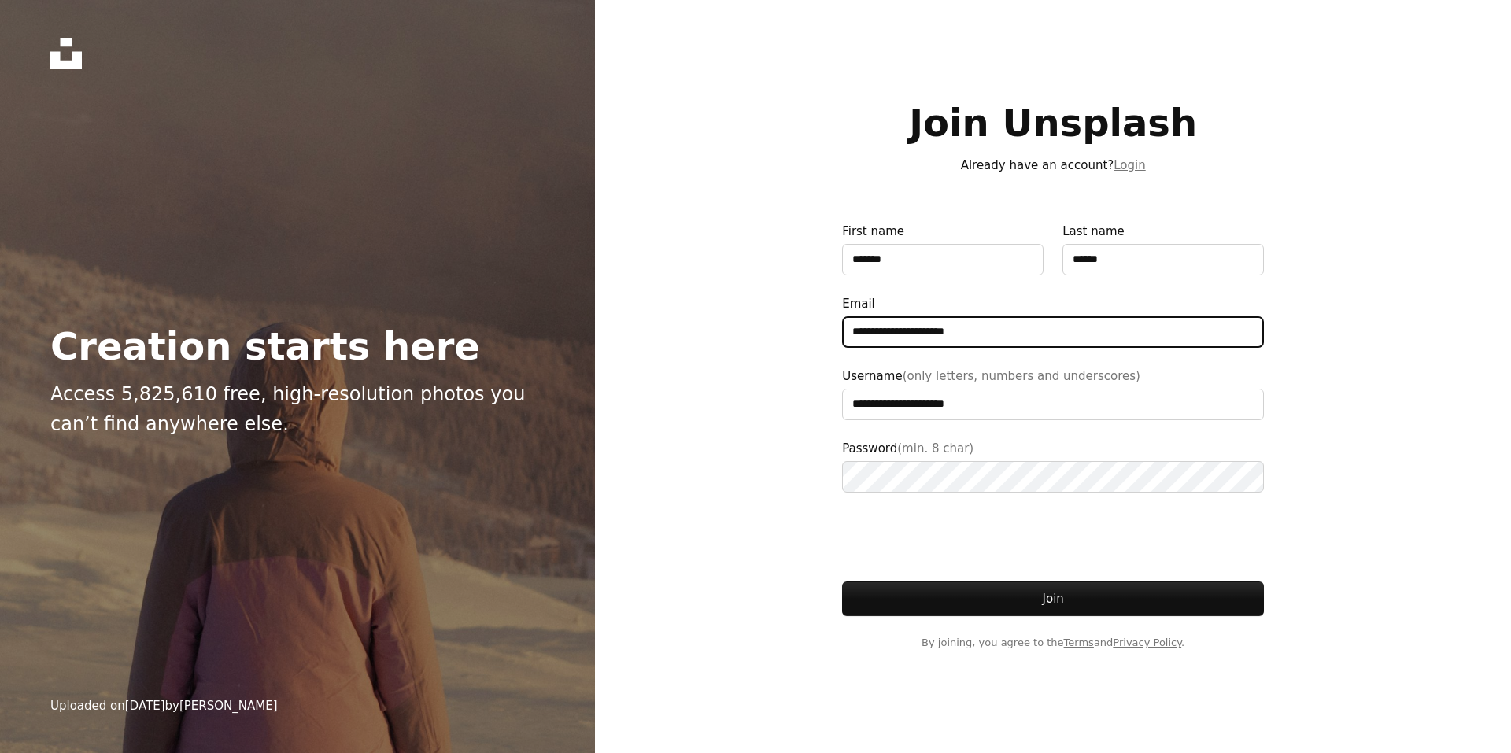
click at [1027, 338] on input "**********" at bounding box center [1053, 331] width 422 height 31
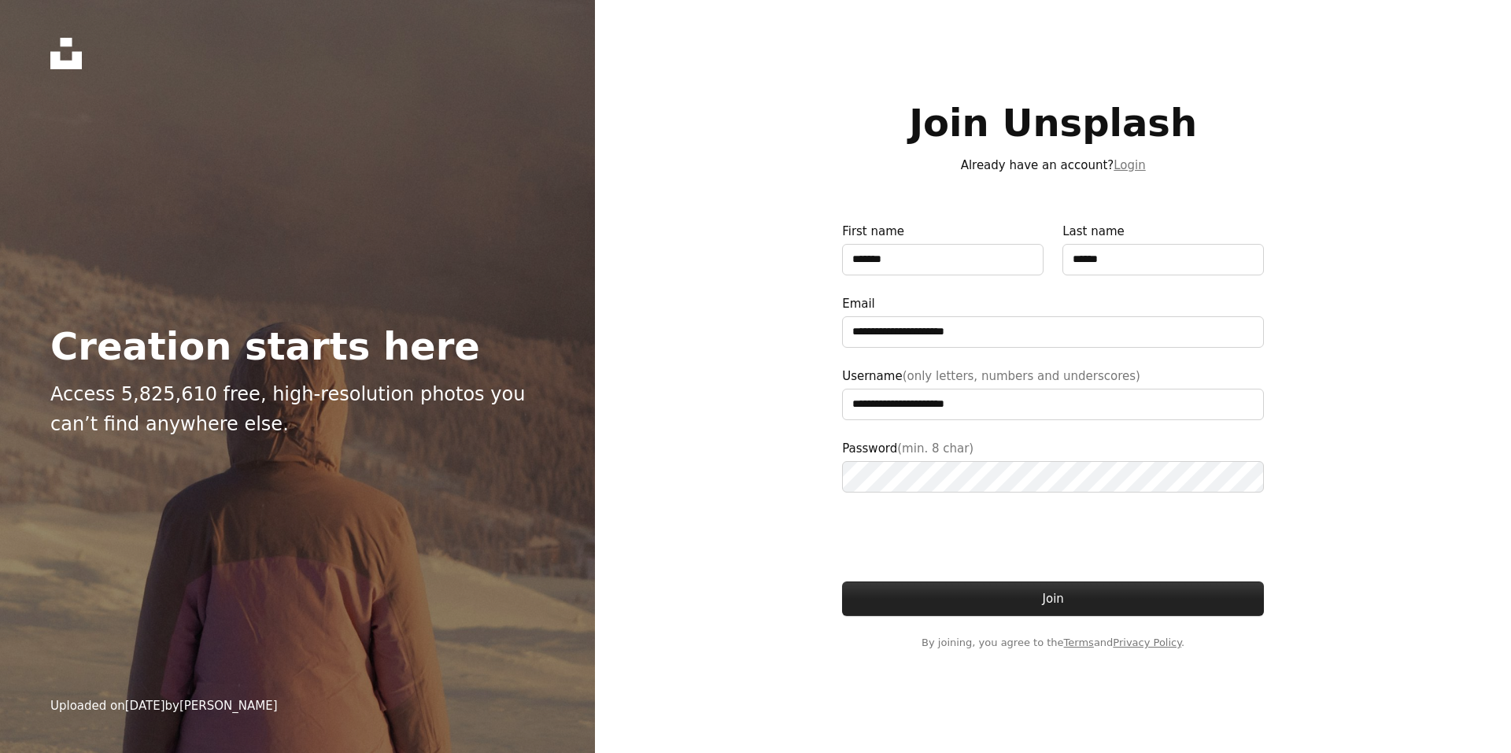
click at [1033, 600] on button "Join" at bounding box center [1053, 599] width 422 height 35
